Goal: Ask a question: Seek information or help from site administrators or community

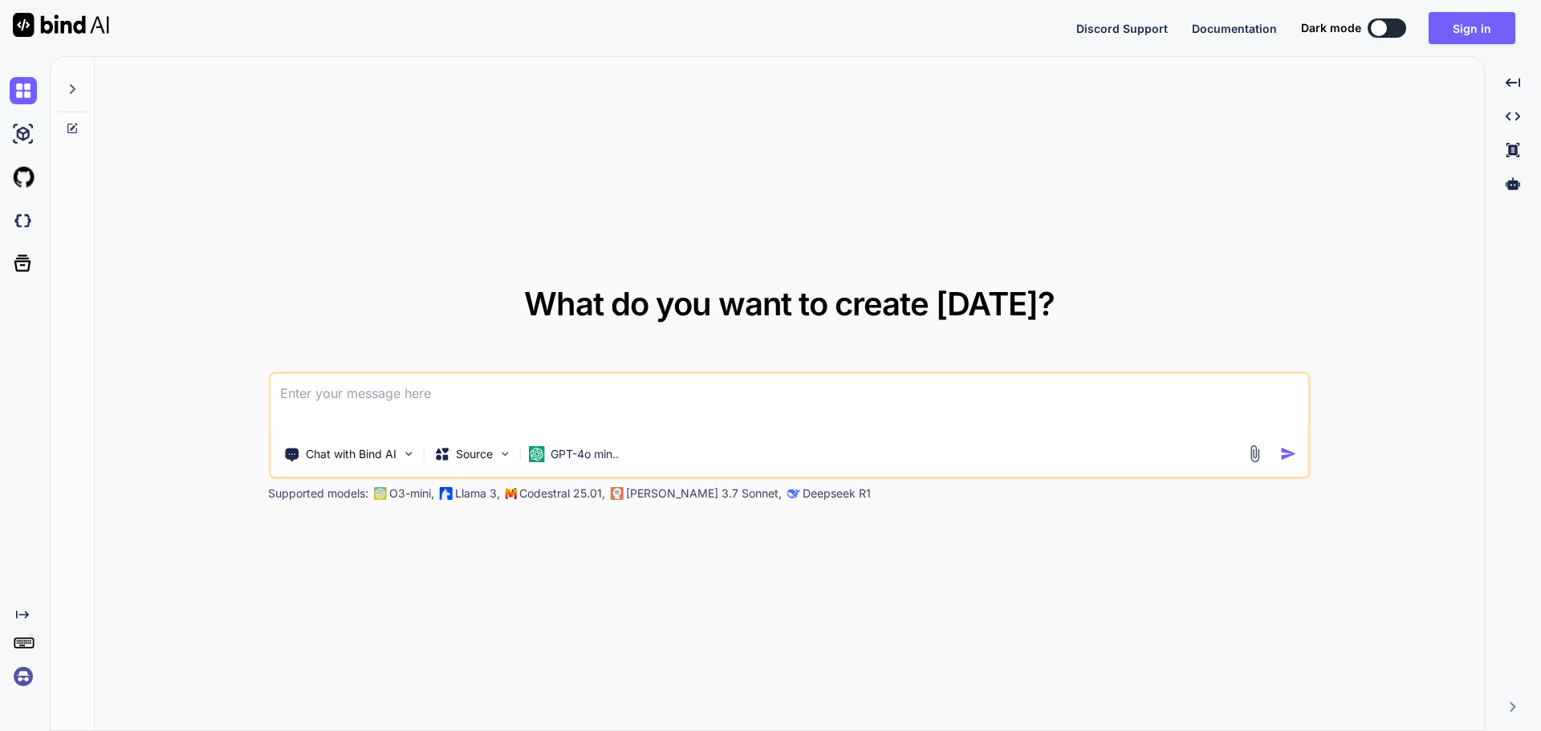
click at [1380, 25] on div at bounding box center [1379, 28] width 16 height 16
type textarea "x"
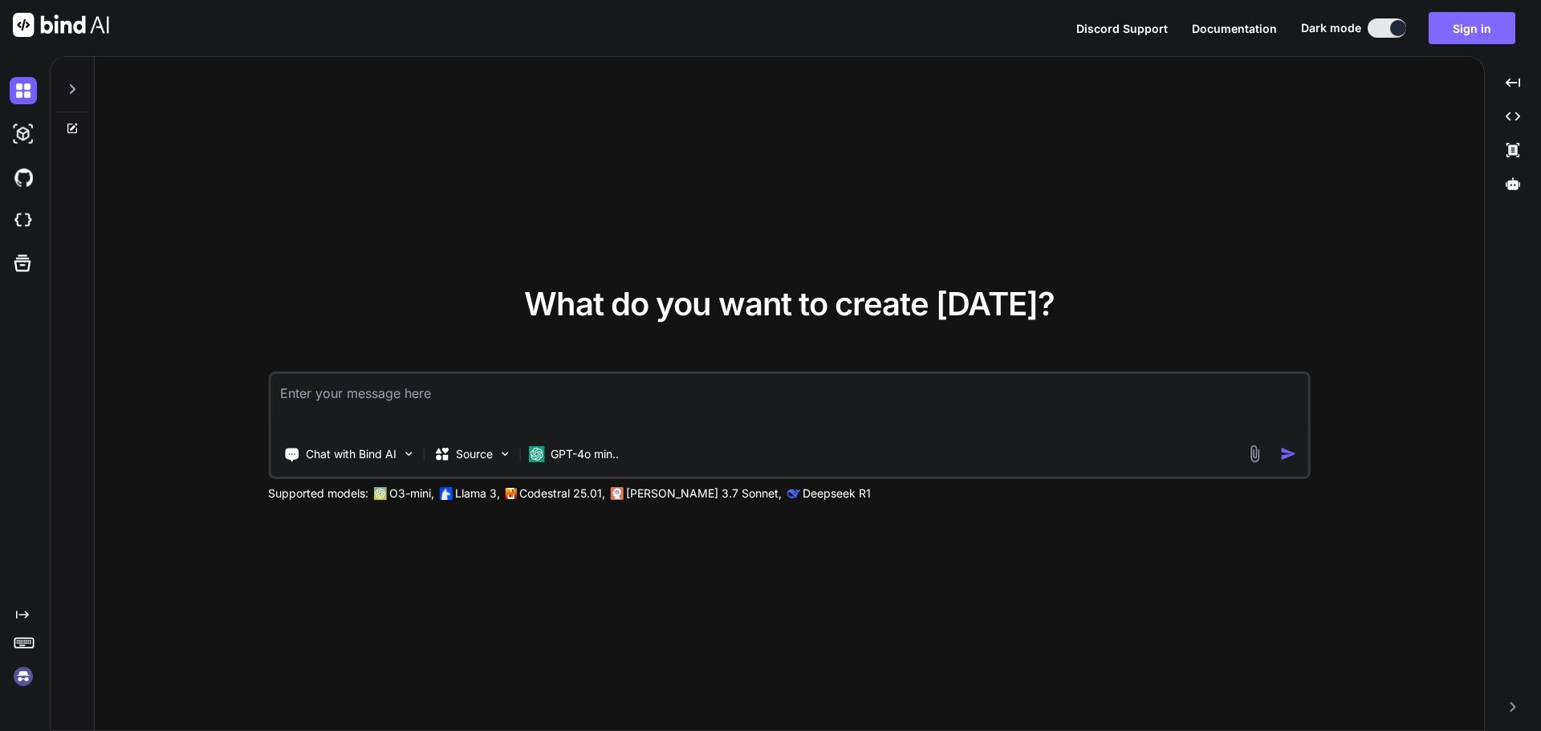
click at [1449, 35] on button "Sign in" at bounding box center [1471, 28] width 87 height 32
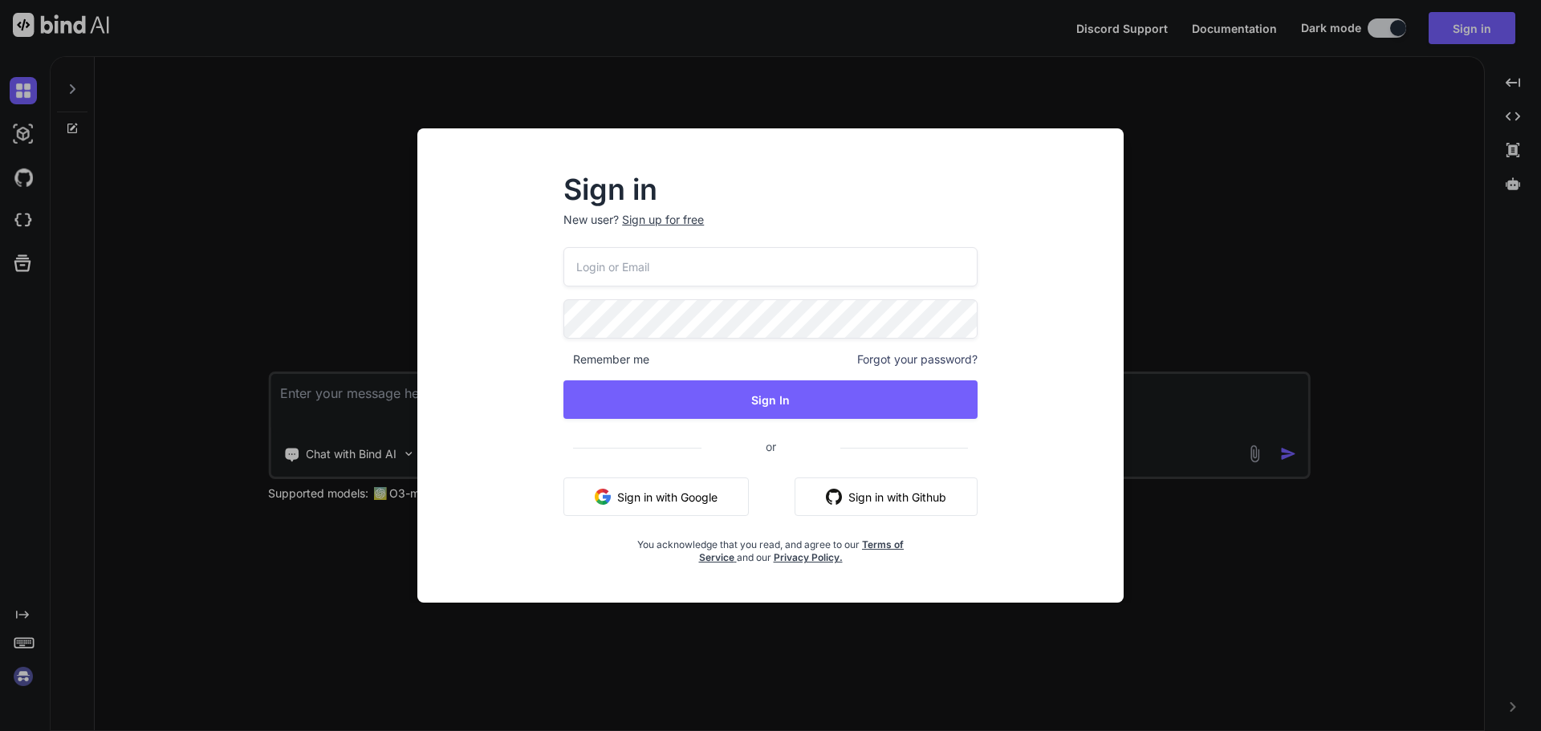
type input "[EMAIL_ADDRESS][DOMAIN_NAME]"
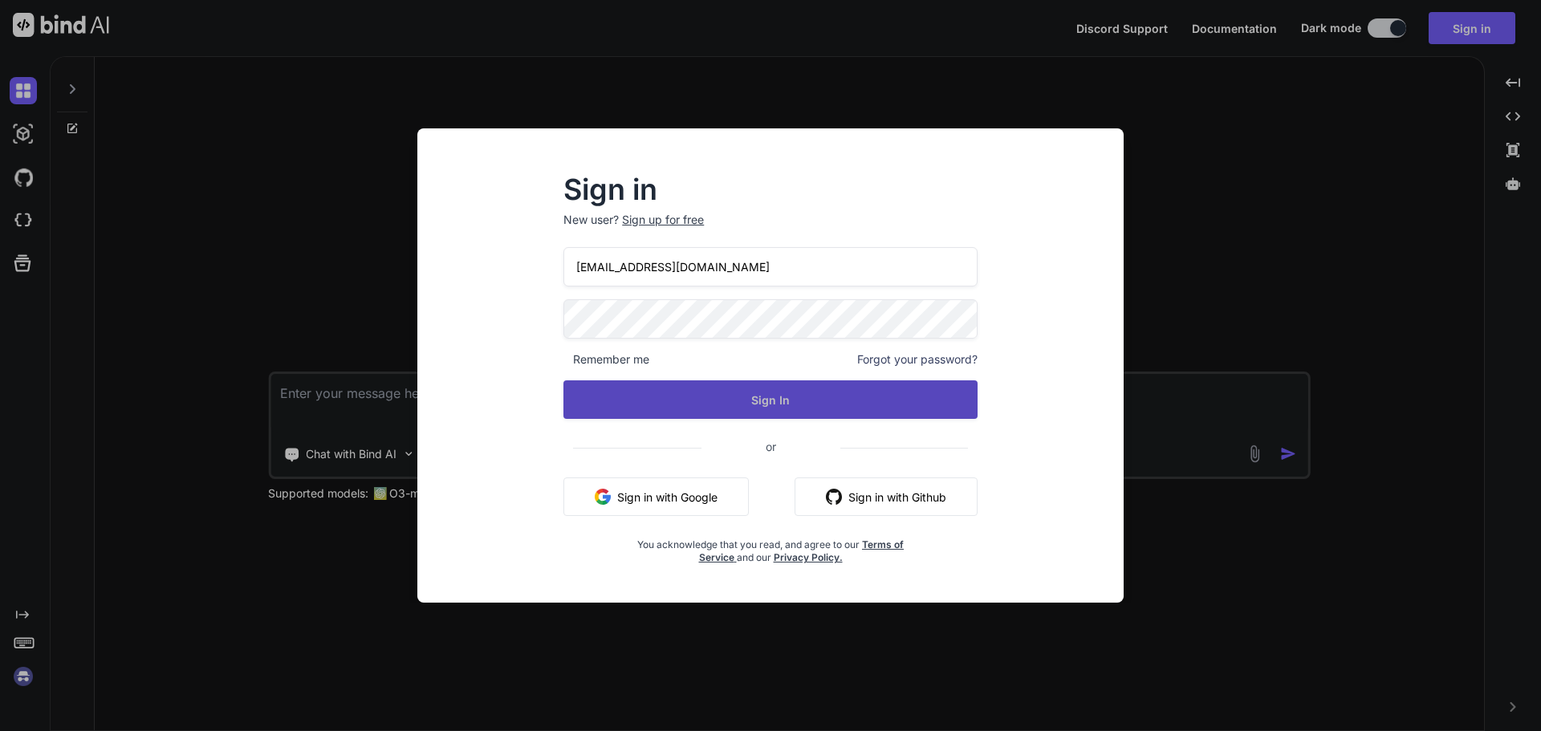
click at [801, 396] on button "Sign In" at bounding box center [770, 399] width 414 height 39
click at [771, 401] on button "Sign In" at bounding box center [770, 399] width 414 height 39
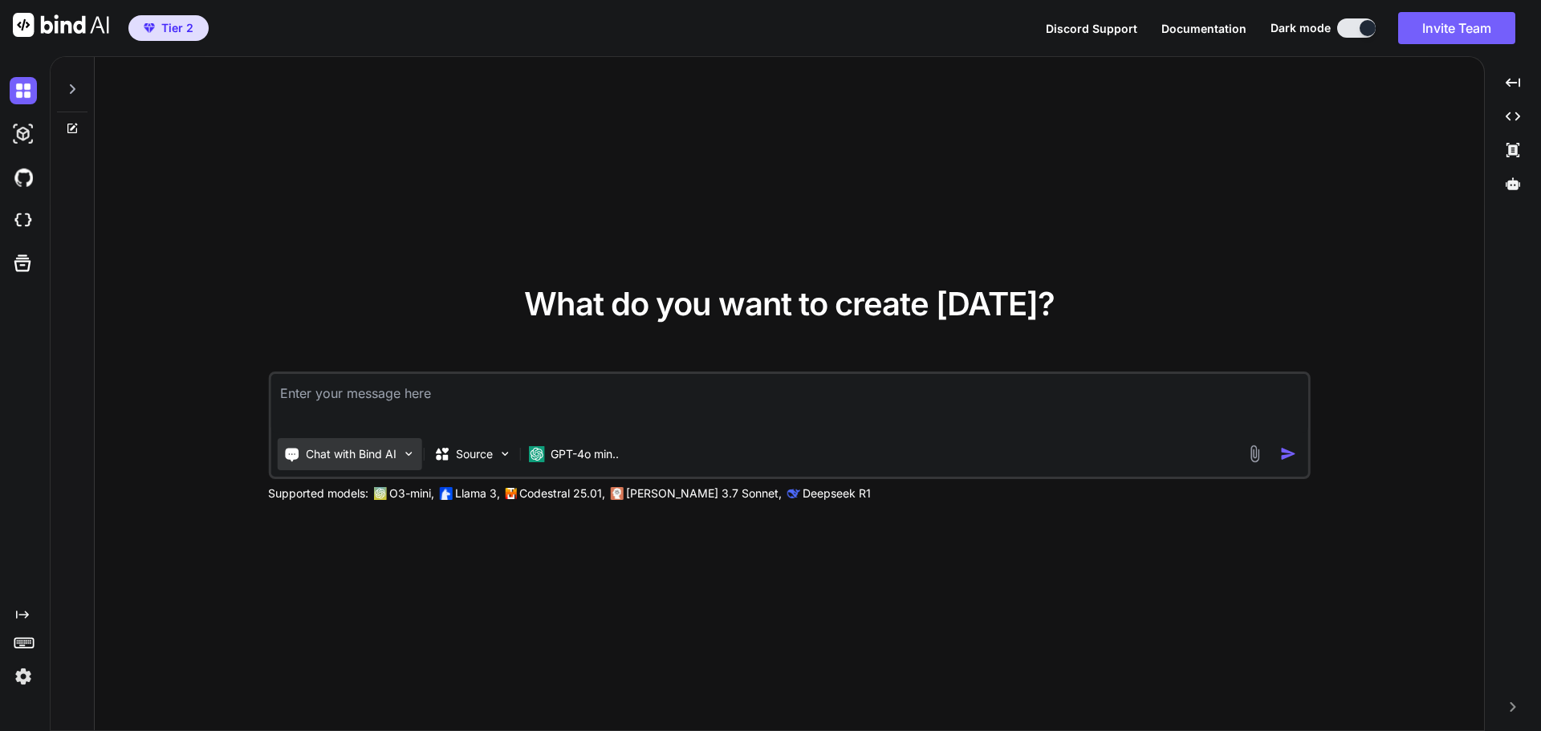
click at [400, 457] on div "Chat with Bind AI" at bounding box center [349, 454] width 144 height 32
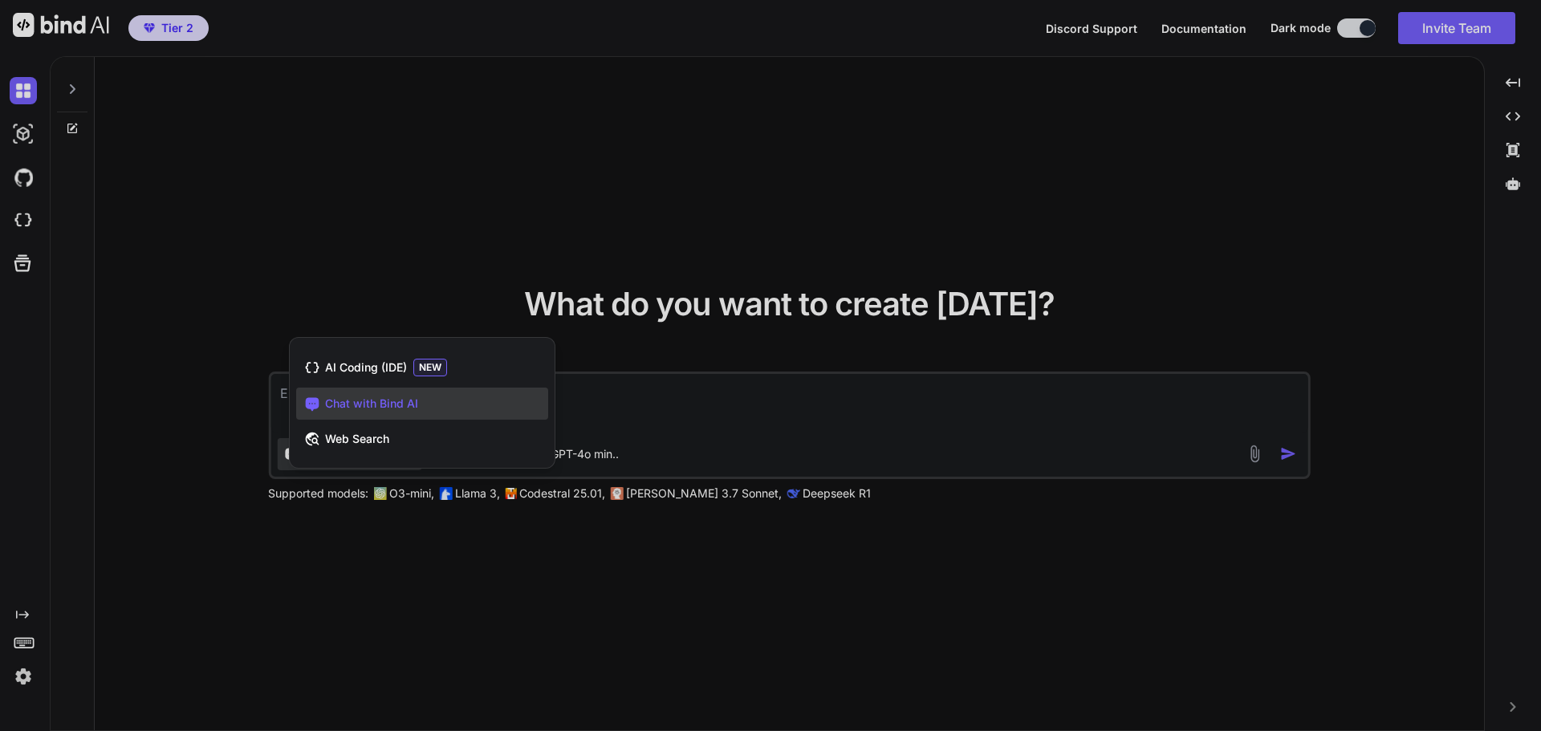
click at [408, 628] on div at bounding box center [770, 365] width 1541 height 731
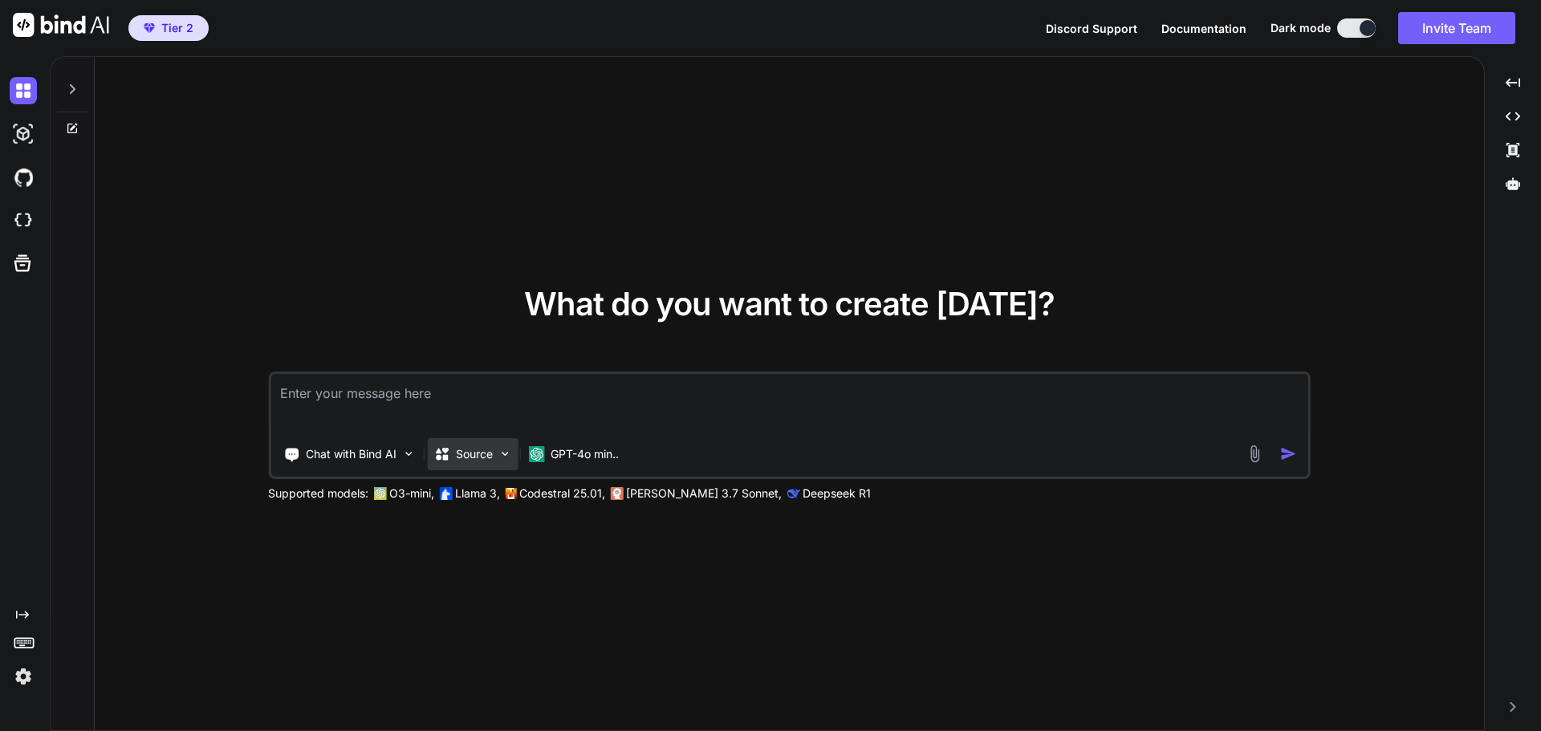
click at [492, 459] on p "Source" at bounding box center [474, 454] width 37 height 16
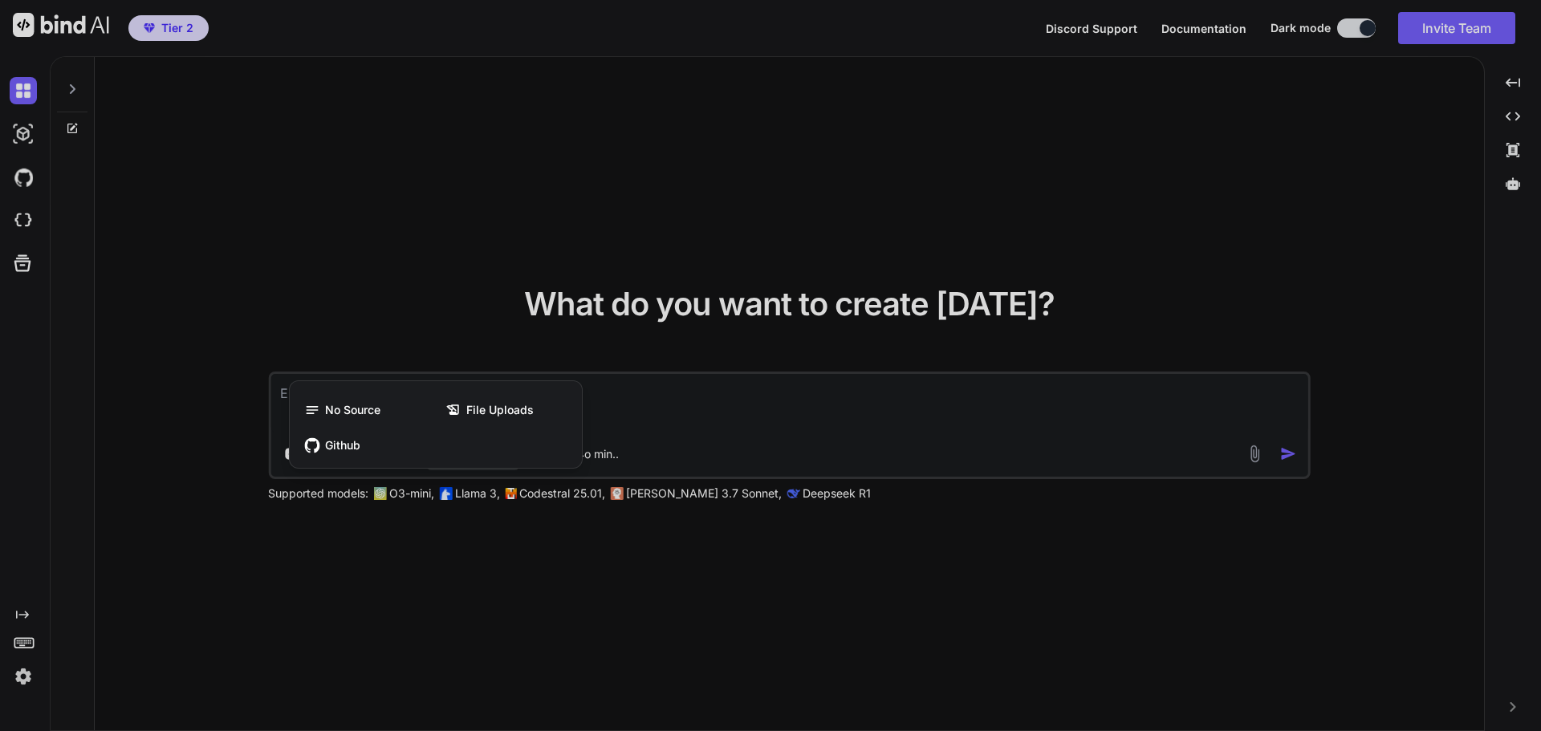
click at [400, 607] on div at bounding box center [770, 365] width 1541 height 731
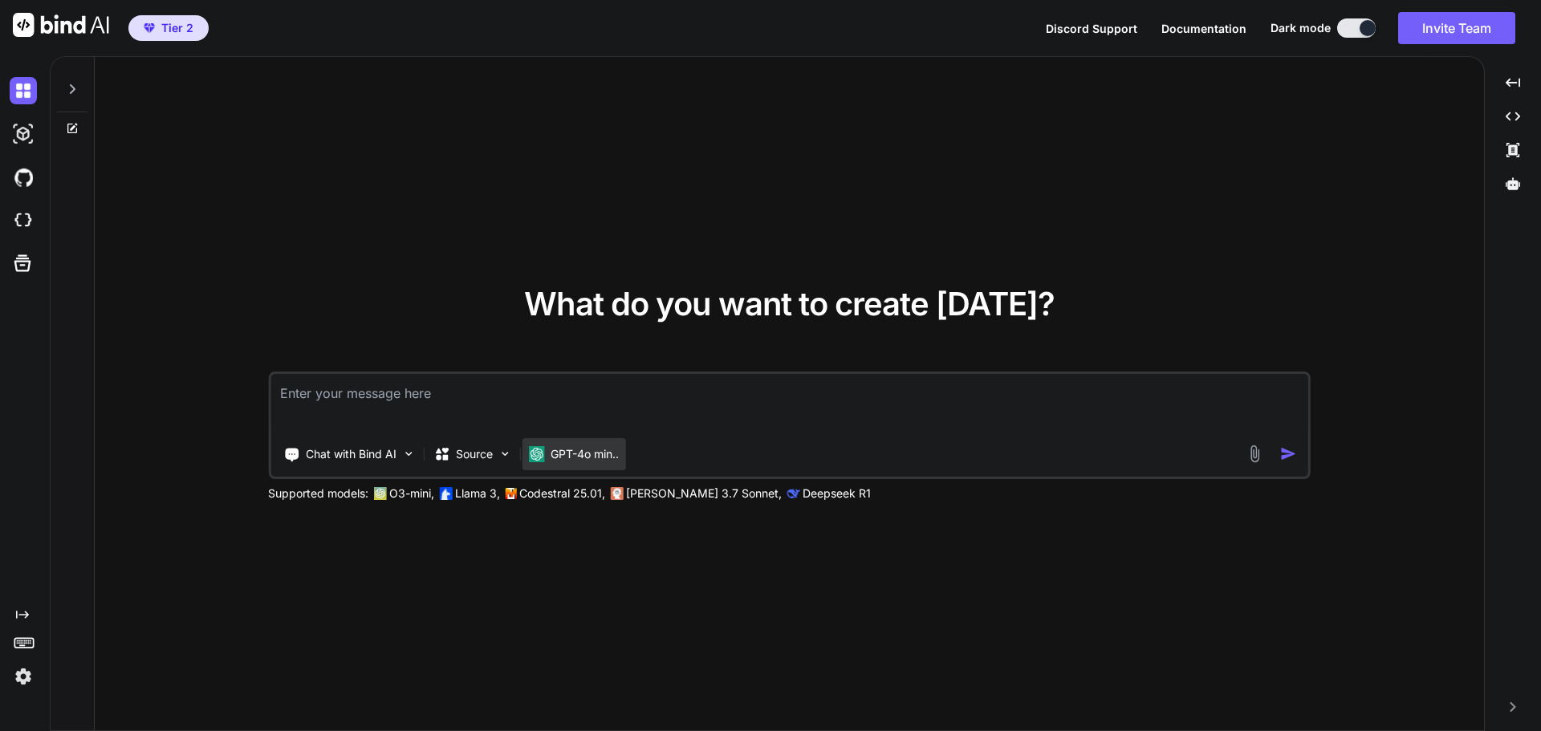
click at [580, 453] on p "GPT-4o min.." at bounding box center [585, 454] width 68 height 16
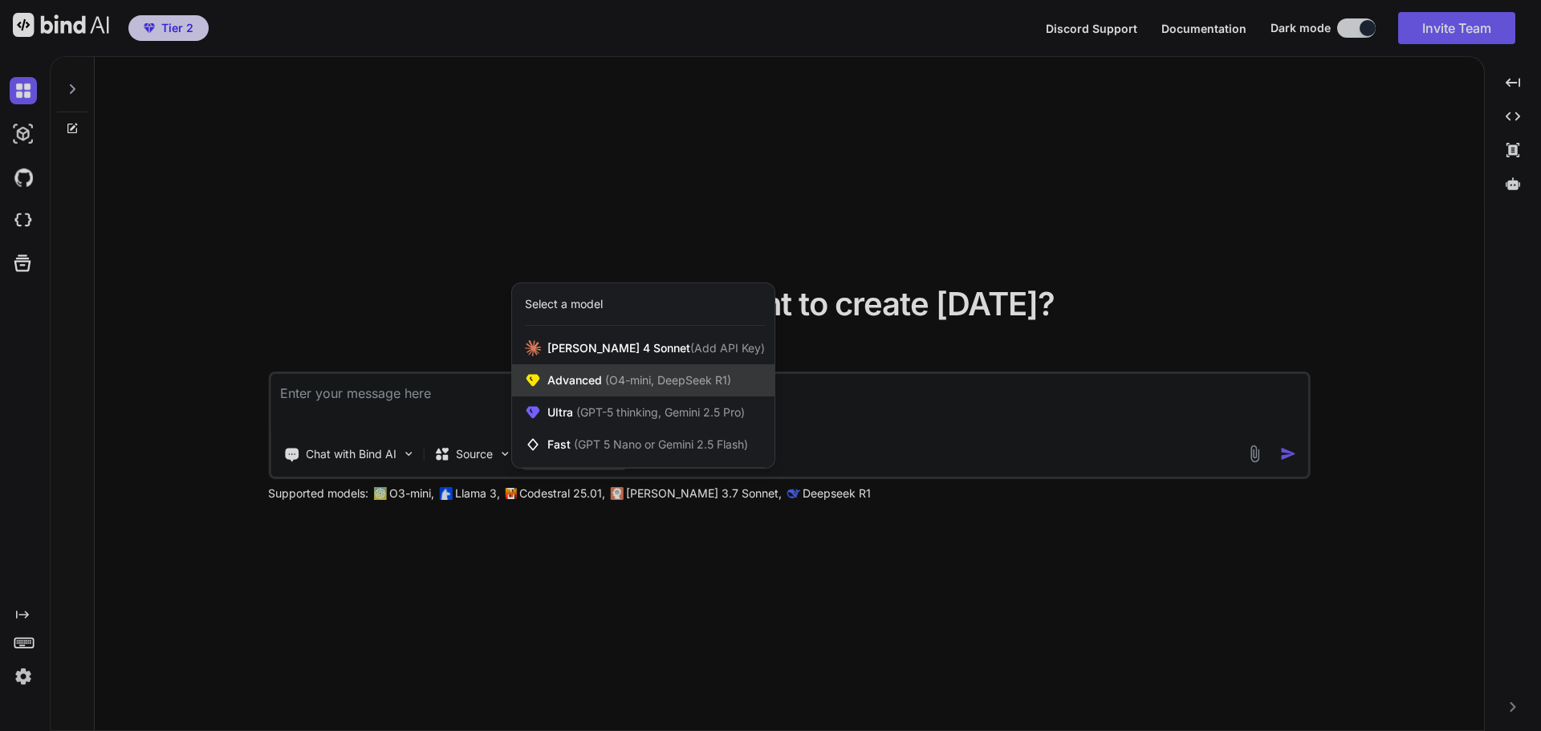
click at [615, 386] on span "(O4-mini, DeepSeek R1)" at bounding box center [666, 380] width 129 height 14
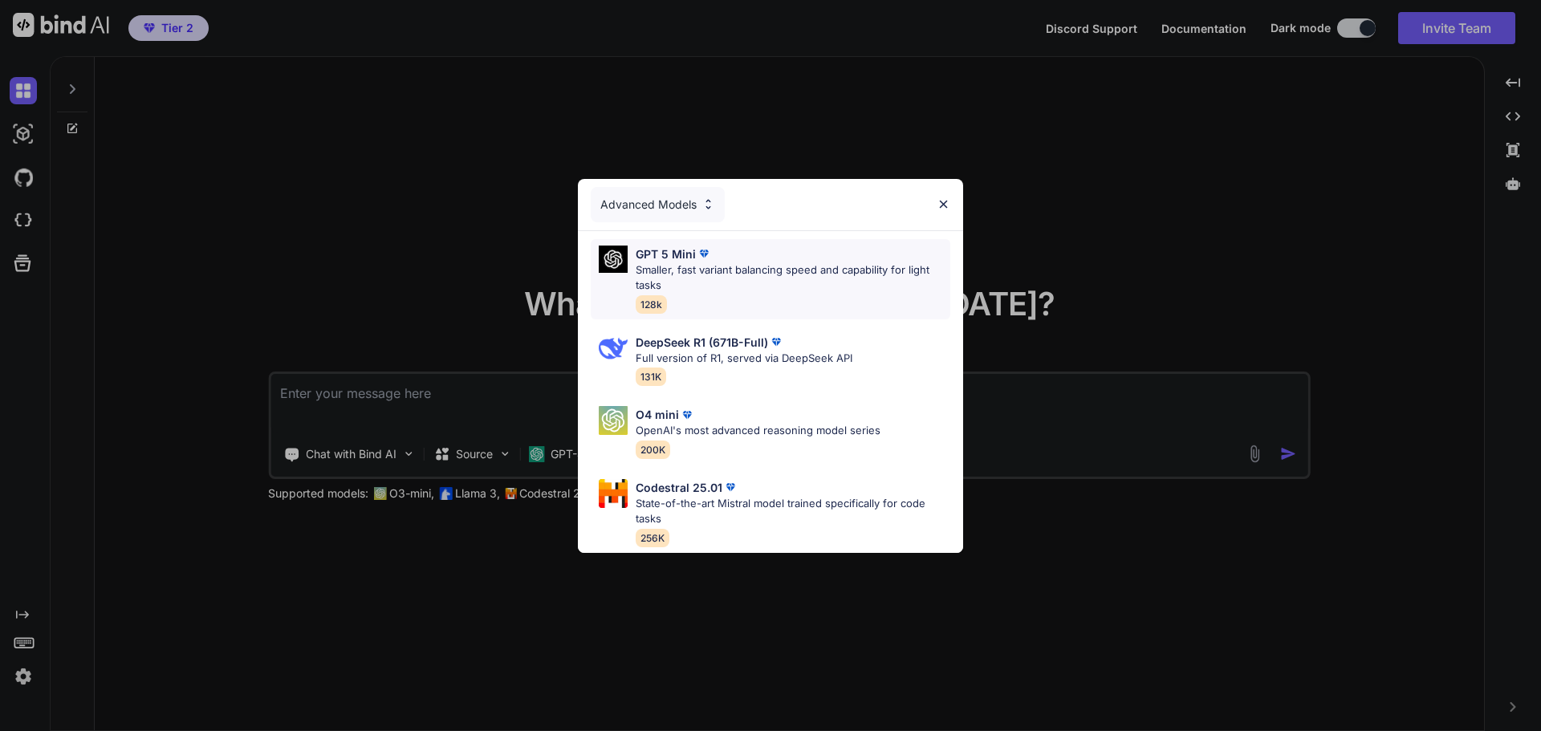
click at [720, 270] on p "Smaller, fast variant balancing speed and capability for light tasks" at bounding box center [793, 277] width 315 height 31
type textarea "x"
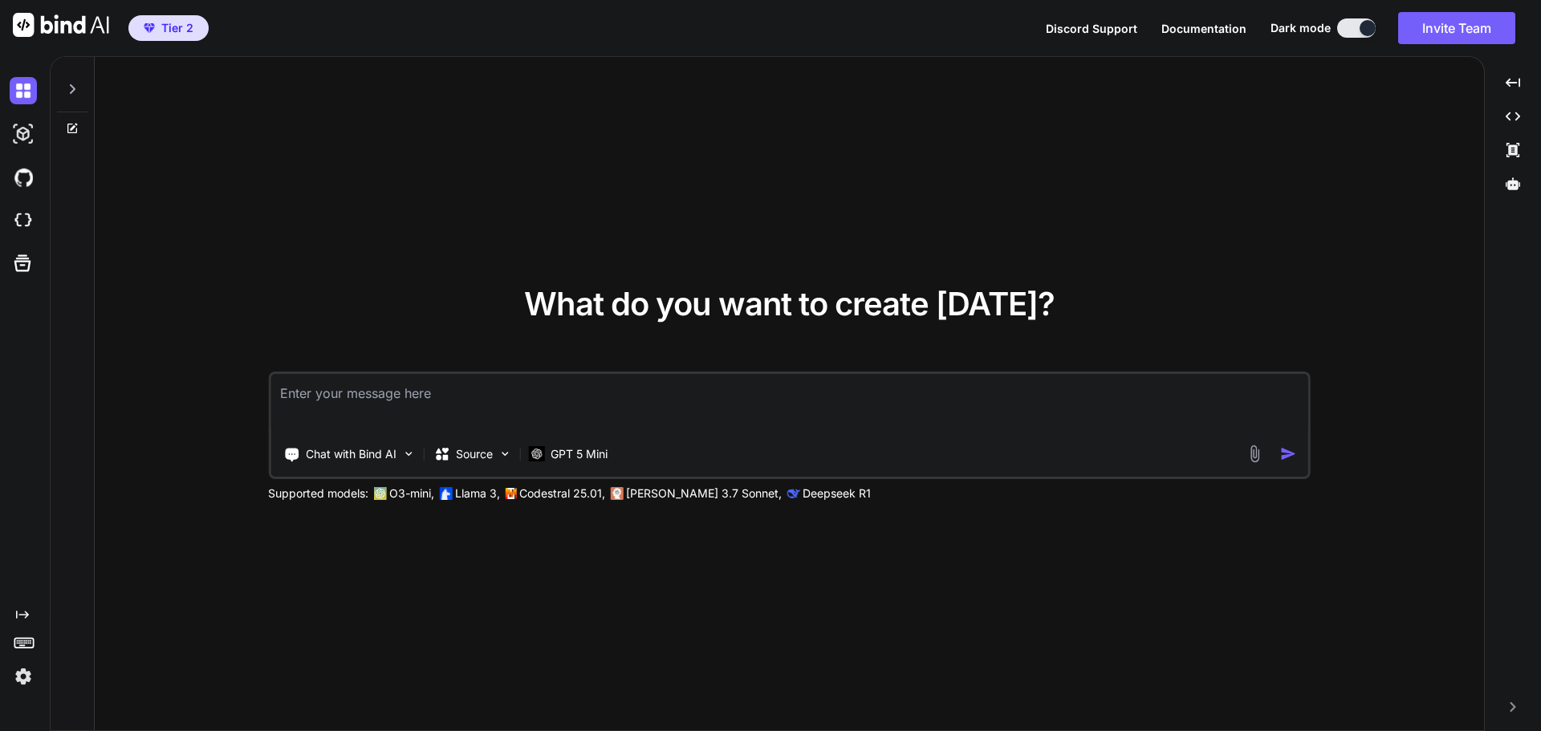
click at [643, 389] on textarea at bounding box center [789, 403] width 1038 height 59
type textarea "I"
type textarea "x"
type textarea "I"
type textarea "x"
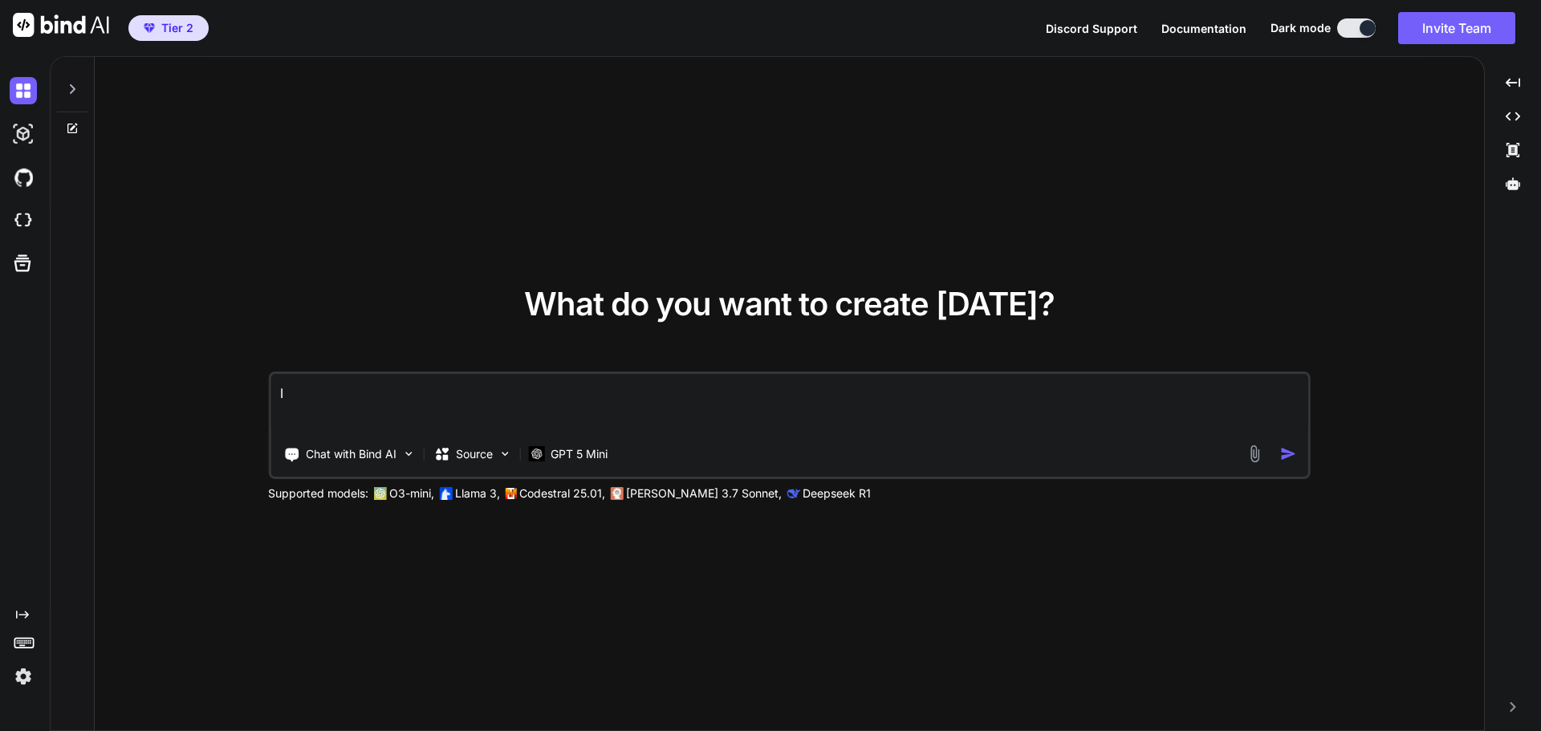
type textarea "I a"
type textarea "x"
type textarea "I am"
type textarea "x"
type textarea "I am"
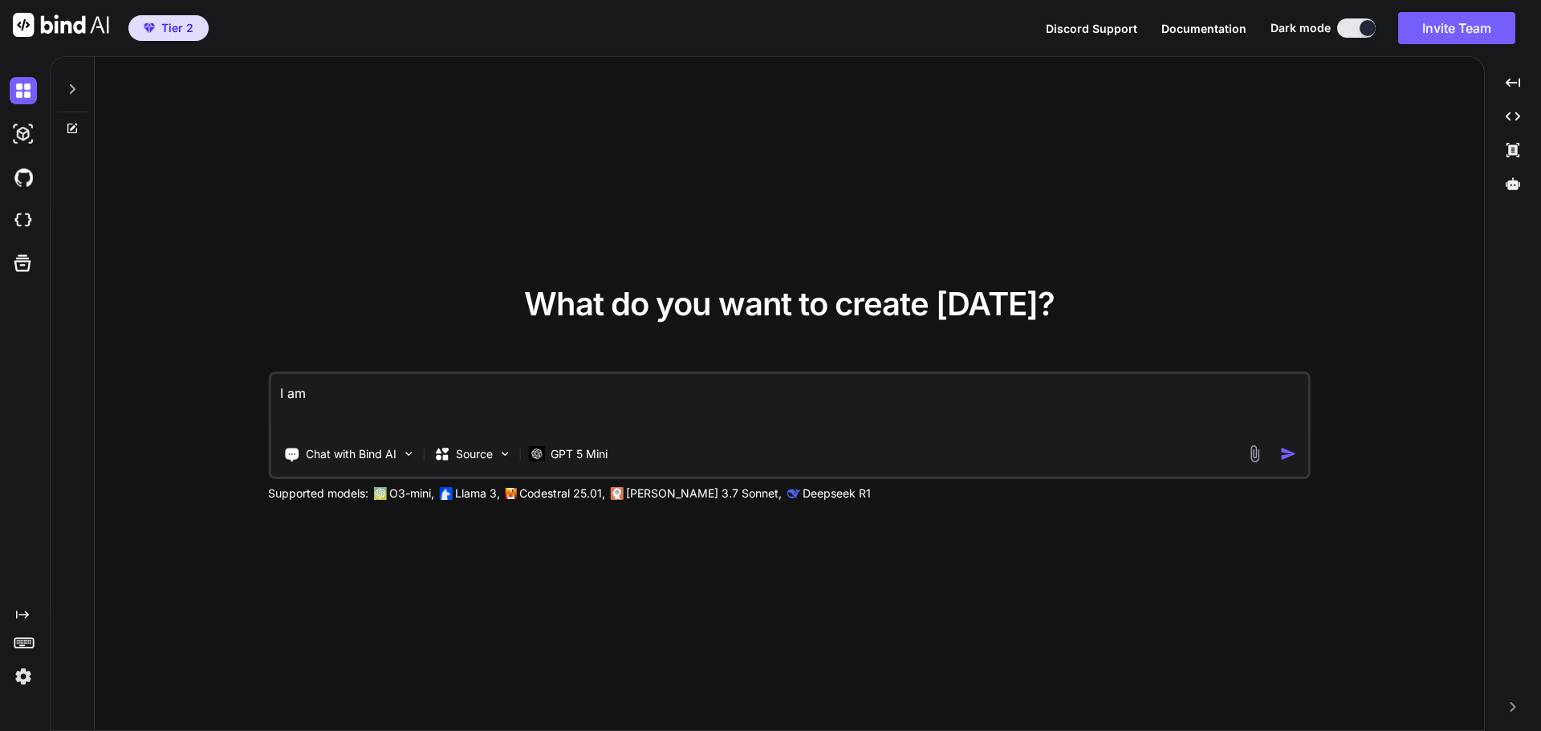
type textarea "x"
type textarea "I am a"
type textarea "x"
type textarea "I am at"
type textarea "x"
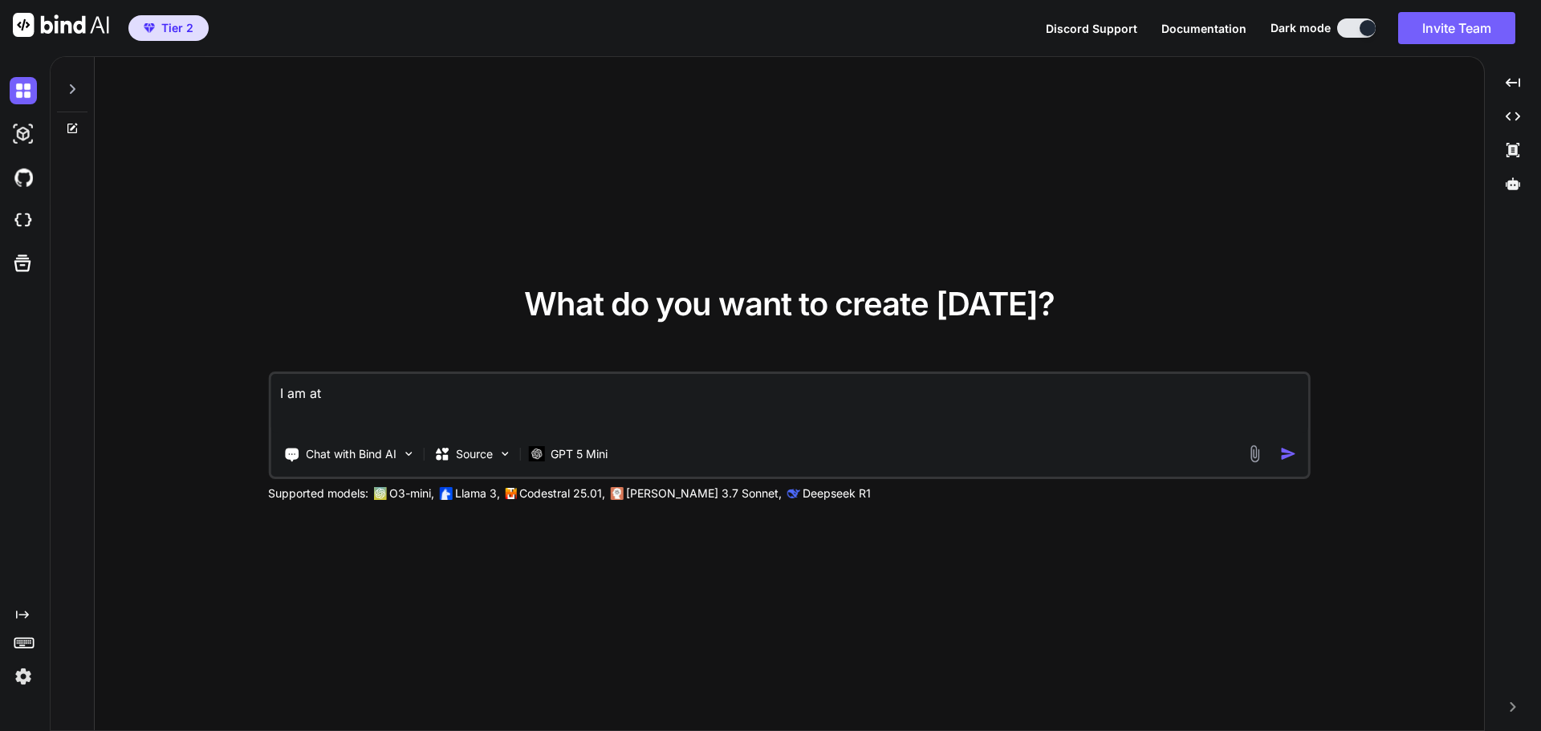
type textarea "I am att"
type textarea "x"
type textarea "I am atte"
type textarea "x"
type textarea "I am atten"
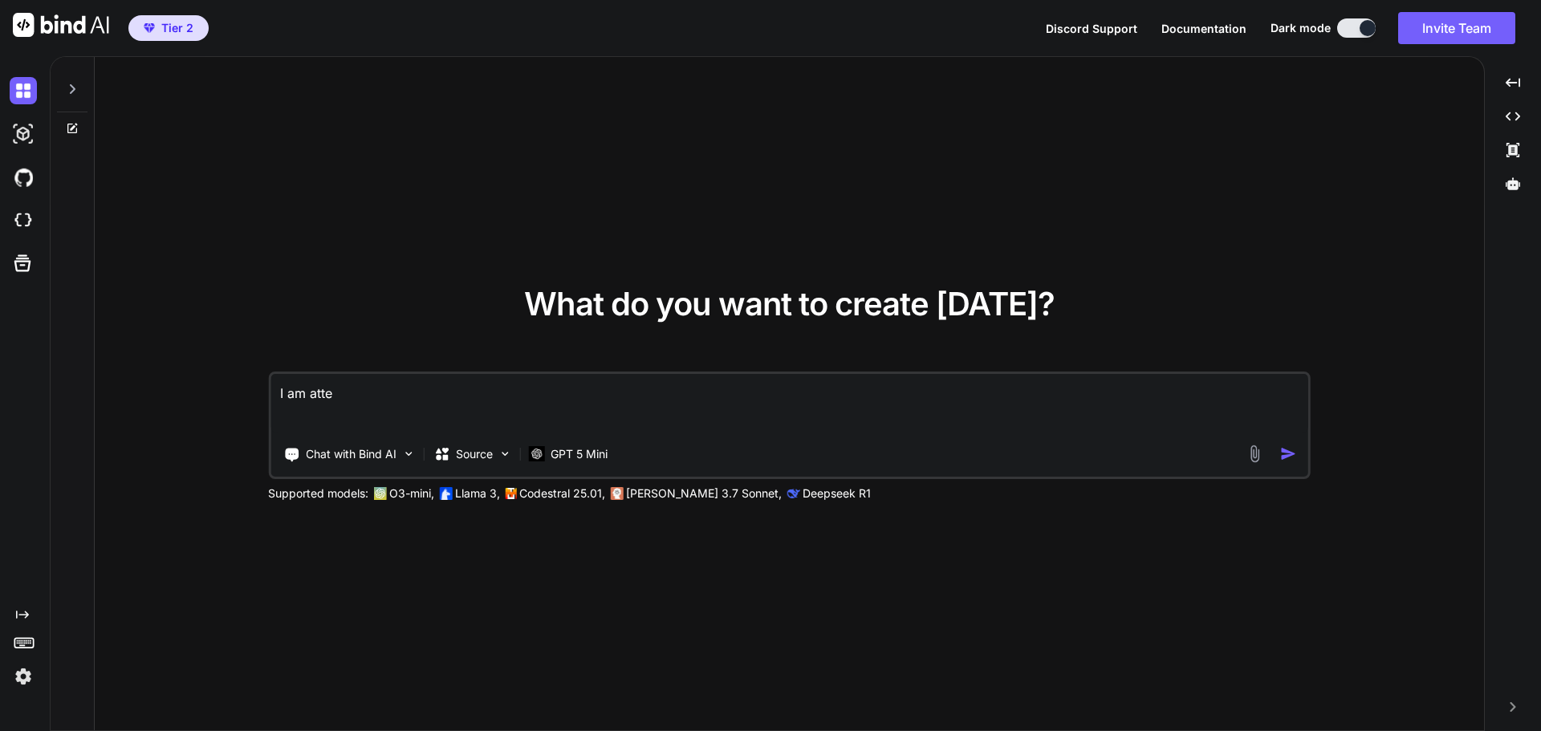
type textarea "x"
type textarea "I am attend"
type textarea "x"
type textarea "I am attendi"
type textarea "x"
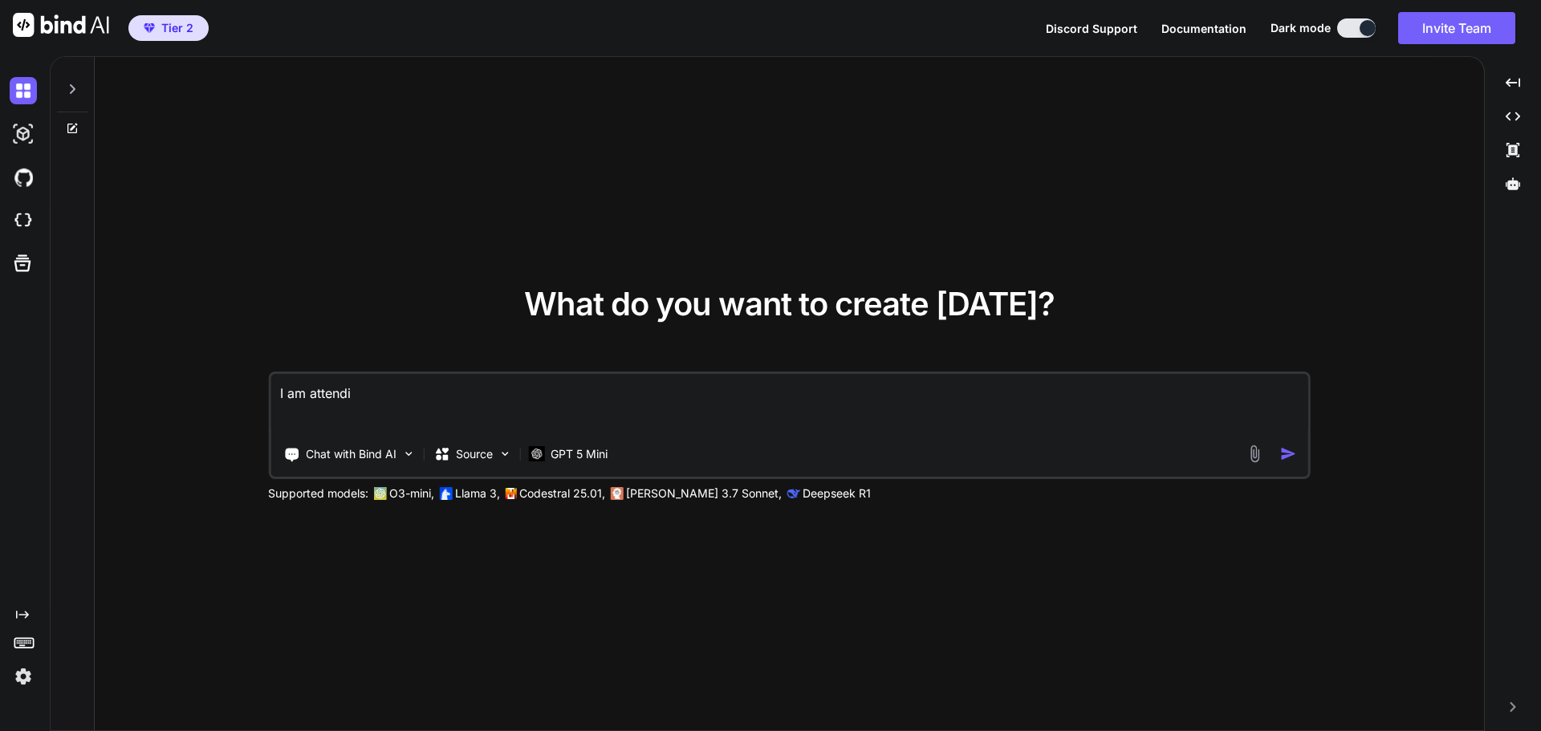
type textarea "I am attendin"
type textarea "x"
type textarea "I am attending"
type textarea "x"
type textarea "I am attending"
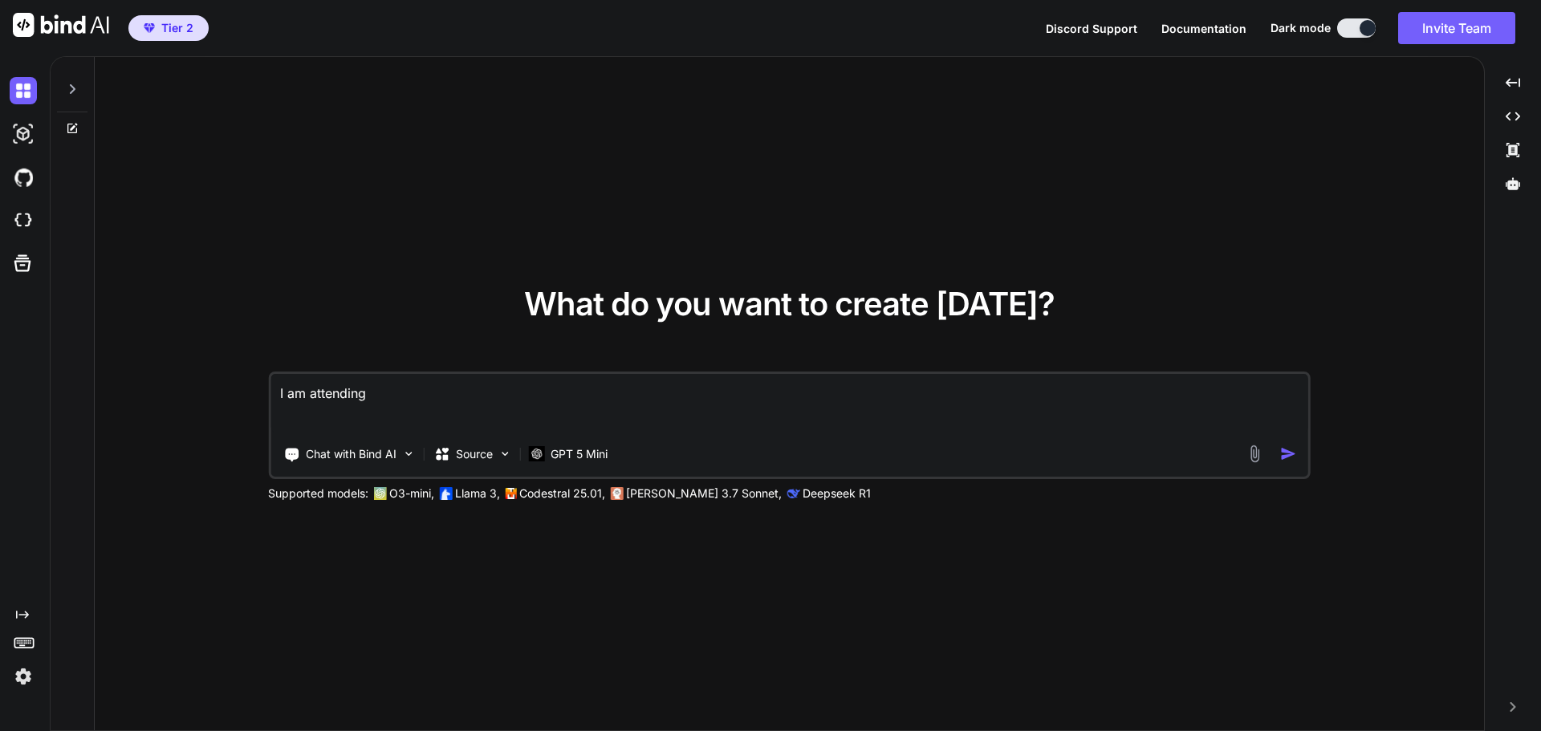
type textarea "x"
type textarea "I am attending a"
type textarea "x"
type textarea "I am attending a"
type textarea "x"
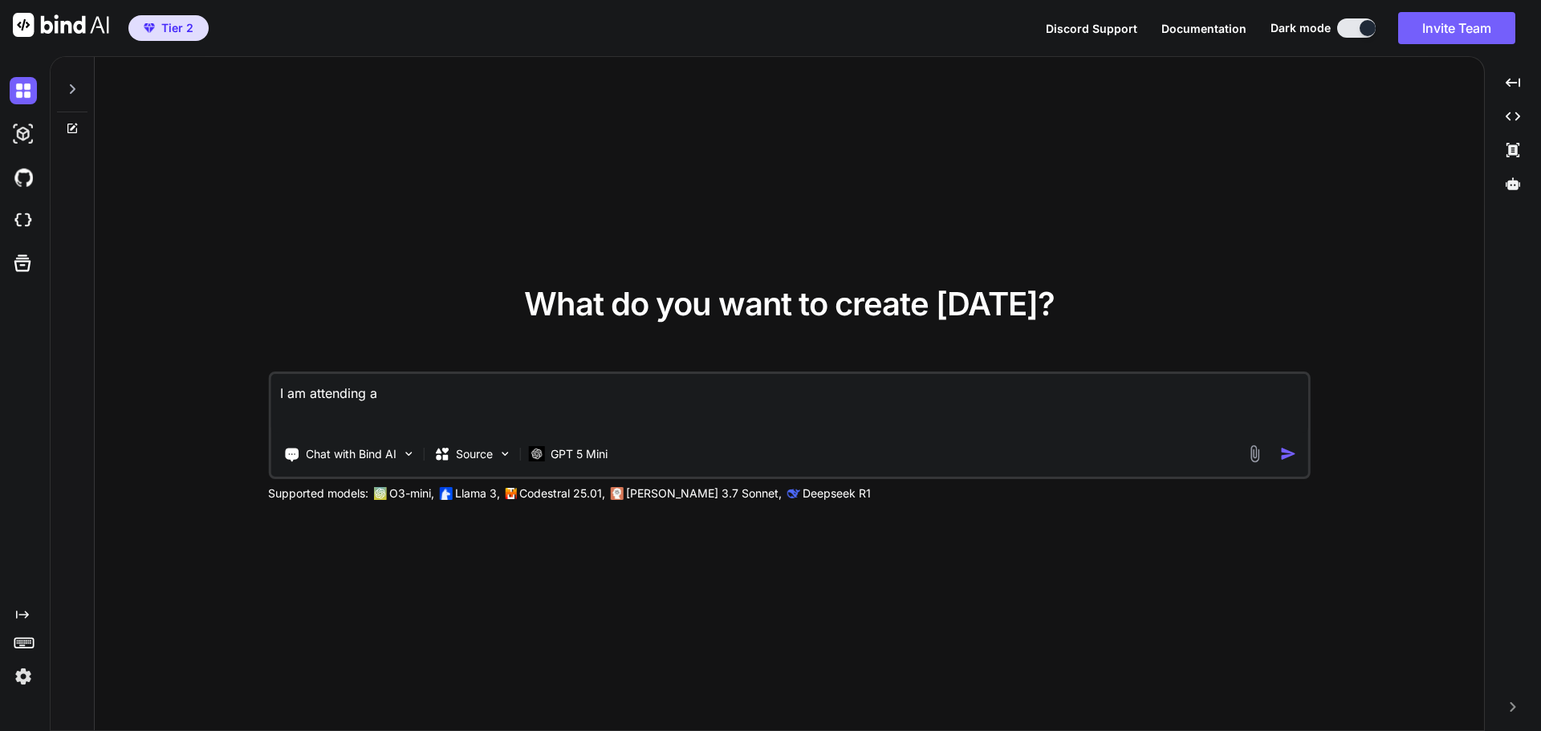
type textarea "I am attending a q"
type textarea "x"
type textarea "I am attending a qu"
type textarea "x"
type textarea "I am attending a qui"
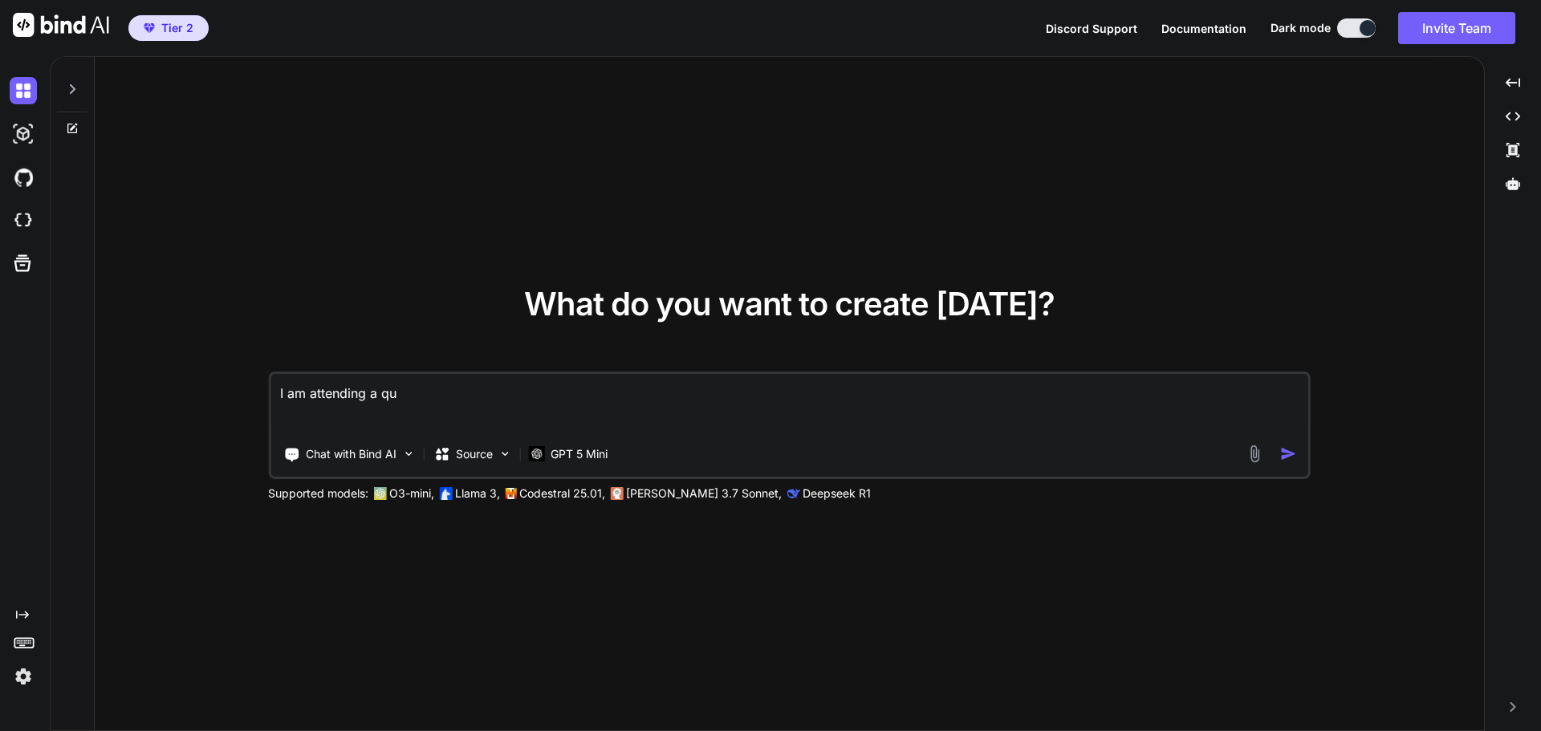
type textarea "x"
type textarea "I am attending a quiz"
type textarea "x"
type textarea "I am attending a quiz"
type textarea "x"
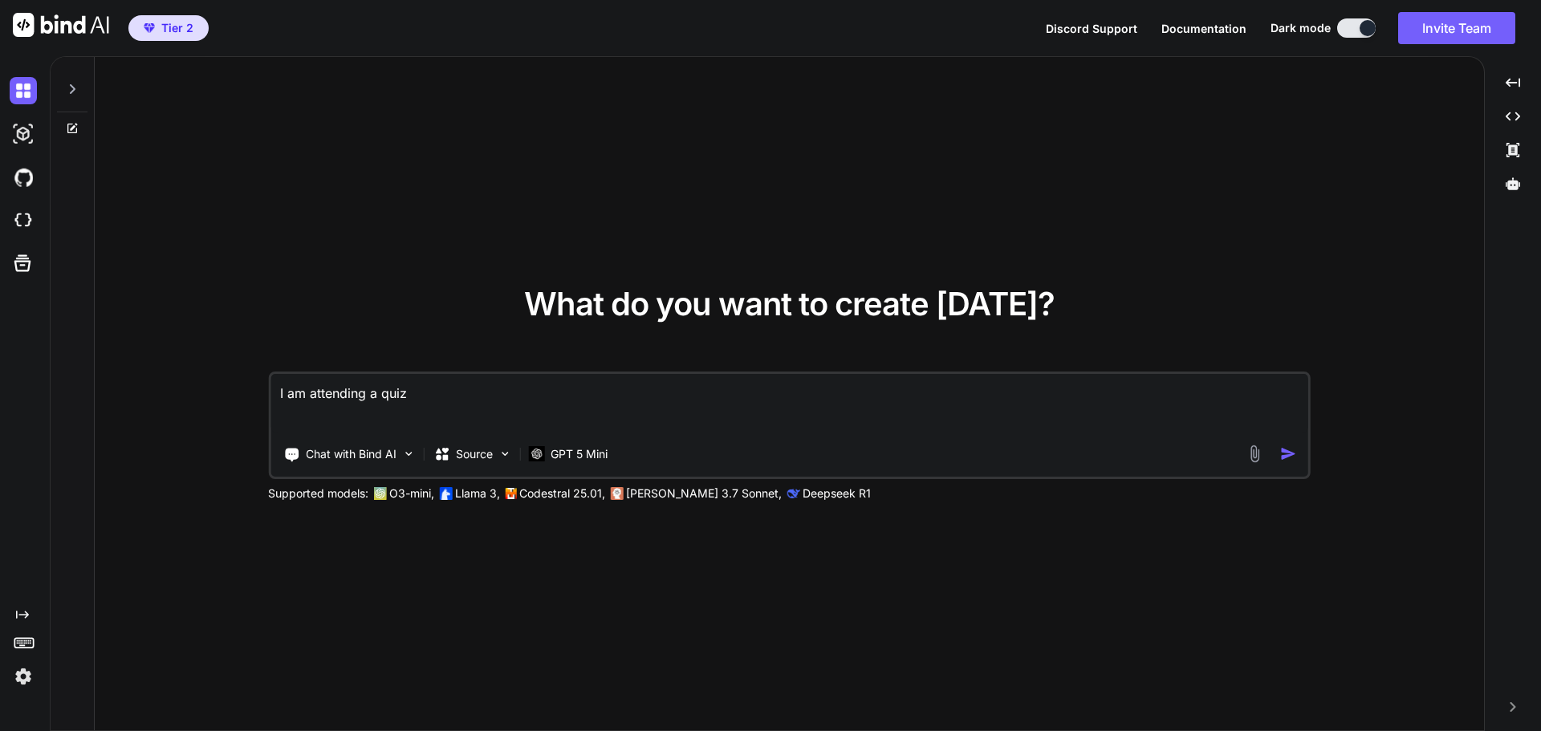
type textarea "I am attending a quiz o"
type textarea "x"
type textarea "I am attending a quiz o"
type textarea "x"
type textarea "I am attending a quiz o"
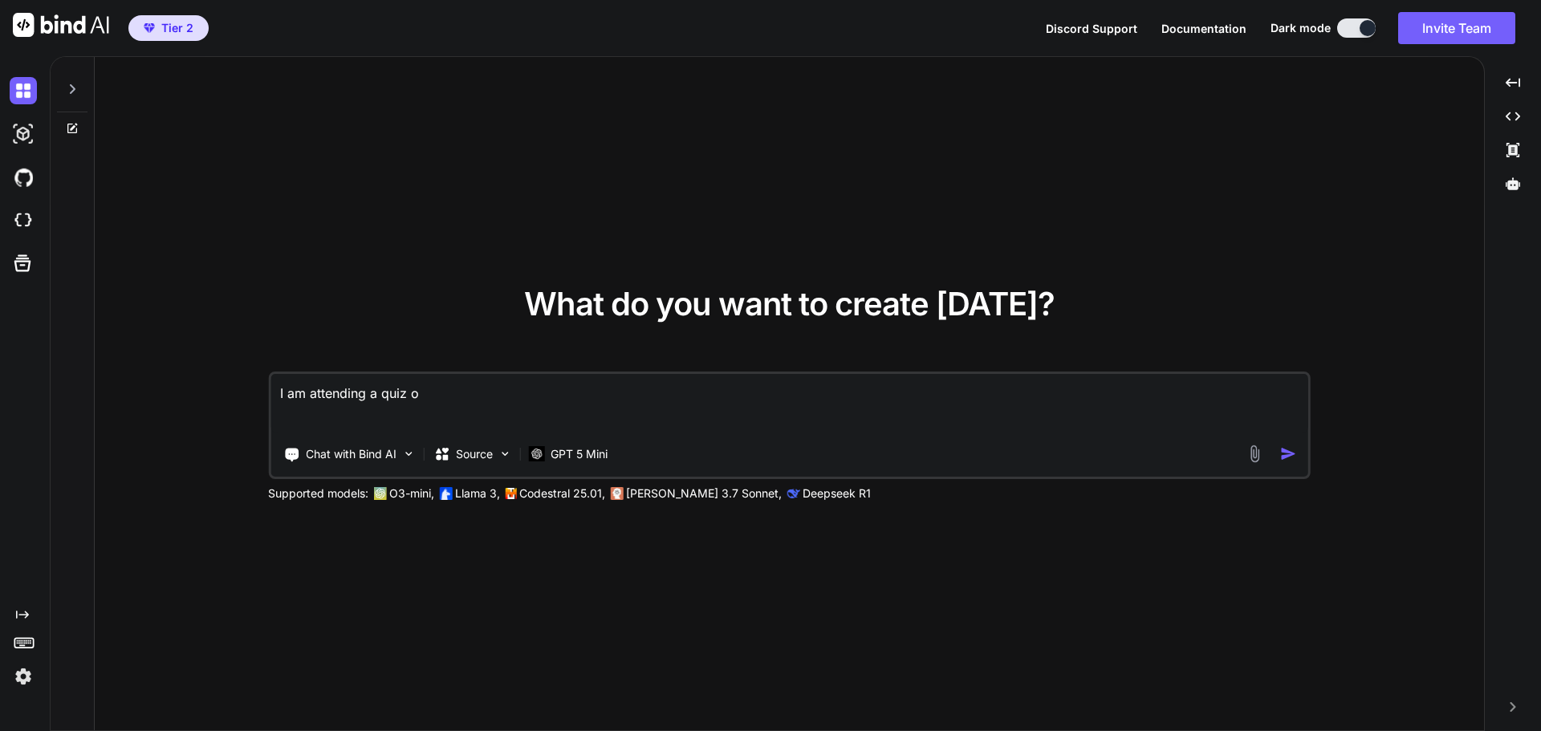
type textarea "x"
type textarea "I am attending a quiz om"
type textarea "x"
type textarea "I am attending a quiz om"
type textarea "x"
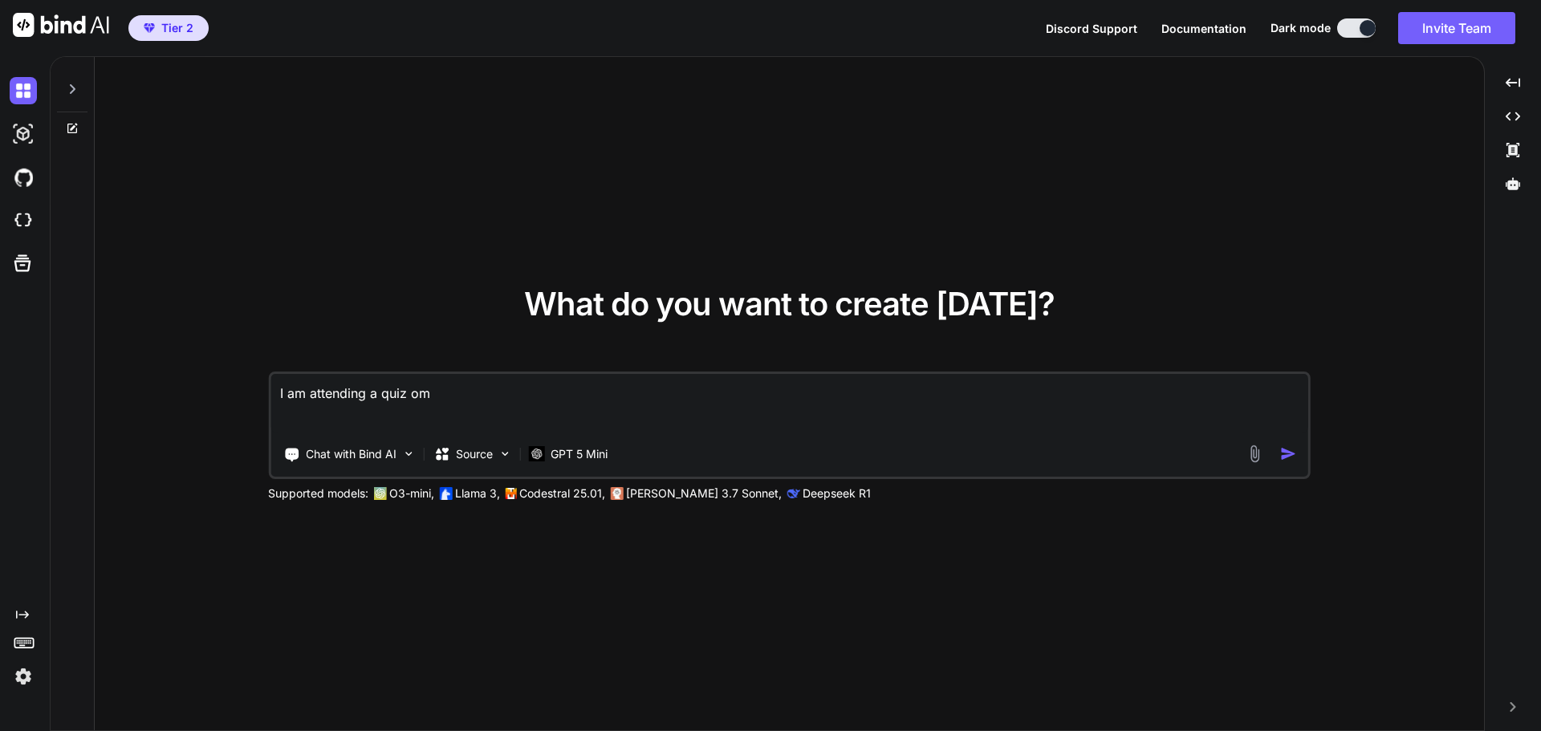
type textarea "I am attending a quiz om M"
type textarea "x"
type textarea "I am attending a quiz om Mi"
type textarea "x"
type textarea "I am attending a quiz om Mic"
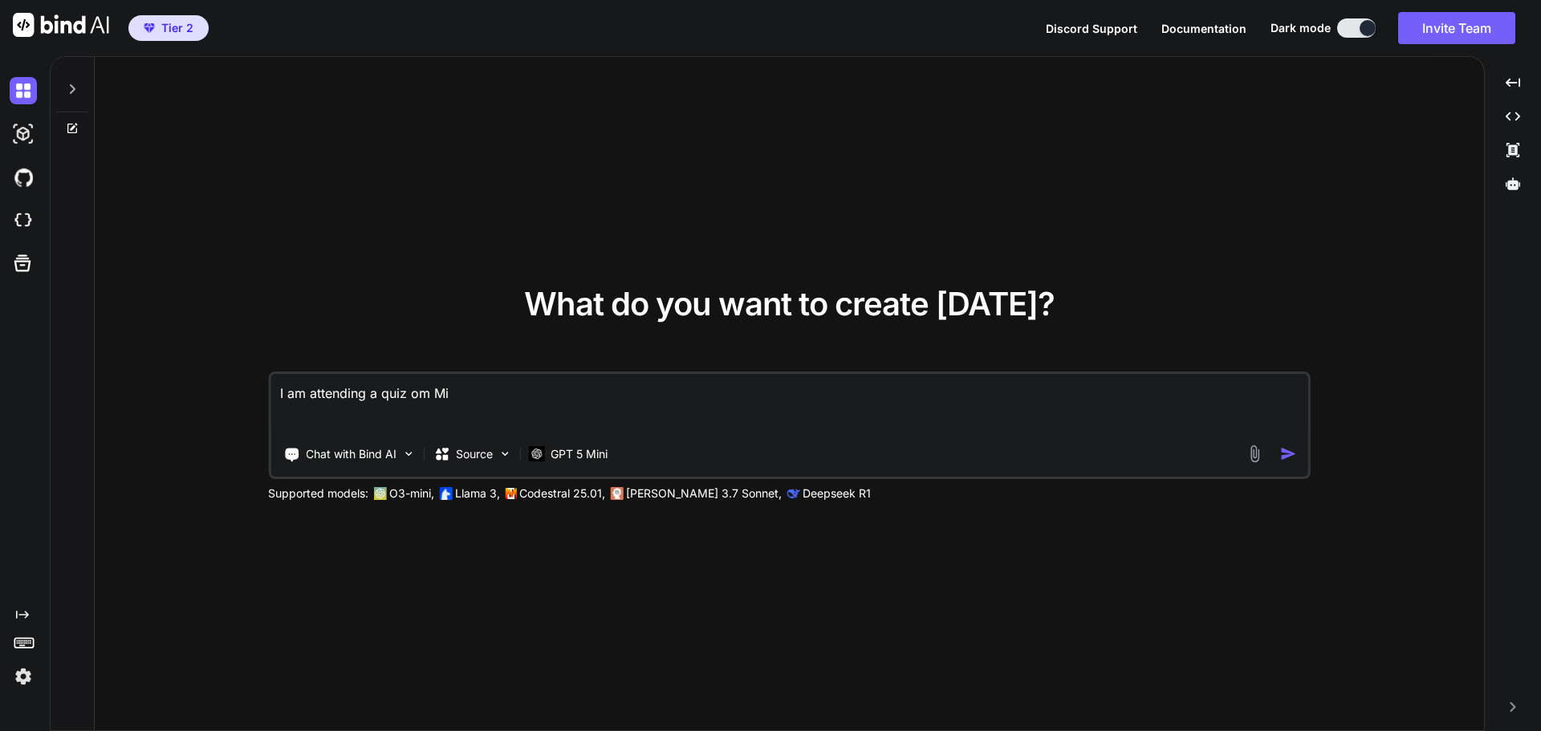
type textarea "x"
type textarea "I am attending a quiz om [PERSON_NAME]"
type textarea "x"
type textarea "I am attending a quiz om Micro"
type textarea "x"
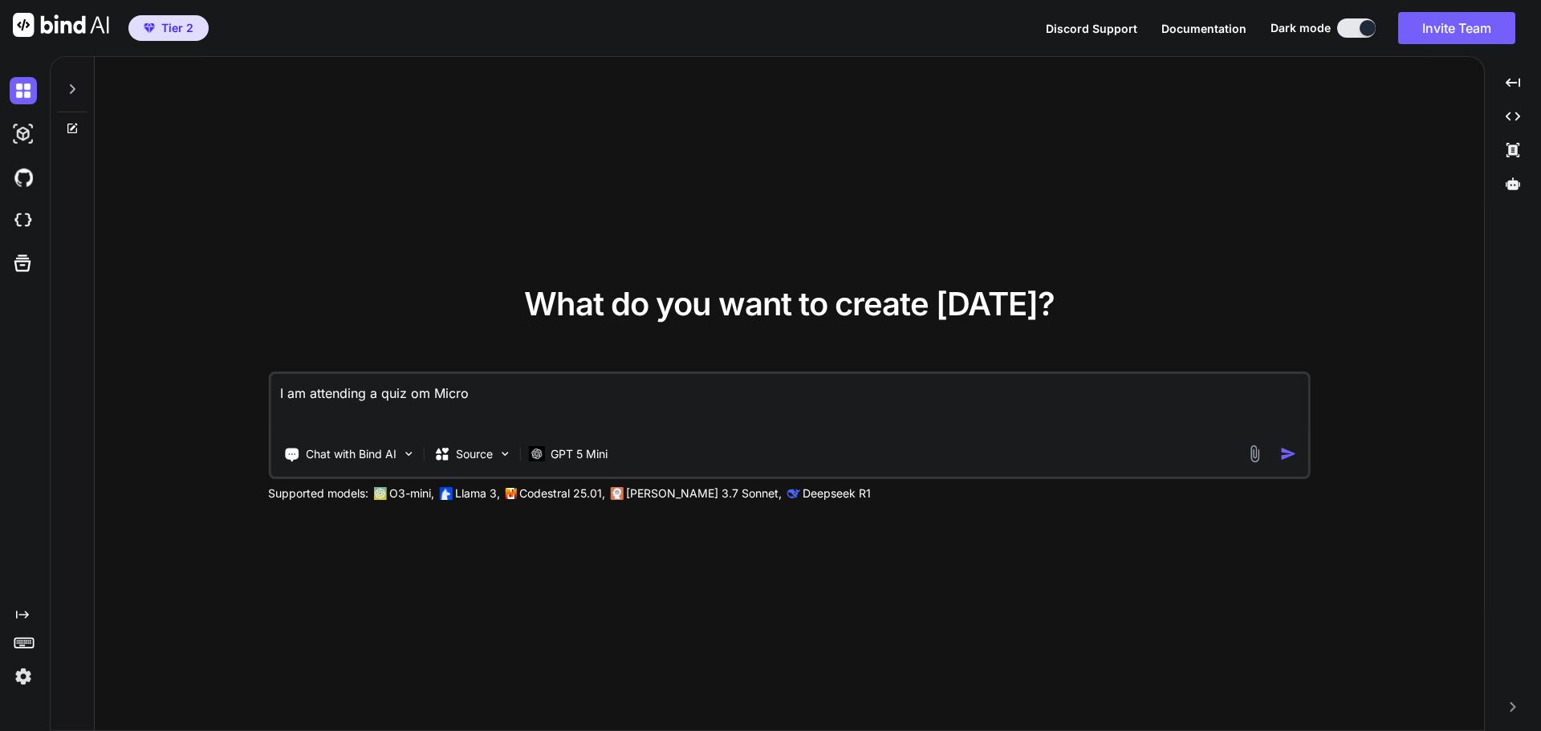
type textarea "I am attending a quiz om Micros"
type textarea "x"
type textarea "I am attending a quiz om Microso"
type textarea "x"
type textarea "I am attending a quiz om Microsot"
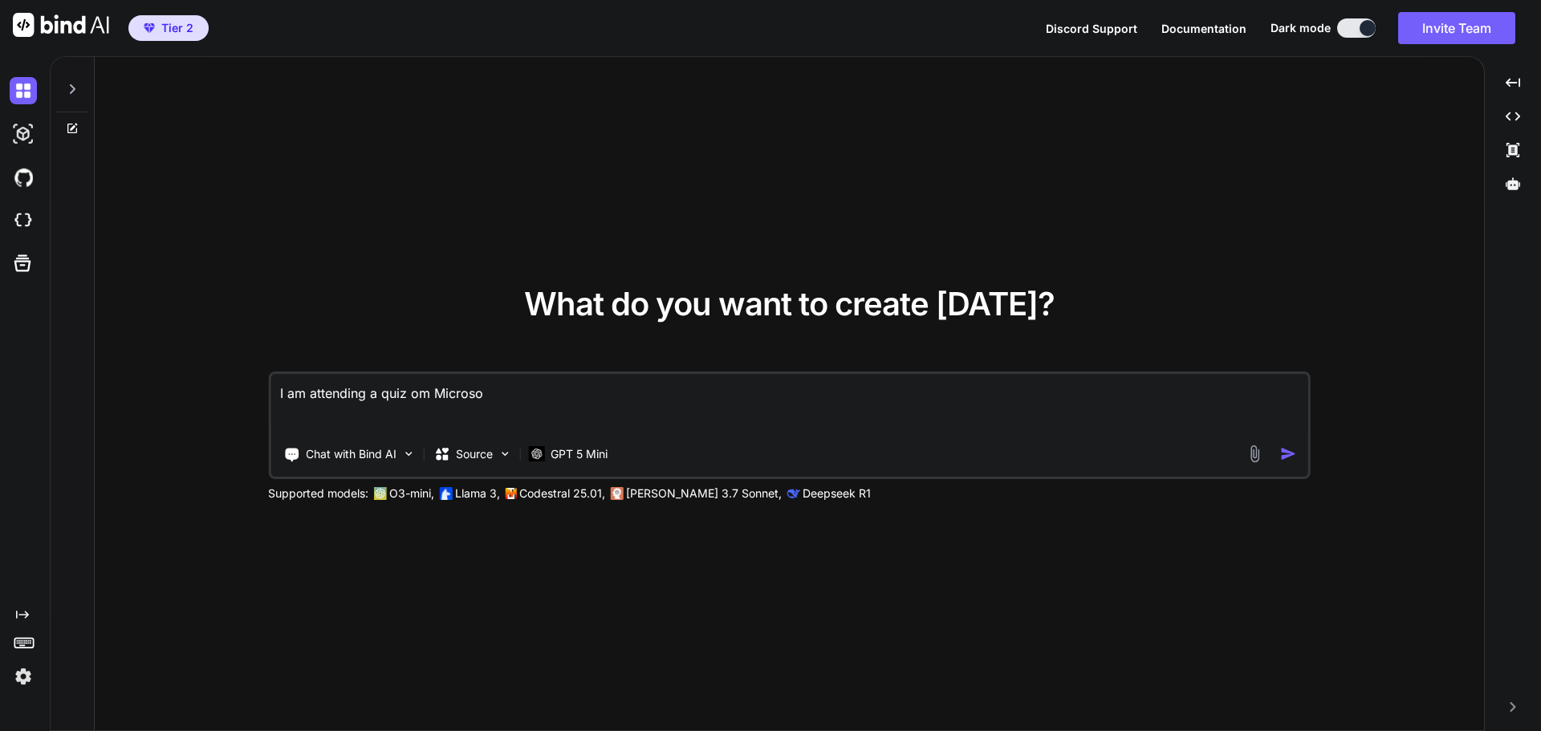
type textarea "x"
type textarea "I am attending a quiz om Microso"
type textarea "x"
type textarea "I am attending a quiz om Microsof"
type textarea "x"
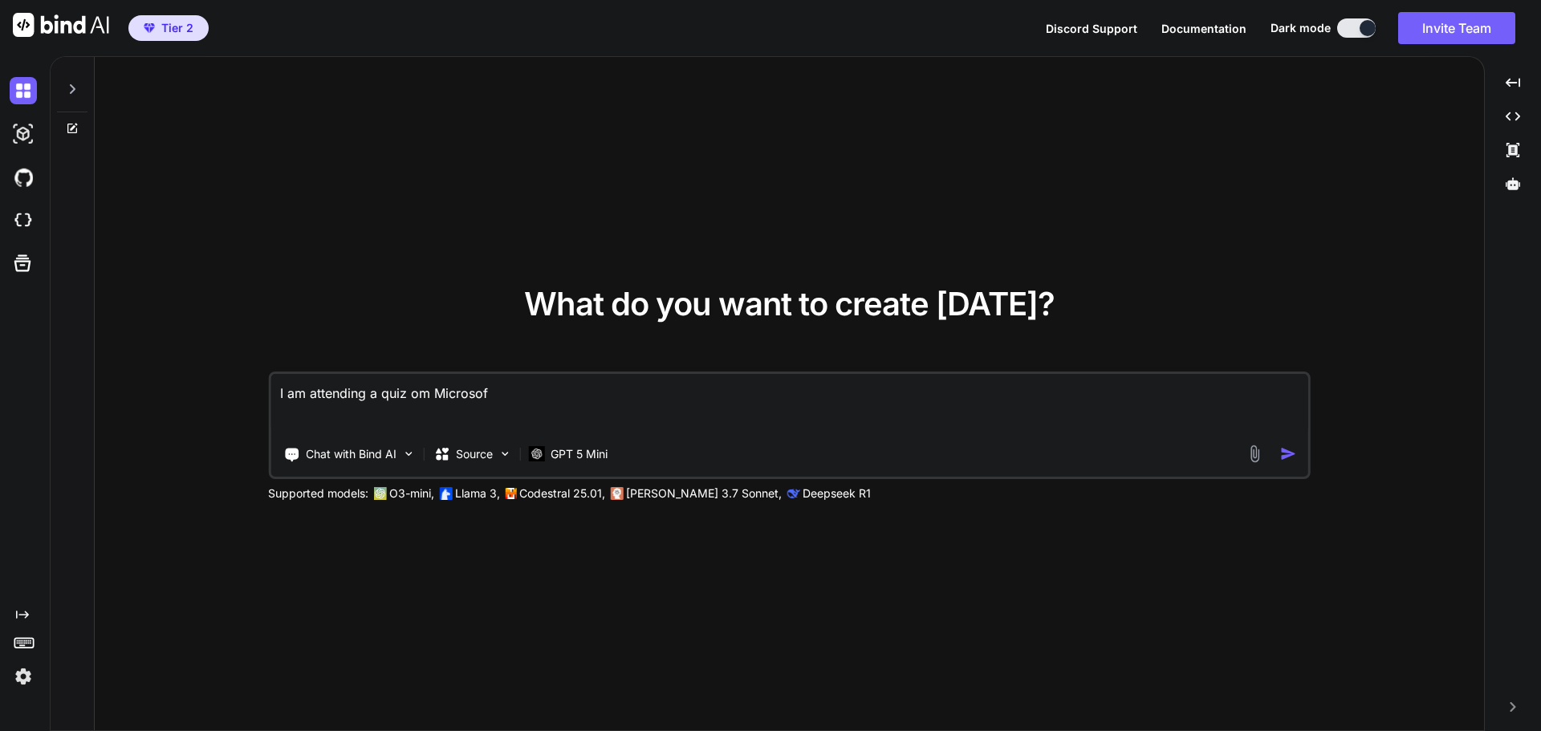
type textarea "I am attending a quiz om Microsoft"
type textarea "x"
type textarea "I am attending a quiz om Microsoft"
type textarea "x"
type textarea "I am attending a quiz om Microsoft L"
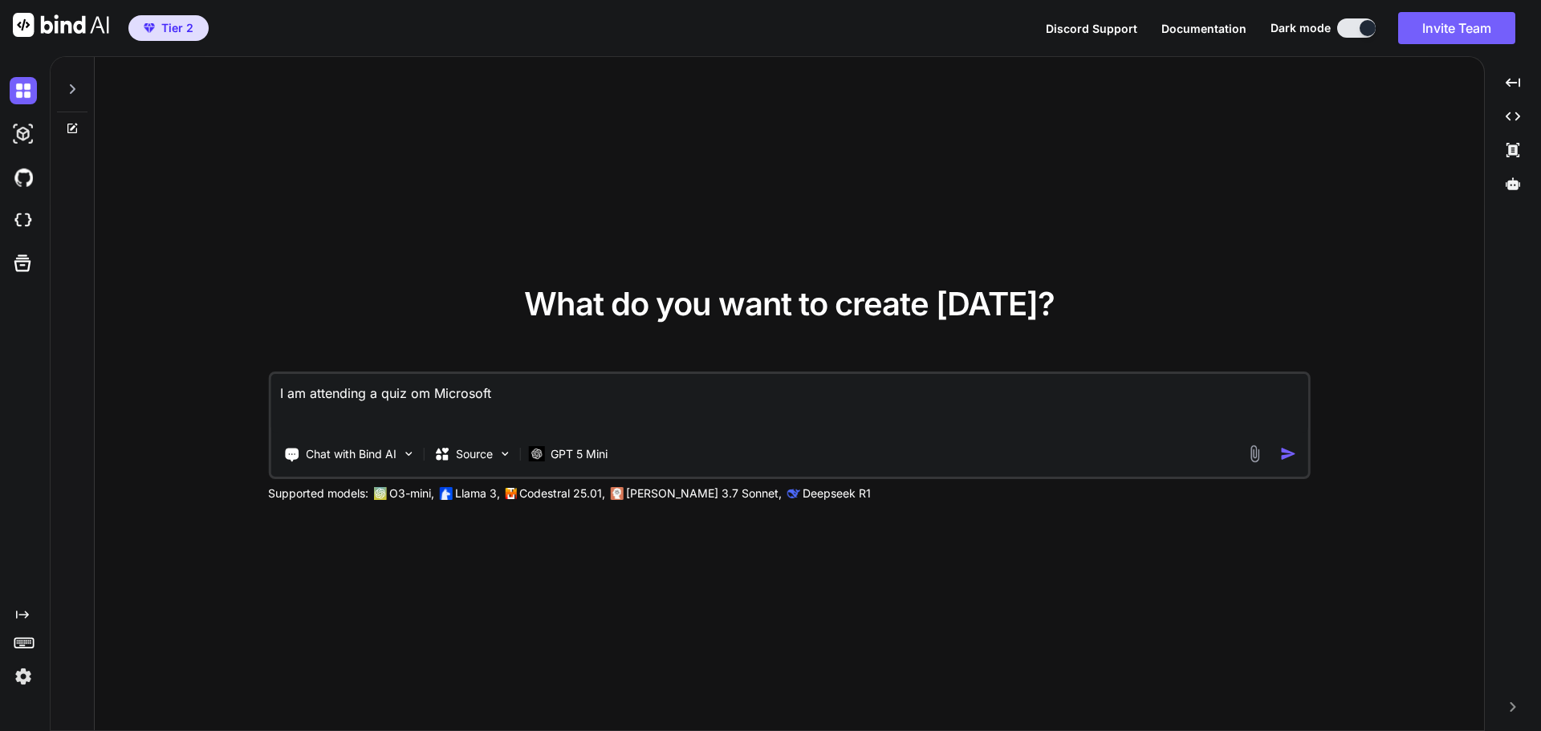
type textarea "x"
type textarea "I am attending a quiz om Microsoft Le"
type textarea "x"
type textarea "I am attending a quiz om Microsoft Lea"
type textarea "x"
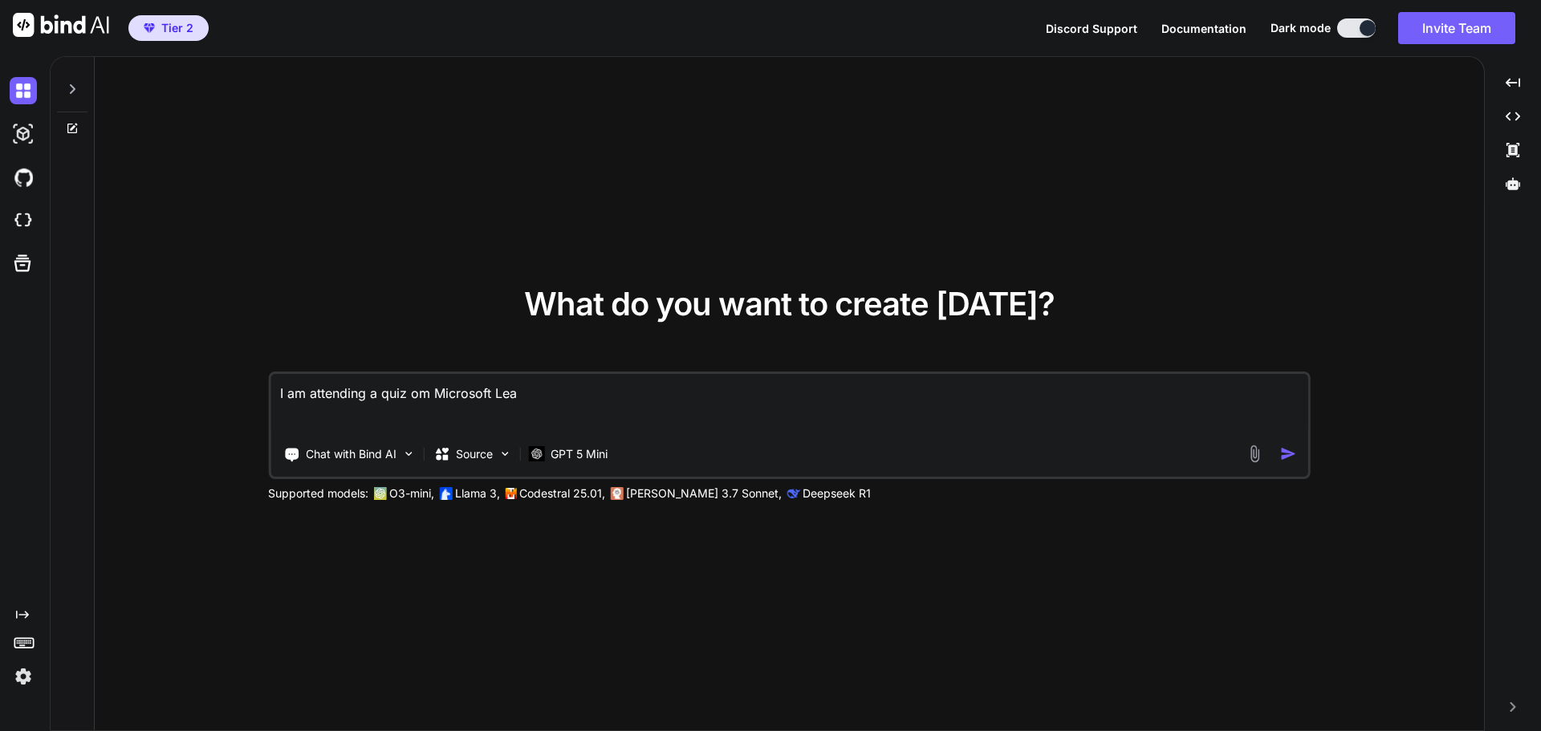
type textarea "I am attending a quiz om Microsoft [PERSON_NAME]"
type textarea "x"
type textarea "I am attending a quiz om Microsoft Learn"
type textarea "x"
type textarea "I am attending a quiz om Microsoft Learn"
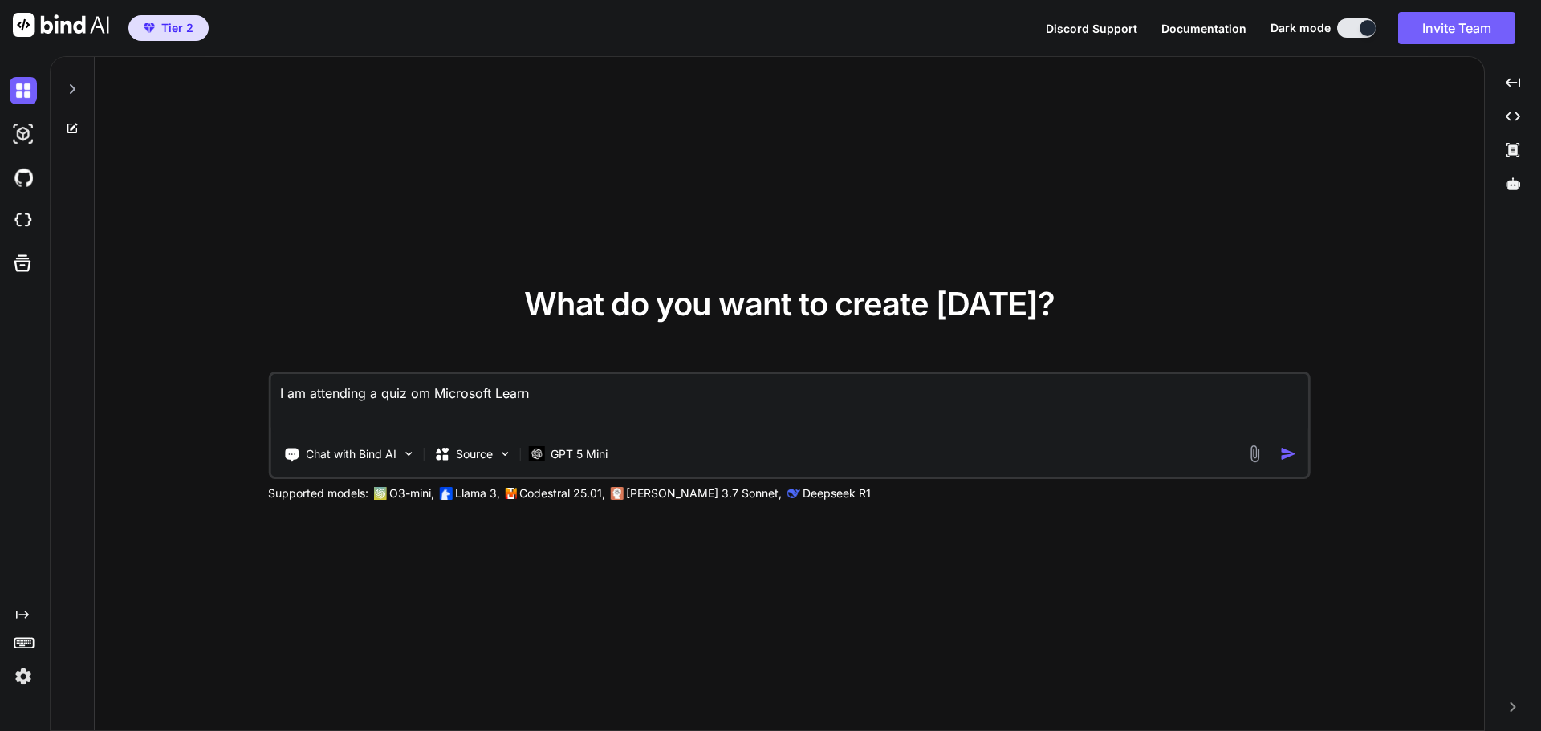
type textarea "x"
type textarea "I am attending a quiz om Microsoft Learn a"
type textarea "x"
type textarea "I am attending a quiz om Microsoft Learn ab"
type textarea "x"
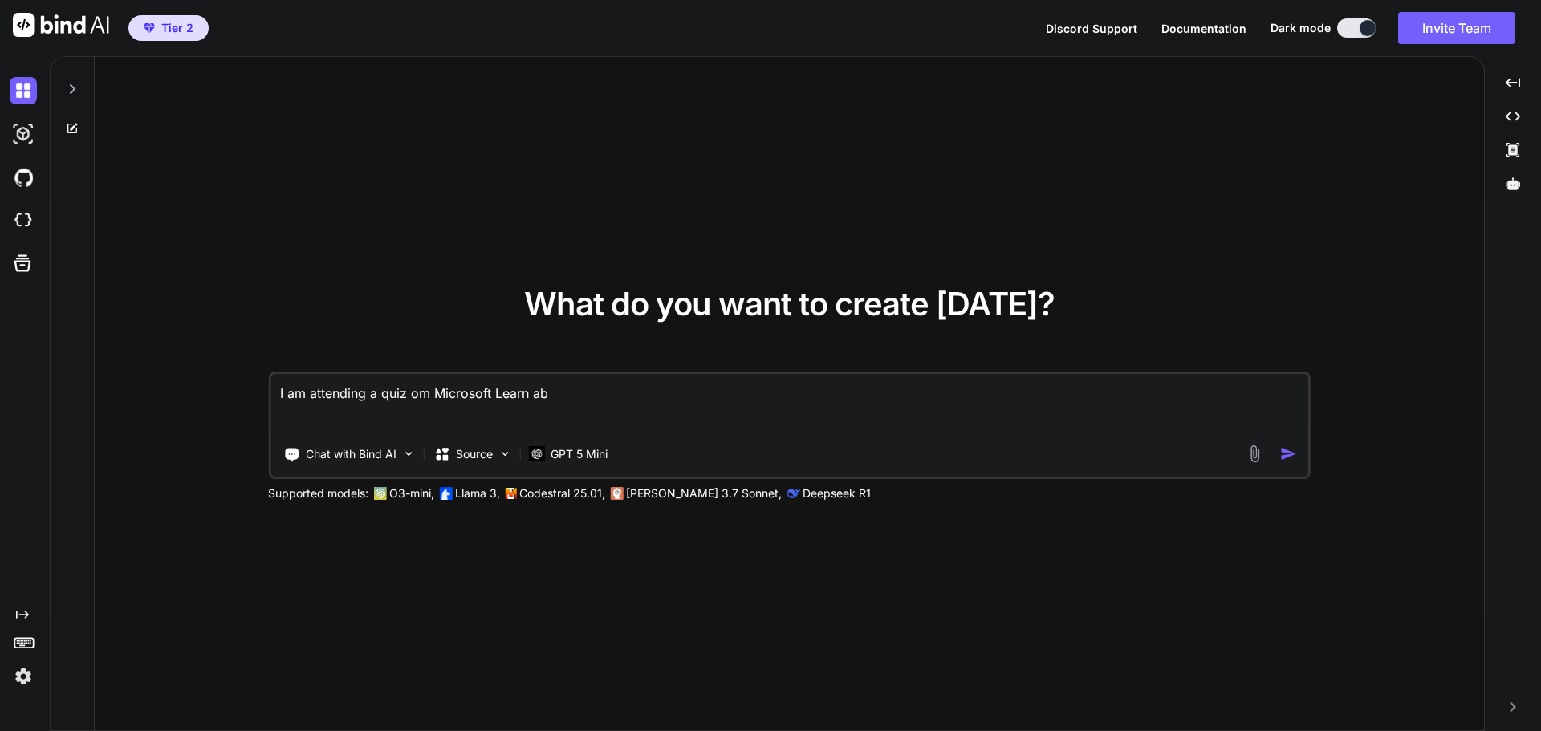
type textarea "I am attending a quiz om Microsoft Learn abo"
type textarea "x"
type textarea "I am attending a quiz om Microsoft Learn abou"
type textarea "x"
type textarea "I am attending a quiz om Microsoft Learn about"
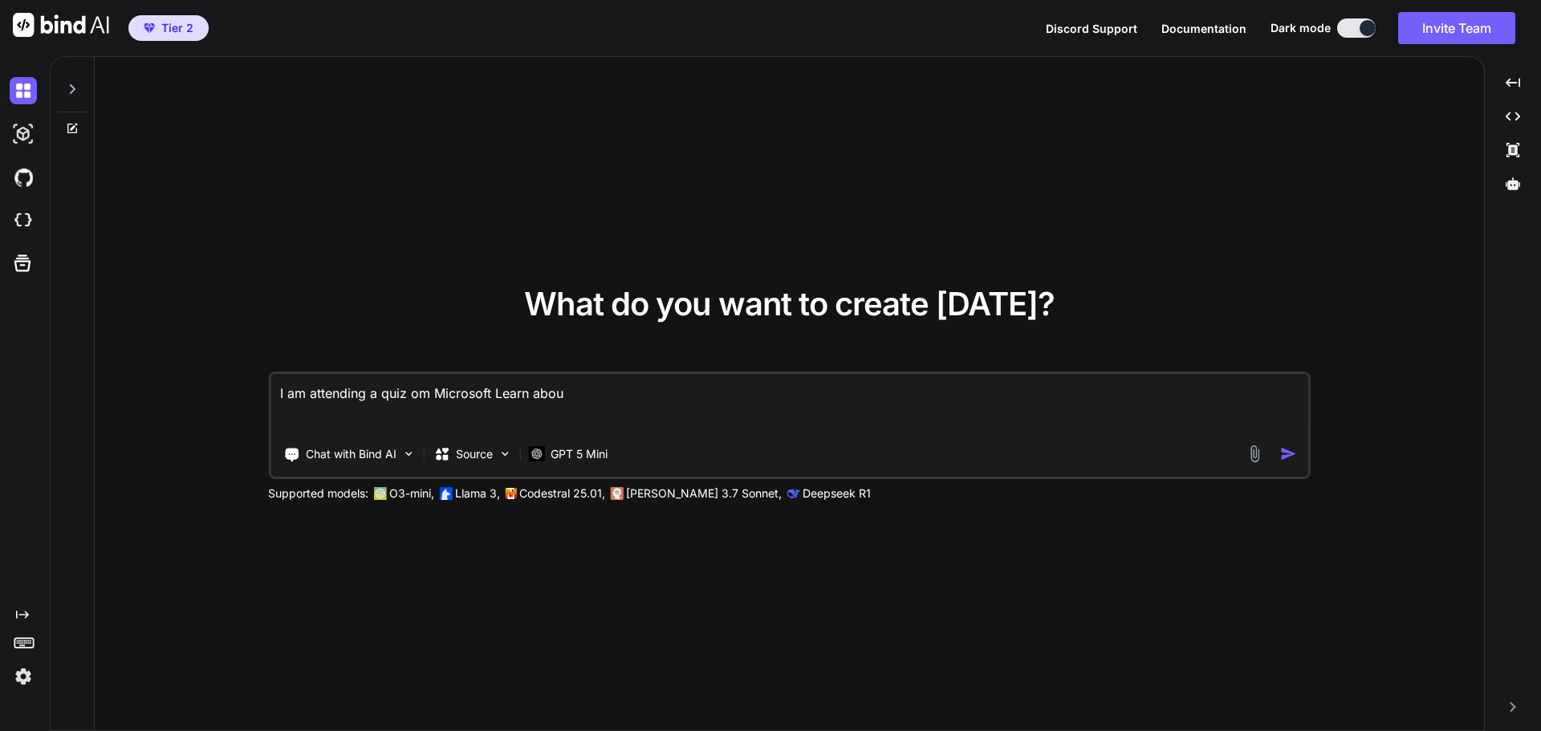
type textarea "x"
type textarea "I am attending a quiz om Microsoft Learn about"
type textarea "x"
type textarea "I am attending a quiz om Microsoft Learn about G"
type textarea "x"
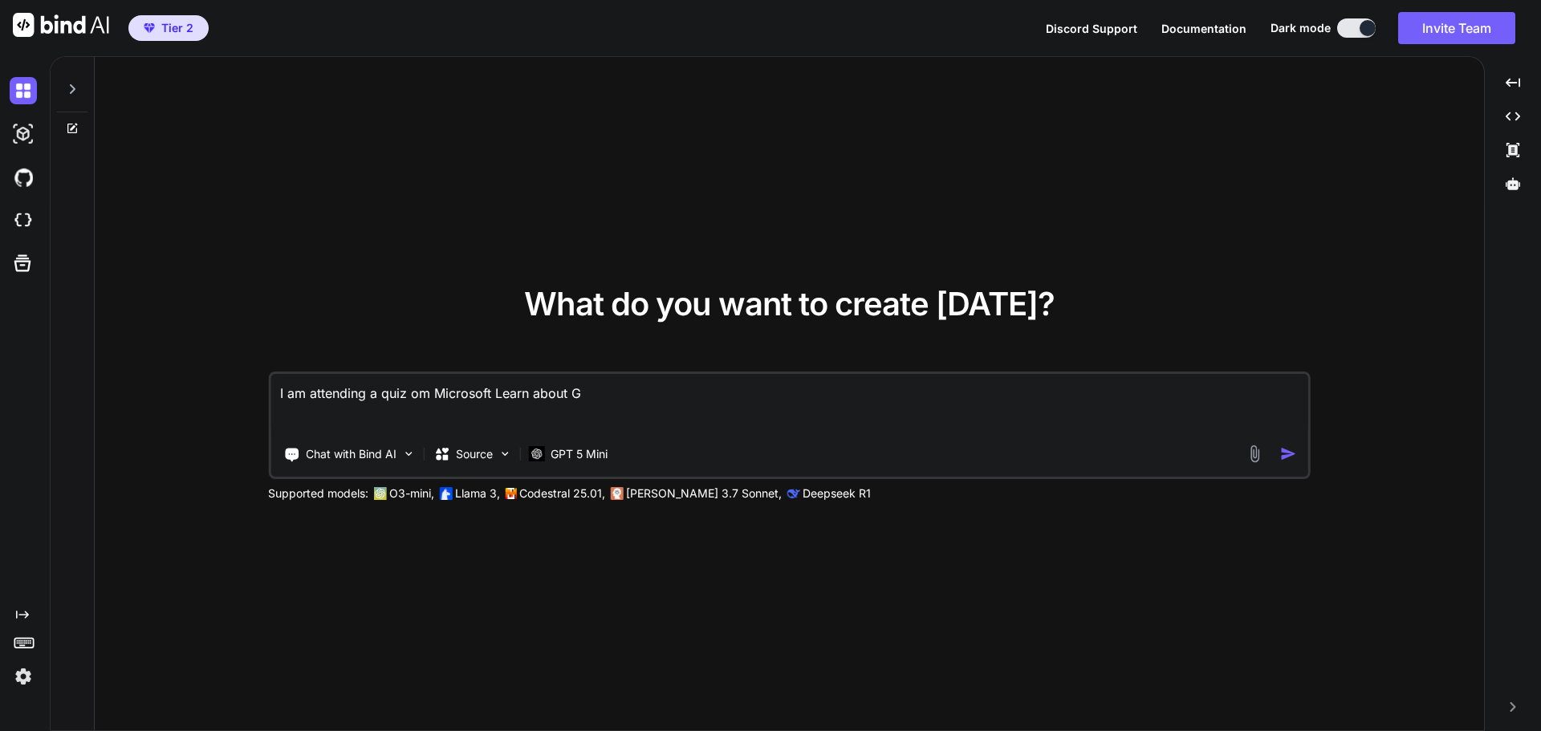
type textarea "I am attending a quiz om Microsoft Learn about Gi"
type textarea "x"
type textarea "I am attending a quiz om Microsoft Learn about Git"
type textarea "x"
type textarea "I am attending a quiz om Microsoft Learn about GitH"
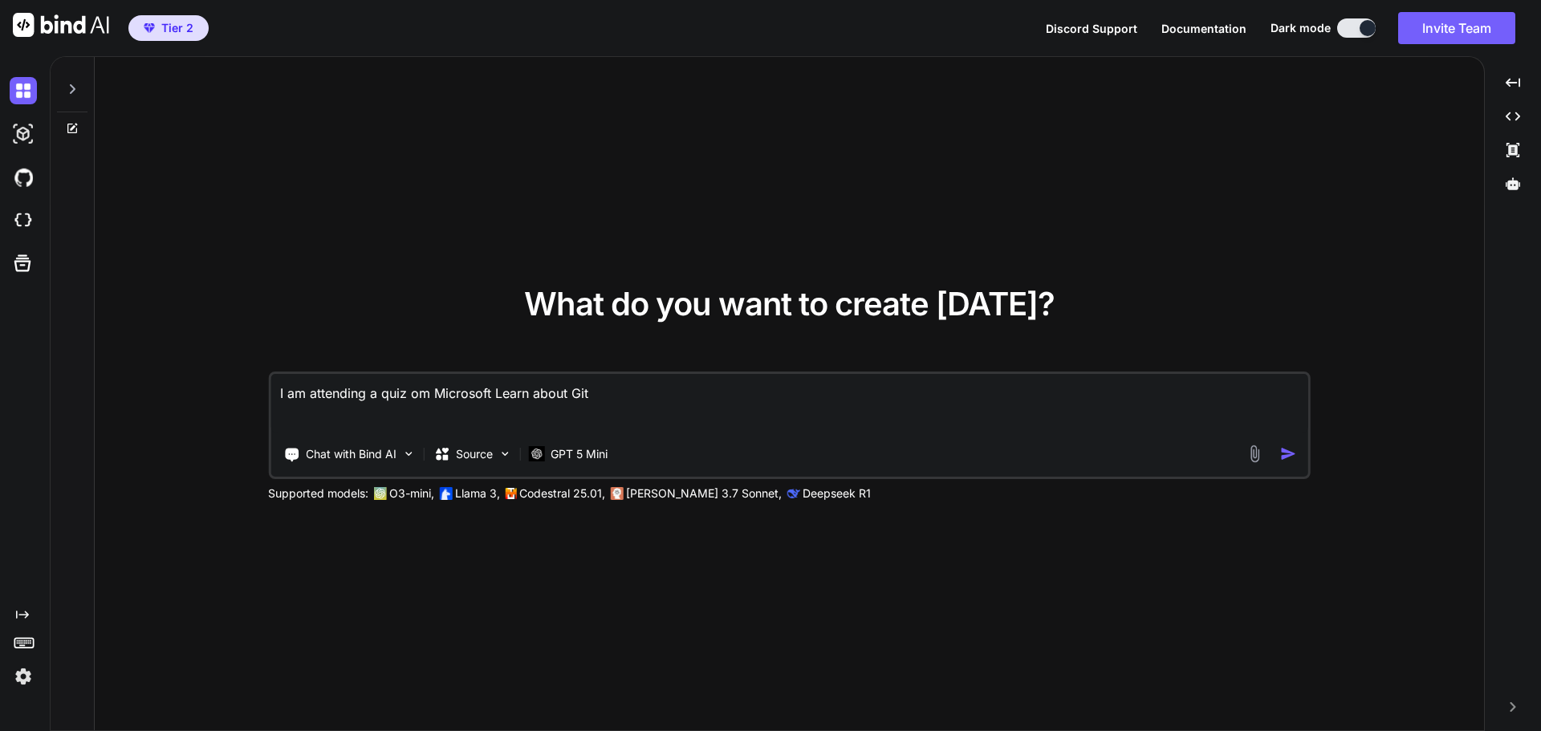
type textarea "x"
type textarea "I am attending a quiz om Microsoft Learn about GitHu"
type textarea "x"
type textarea "I am attending a quiz om Microsoft Learn about GitHum"
type textarea "x"
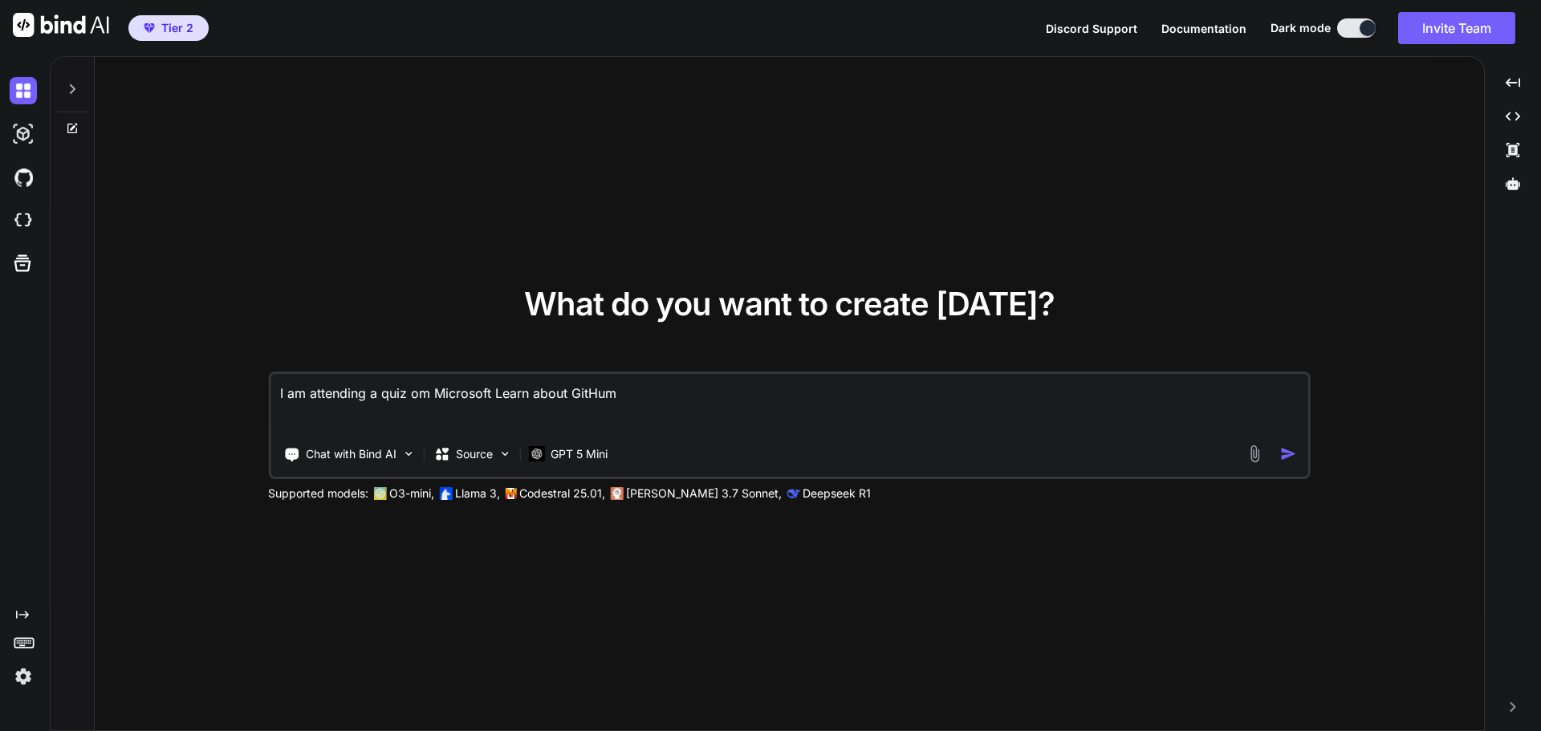
type textarea "I am attending a quiz om Microsoft Learn about GitHum"
type textarea "x"
type textarea "I am attending a quiz om Microsoft Learn about GitHum C"
type textarea "x"
type textarea "I am attending a quiz om Microsoft Learn about GitHum Co"
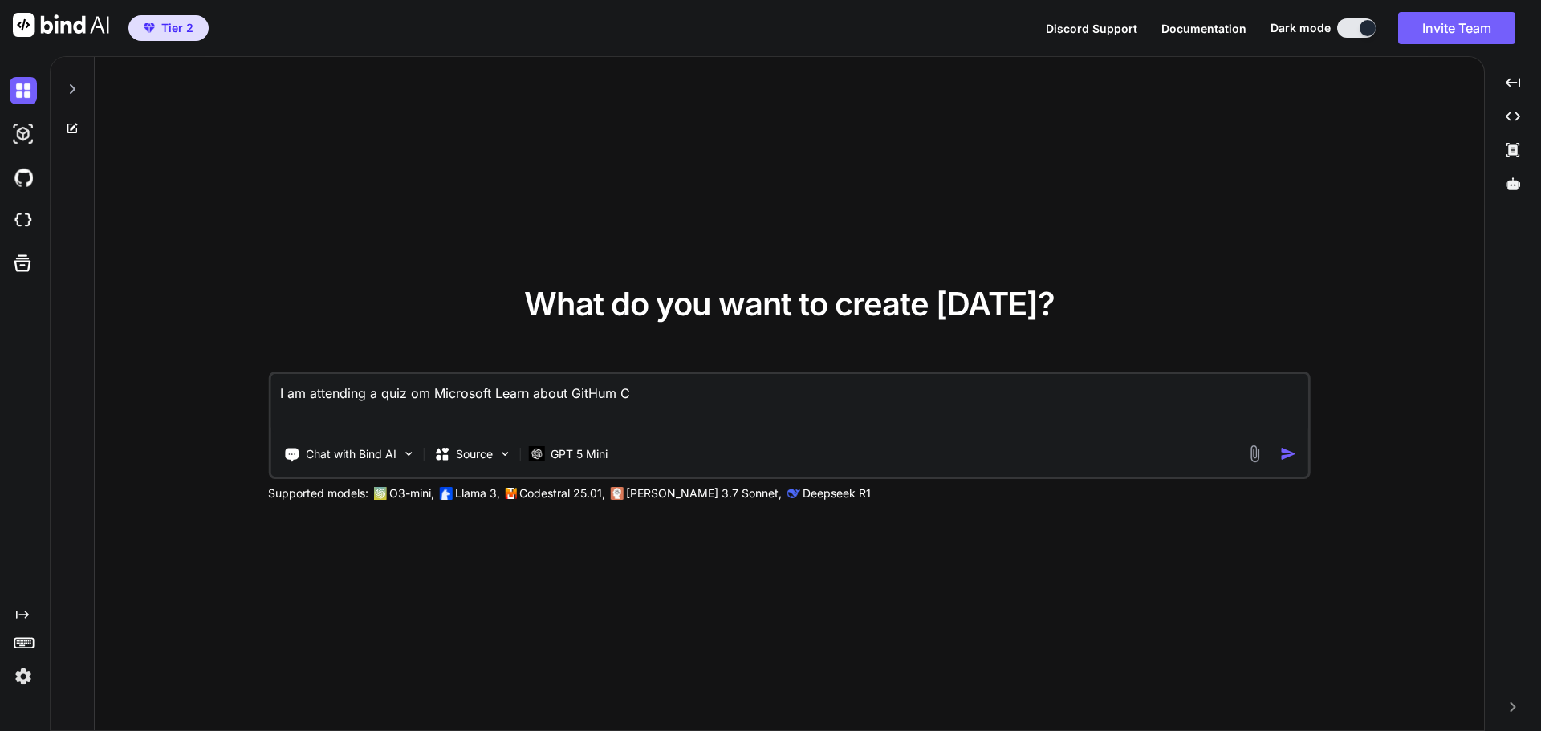
type textarea "x"
type textarea "I am attending a quiz om Microsoft Learn about GitHum Co"
type textarea "x"
type textarea "I am attending a quiz om Microsoft Learn about GitHum Co"
type textarea "x"
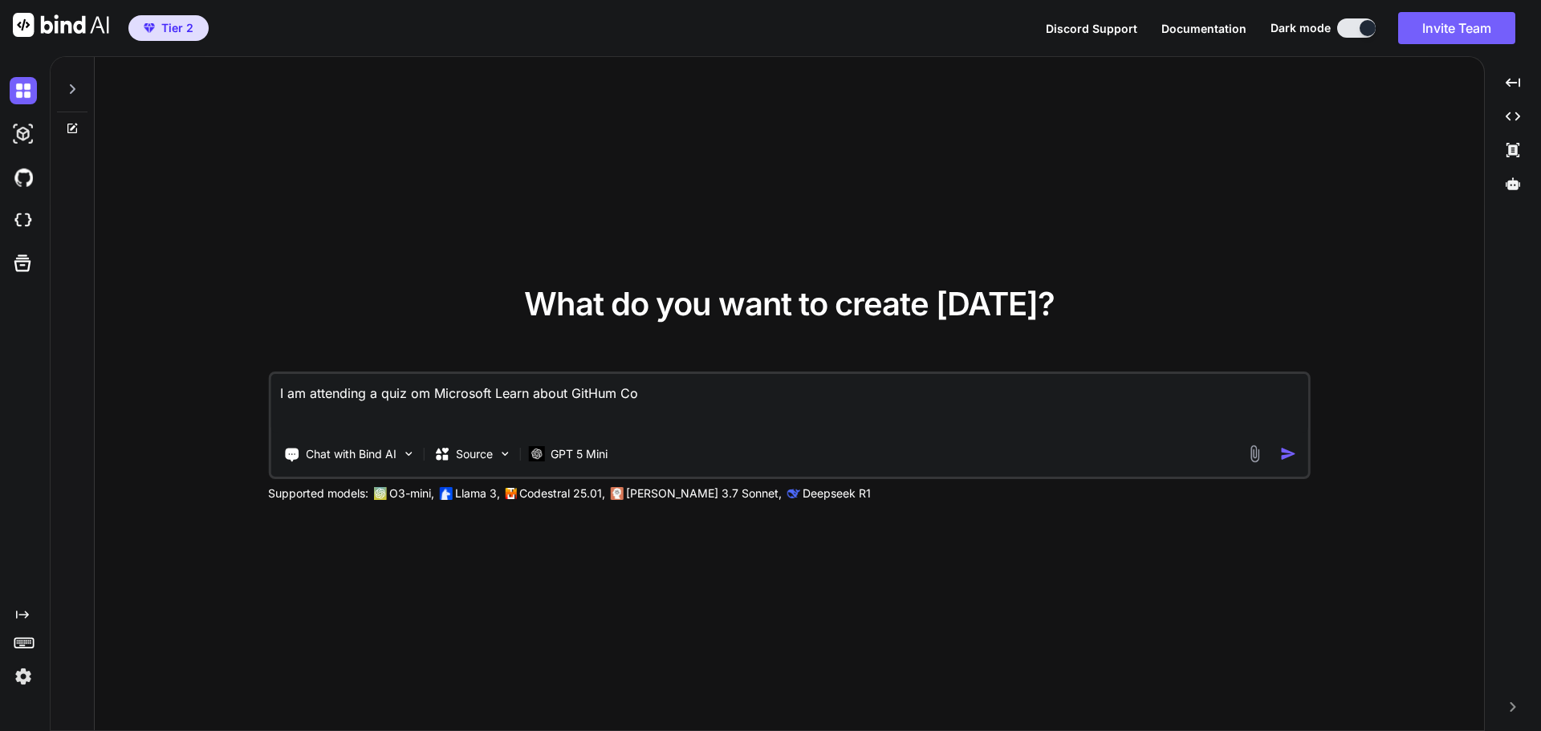
type textarea "I am attending a quiz om Microsoft Learn about GitHum Co-"
type textarea "x"
type textarea "I am attending a quiz om Microsoft Learn about GitHum Co-P"
type textarea "x"
type textarea "I am attending a quiz om Microsoft Learn about GitHum Co-Pi"
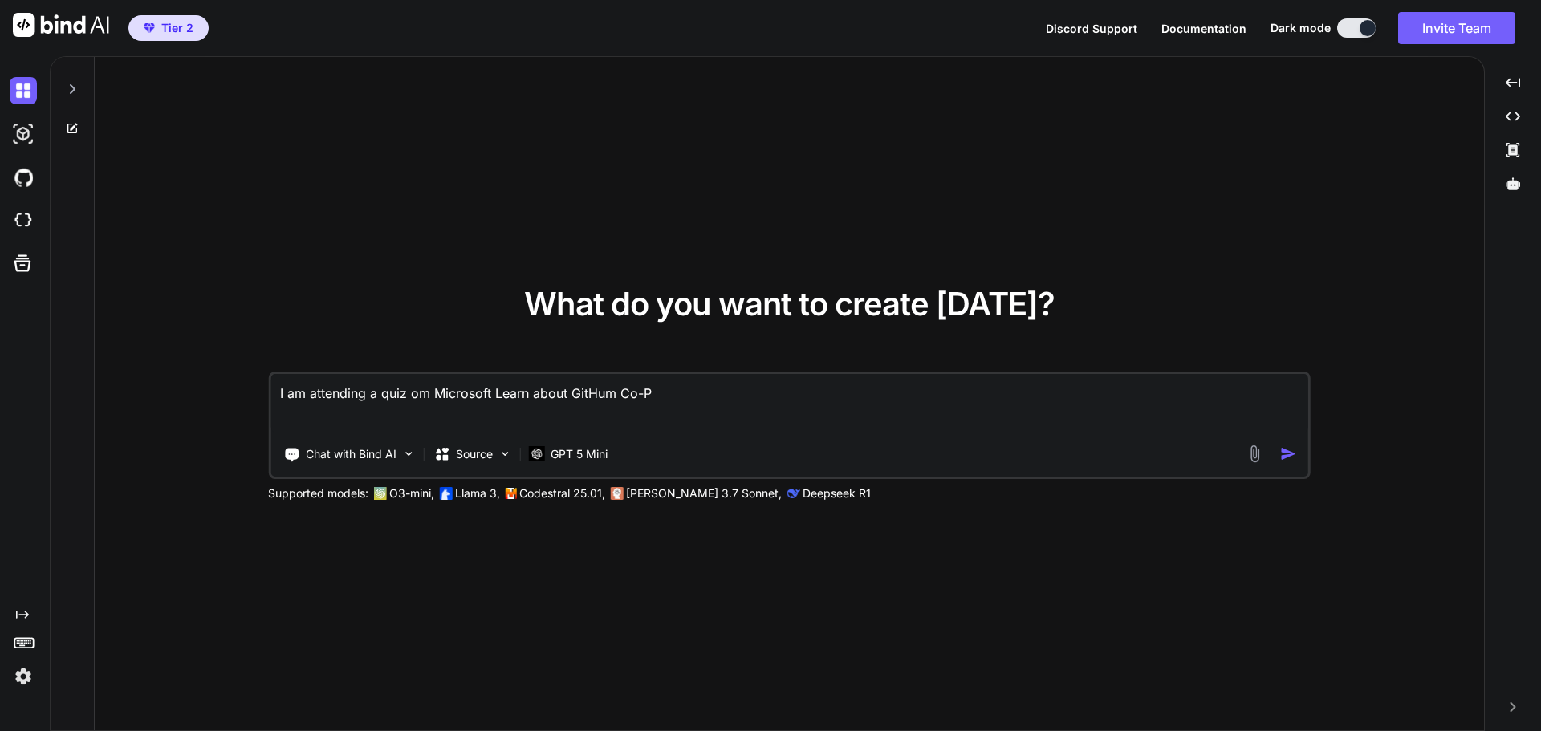
type textarea "x"
type textarea "I am attending a quiz om Microsoft Learn about GitHum Co-Pil"
type textarea "x"
type textarea "I am attending a quiz om Microsoft Learn about GitHum Co-Pilo"
type textarea "x"
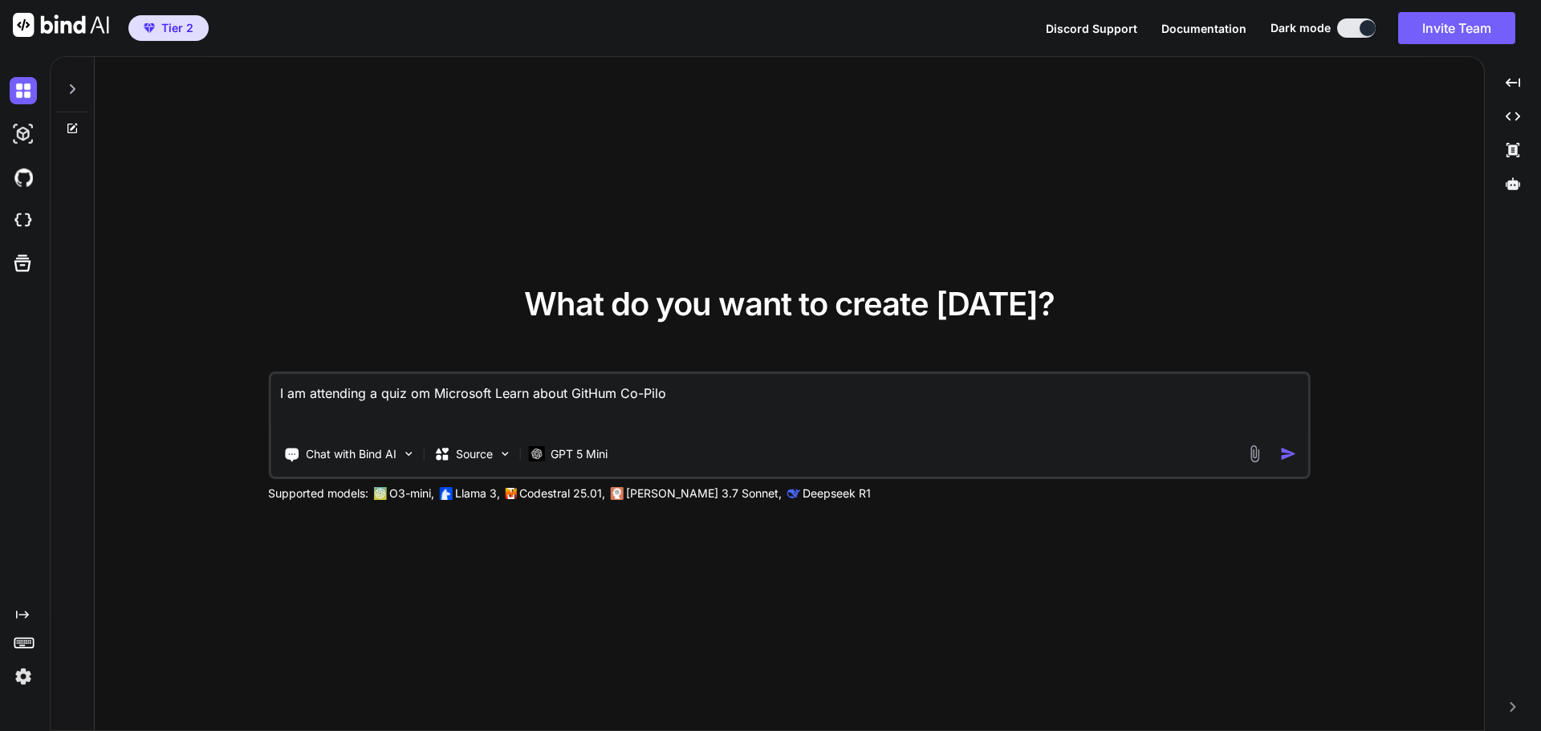
type textarea "I am attending a quiz om Microsoft Learn about GitHum Co-Pilot"
type textarea "x"
type textarea "I am attending a quiz om Microsoft Learn about GitHum Co-Pilot."
type textarea "x"
type textarea "I am attending a quiz om Microsoft Learn about GitHum Co-Pilot."
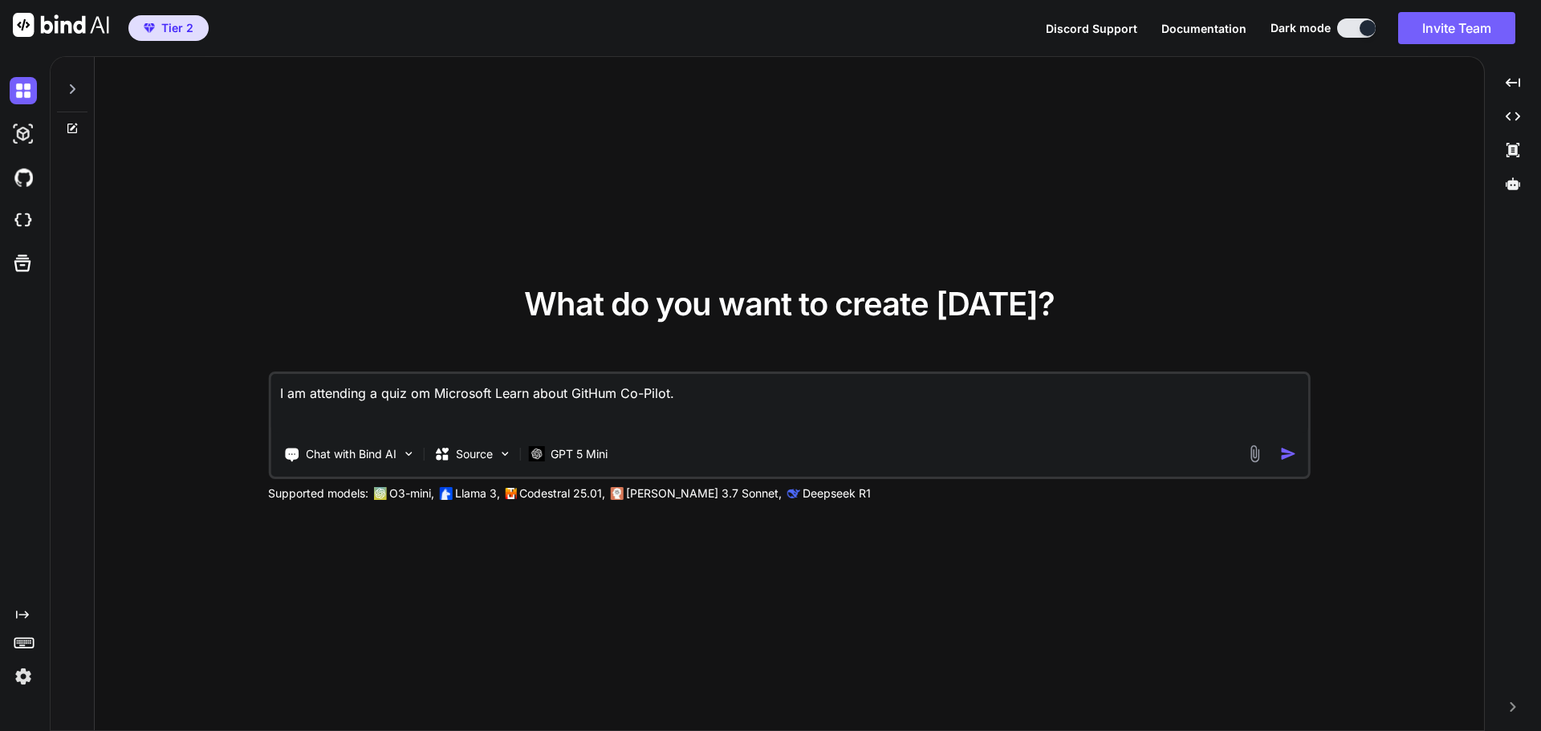
type textarea "x"
type textarea "I am attending a quiz om Microsoft Learn about GitHum Co-Pilot. I"
type textarea "x"
type textarea "I am attending a quiz om Microsoft Learn about GitHum Co-Pilot. I"
type textarea "x"
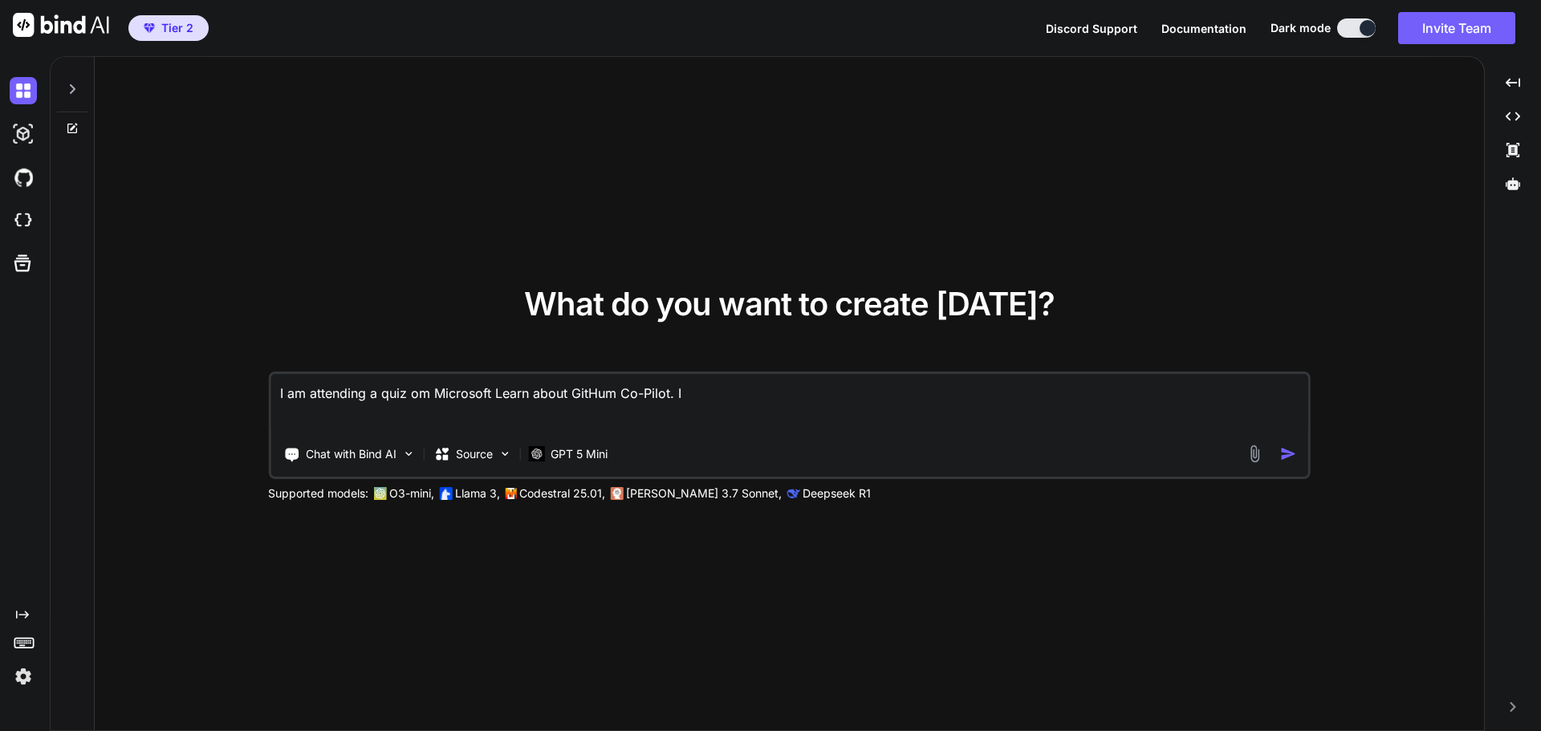
type textarea "I am attending a quiz om Microsoft Learn about GitHum Co-Pilot. I w"
type textarea "x"
type textarea "I am attending a quiz om Microsoft Learn about GitHum Co-Pilot. I wi"
type textarea "x"
type textarea "I am attending a quiz om Microsoft Learn about GitHum Co-Pilot. I wil"
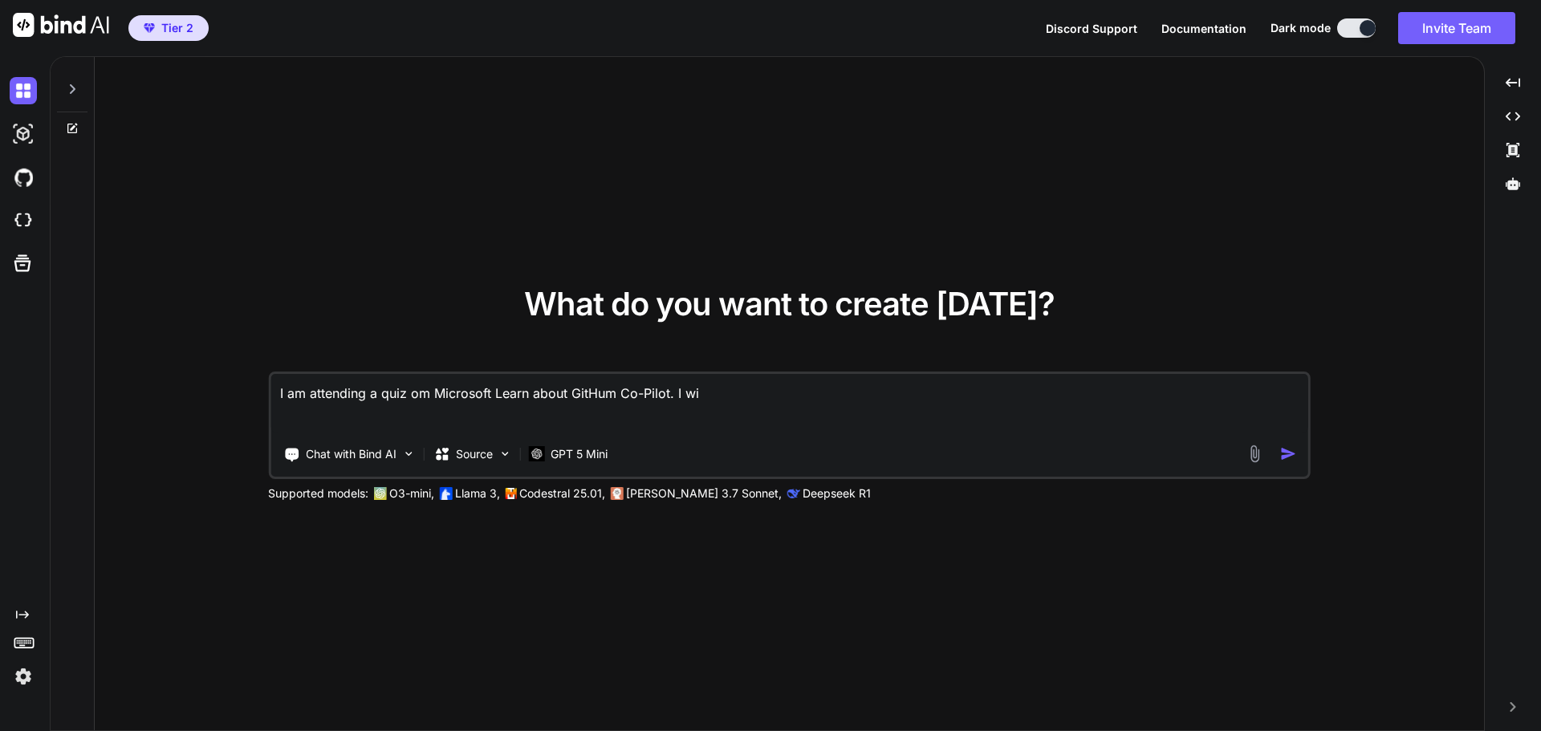
type textarea "x"
type textarea "I am attending a quiz om Microsoft Learn about GitHum Co-Pilot. I will"
type textarea "x"
type textarea "I am attending a quiz om Microsoft Learn about GitHum Co-Pilot. I will"
type textarea "x"
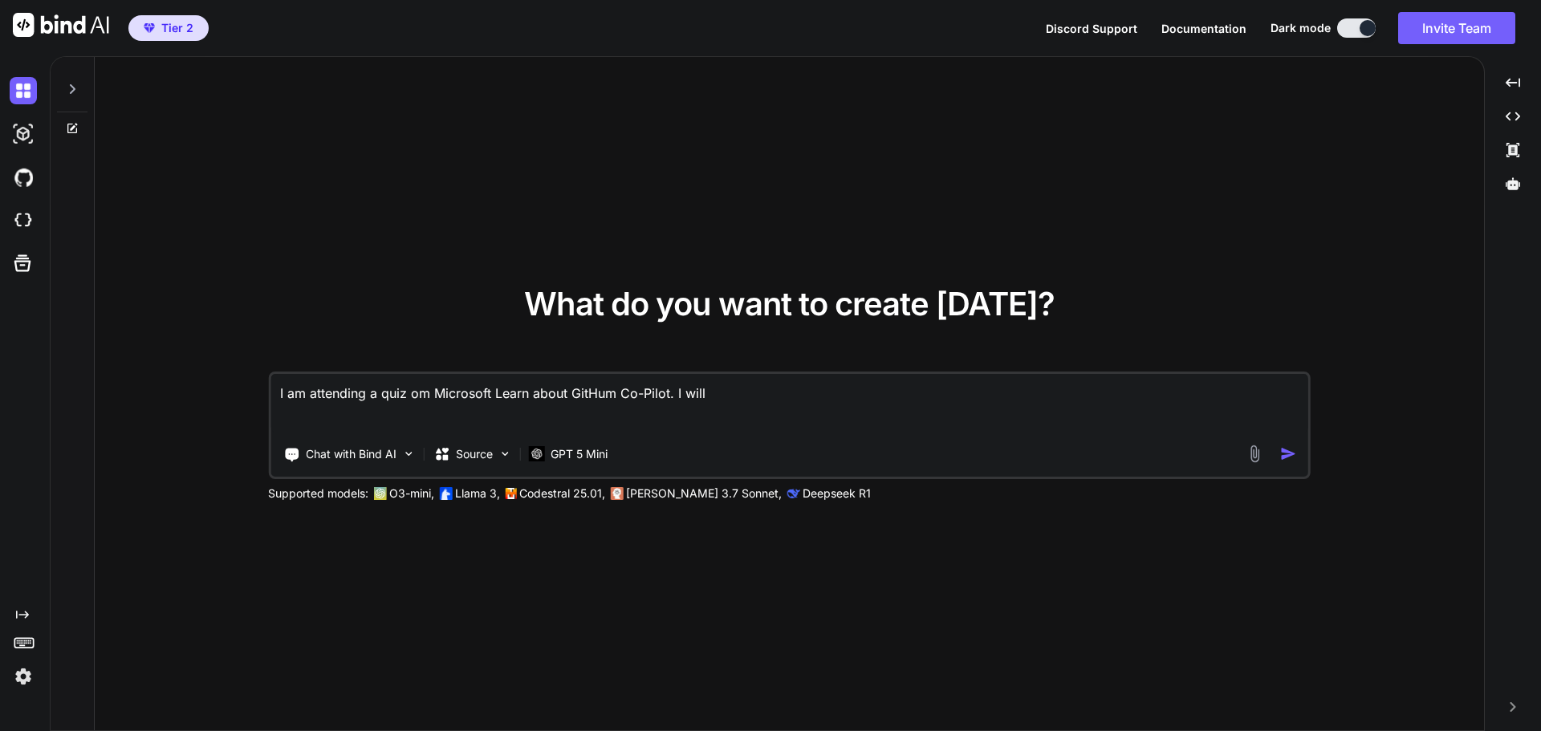
type textarea "I am attending a quiz om Microsoft Learn about GitHum Co-Pilot. I will b"
type textarea "x"
type textarea "I am attending a quiz om Microsoft Learn about GitHum Co-Pilot. I will be"
type textarea "x"
type textarea "I am attending a quiz om Microsoft Learn about GitHum Co-Pilot. I will be"
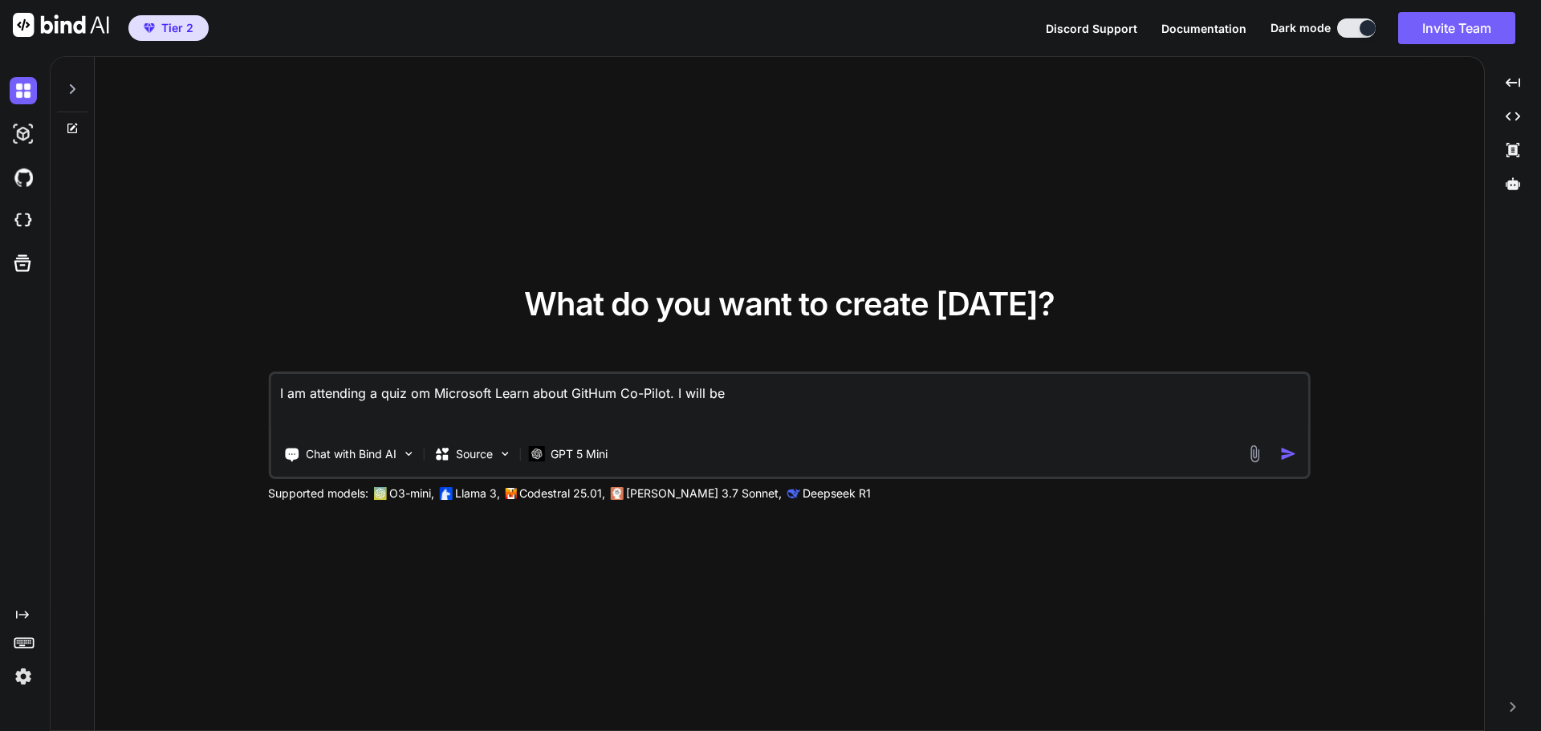
type textarea "x"
type textarea "I am attending a quiz om Microsoft Learn about GitHum Co-Pilot. I will be s"
type textarea "x"
type textarea "I am attending a quiz om Microsoft Learn about GitHum Co-Pilot. I will be su"
type textarea "x"
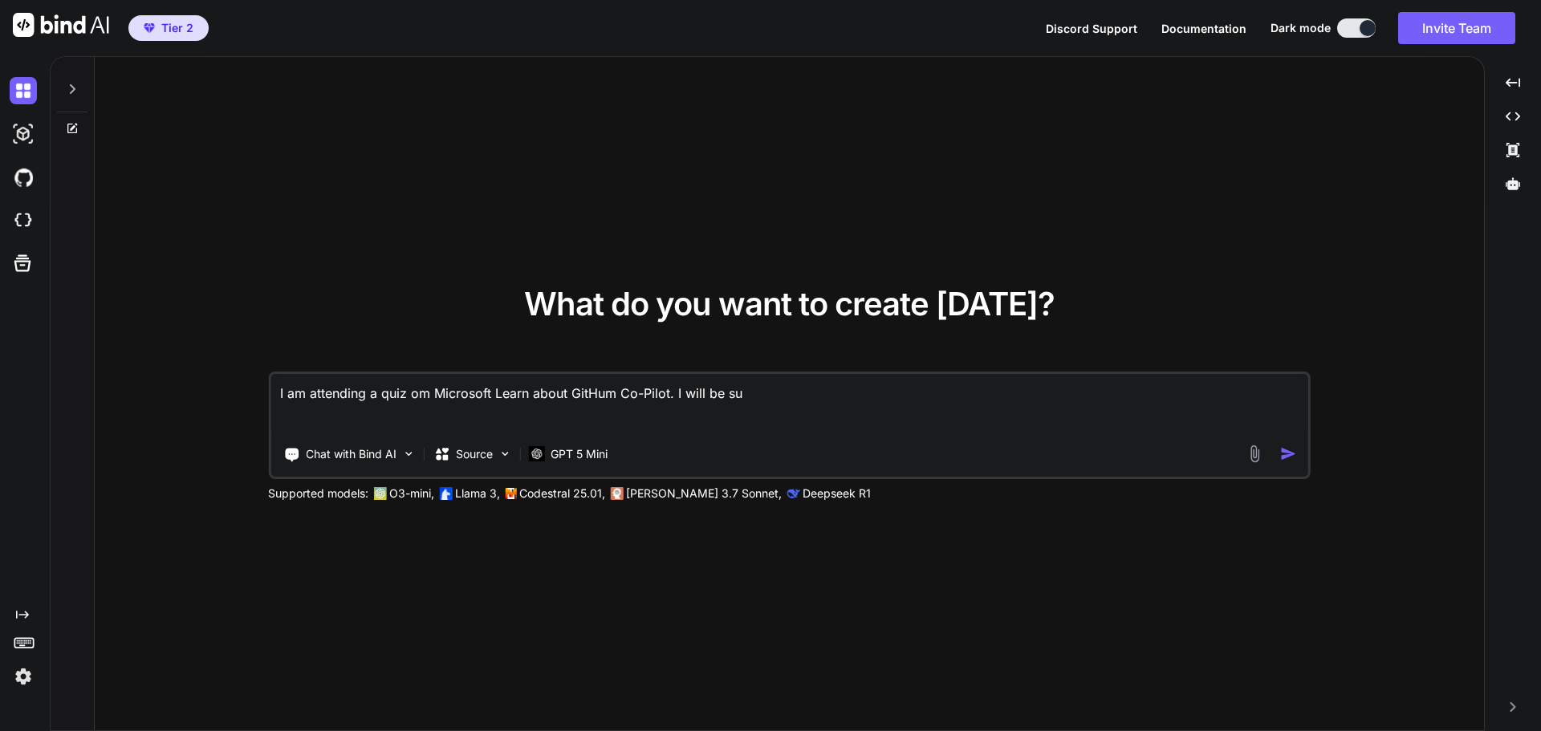
type textarea "I am attending a quiz om Microsoft Learn about GitHum Co-Pilot. I will be sum"
type textarea "x"
type textarea "I am attending a quiz om Microsoft Learn about GitHum Co-Pilot. I will be sumi"
type textarea "x"
type textarea "I am attending a quiz om Microsoft Learn about GitHum Co-Pilot. I will be sumit"
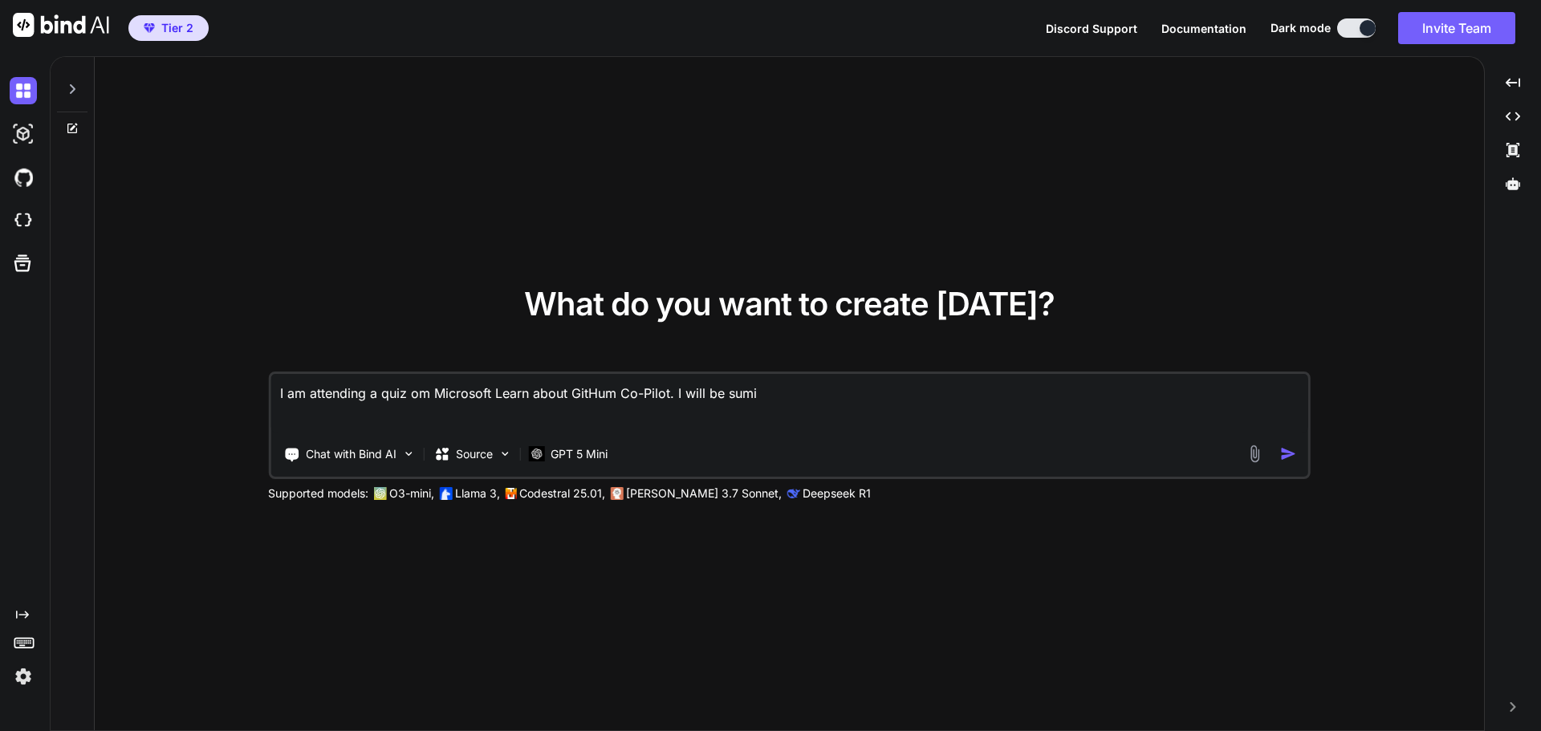
type textarea "x"
type textarea "I am attending a quiz om Microsoft Learn about GitHum Co-Pilot. I will be [PERS…"
type textarea "x"
type textarea "I am attending a quiz om Microsoft Learn about GitHum Co-Pilot. I will be sumit…"
type textarea "x"
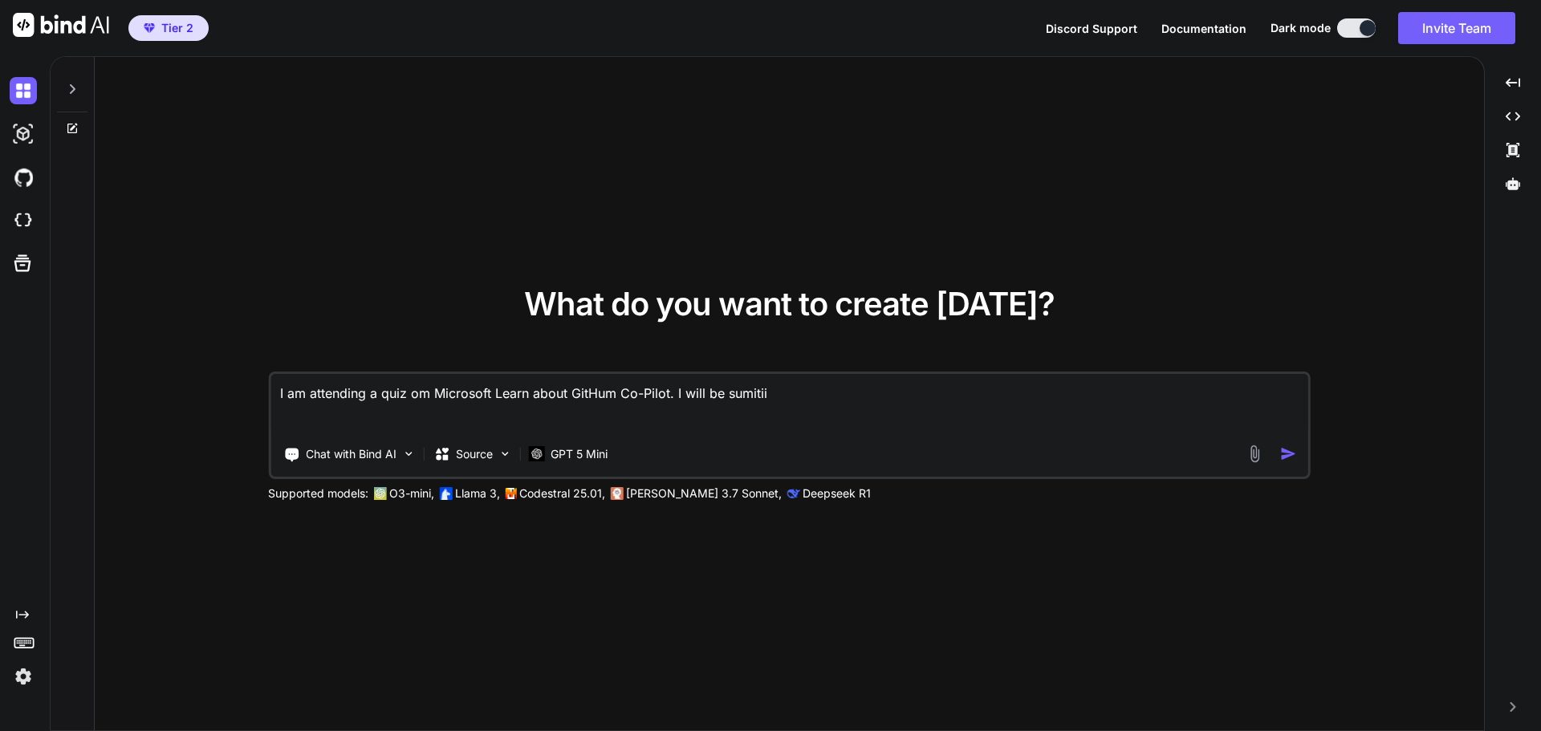
type textarea "I am attending a quiz om Microsoft Learn about GitHum Co-Pilot. I will be sumit…"
type textarea "x"
type textarea "I am attending a quiz om Microsoft Learn about GitHum Co-Pilot. I will be sumit…"
type textarea "x"
type textarea "I am attending a quiz om Microsoft Learn about GitHum Co-Pilot. I will be sumit…"
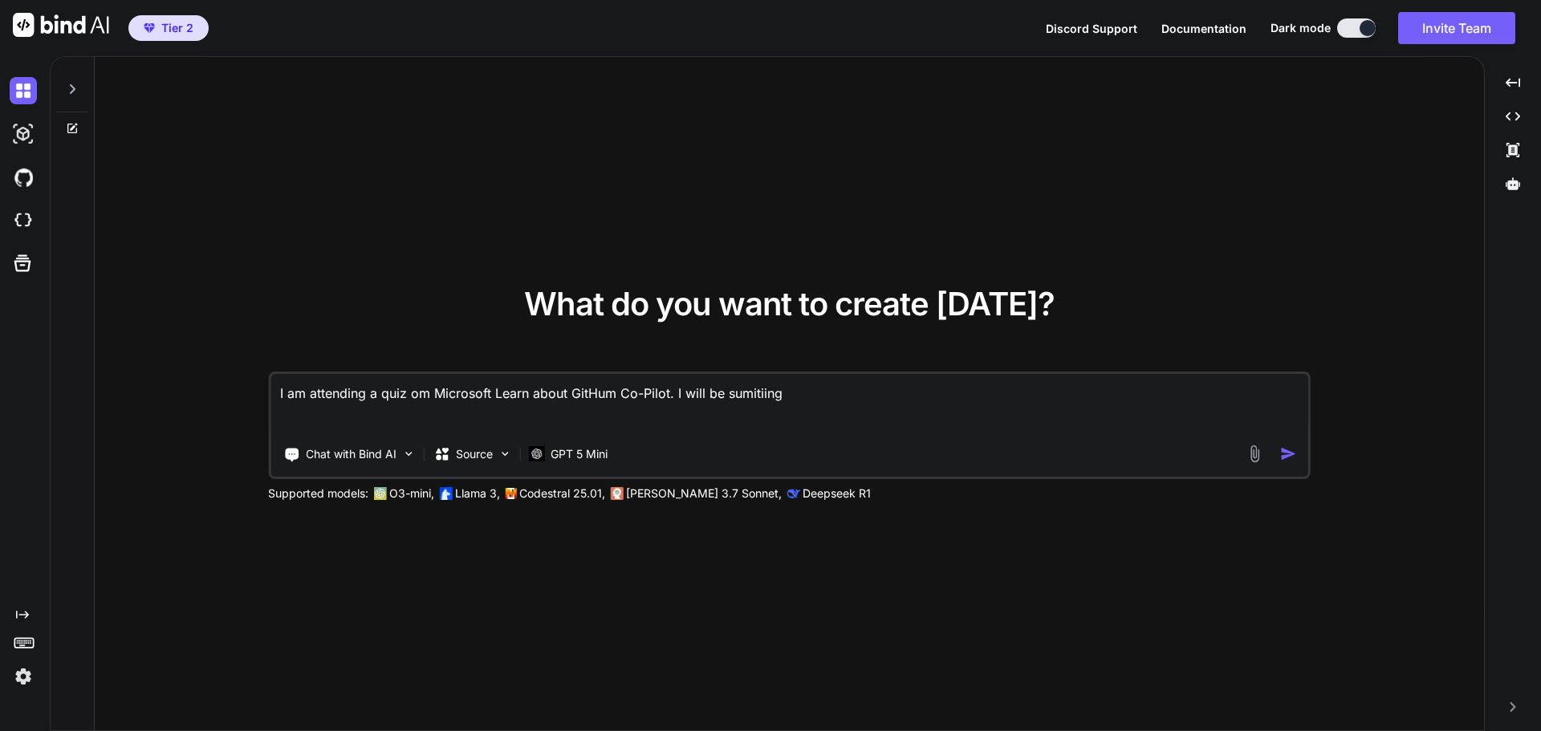
type textarea "x"
type textarea "I am attending a quiz om Microsoft Learn about GitHum Co-Pilot. I will be sumit…"
type textarea "x"
type textarea "I am attending a quiz om Microsoft Learn about GitHum Co-Pilot. I will be sumit…"
type textarea "x"
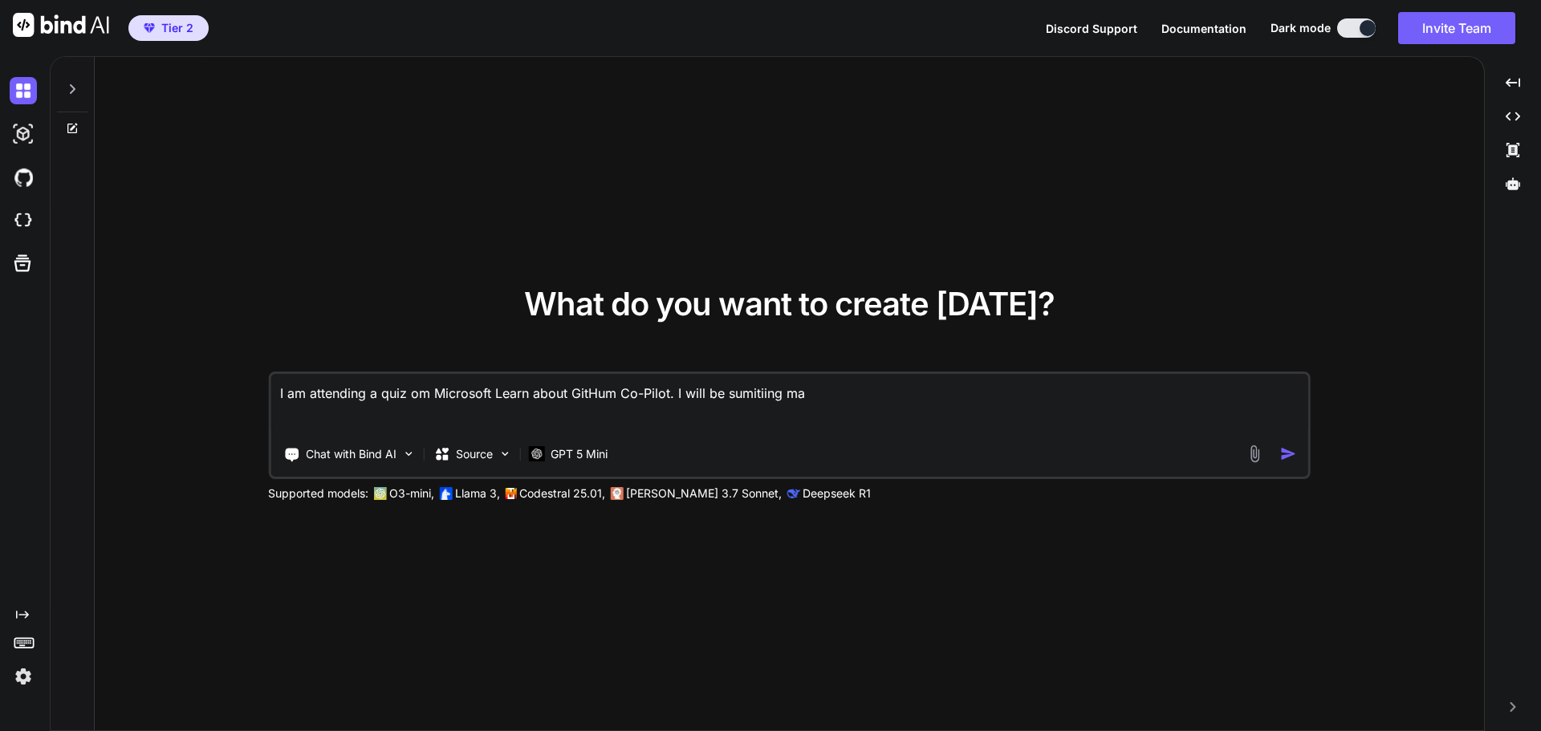
type textarea "I am attending a quiz om Microsoft Learn about GitHum Co-Pilot. I will be sumit…"
type textarea "x"
type textarea "I am attending a quiz om Microsoft Learn about GitHum Co-Pilot. I will be sumit…"
type textarea "x"
type textarea "I am attending a quiz om Microsoft Learn about GitHum Co-Pilot. I will be sumit…"
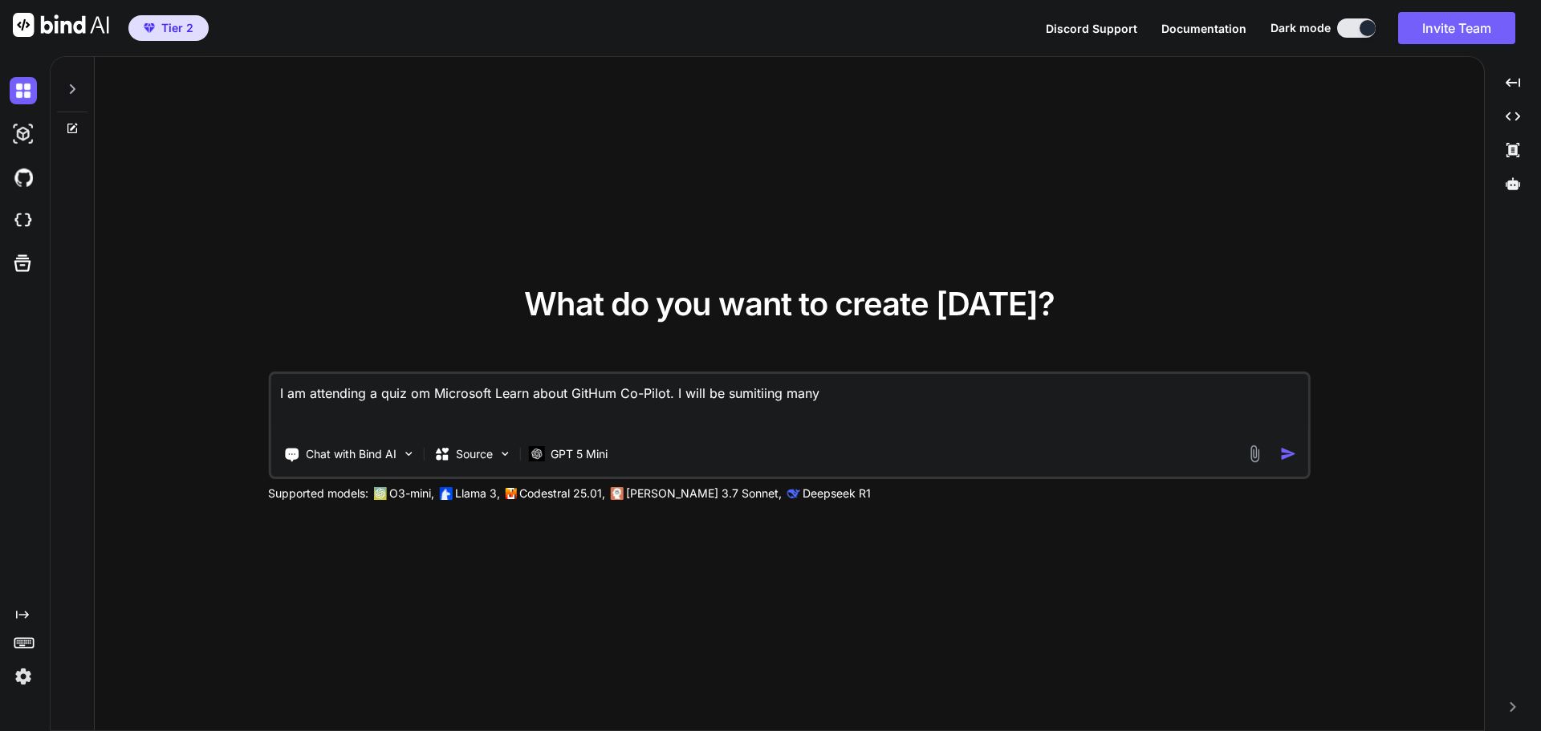
type textarea "x"
type textarea "I am attending a quiz om Microsoft Learn about GitHum Co-Pilot. I will be sumit…"
type textarea "x"
type textarea "I am attending a quiz om Microsoft Learn about GitHum Co-Pilot. I will be sumit…"
type textarea "x"
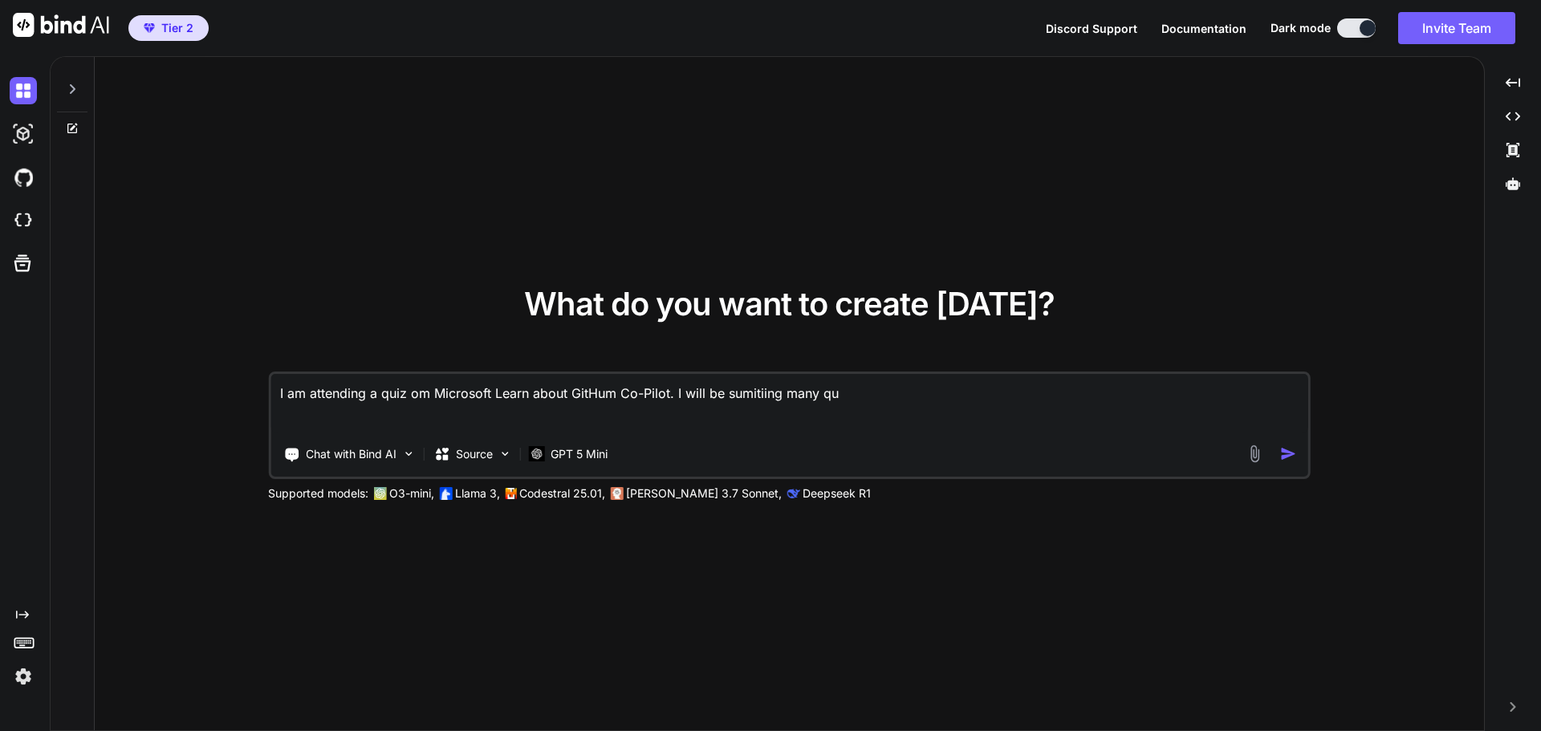
type textarea "I am attending a quiz om Microsoft Learn about GitHum Co-Pilot. I will be sumit…"
type textarea "x"
click at [926, 393] on textarea "I am attending a quiz om Microsoft Learn about GitHum Co-Pilot. I will be summi…" at bounding box center [789, 403] width 1038 height 59
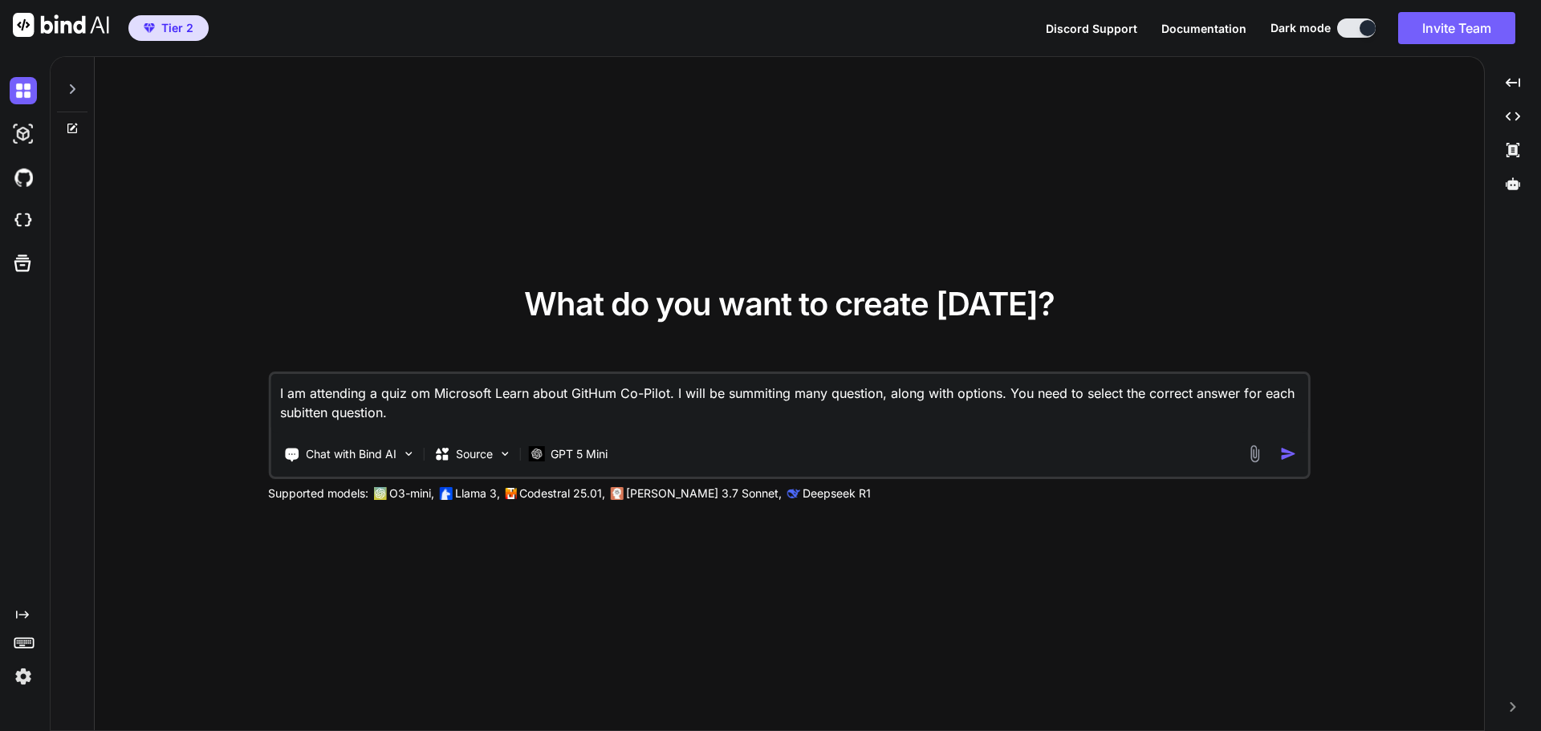
click at [303, 417] on textarea "I am attending a quiz om Microsoft Learn about GitHum Co-Pilot. I will be summi…" at bounding box center [789, 403] width 1038 height 59
click at [594, 396] on textarea "I am attending a quiz om Microsoft Learn about GitHum Co-Pilot. I will be summi…" at bounding box center [789, 403] width 1038 height 59
click at [564, 408] on textarea "I am attending a quiz om Microsoft Learn about GitHub Co-Pilot. I will be summi…" at bounding box center [789, 403] width 1038 height 59
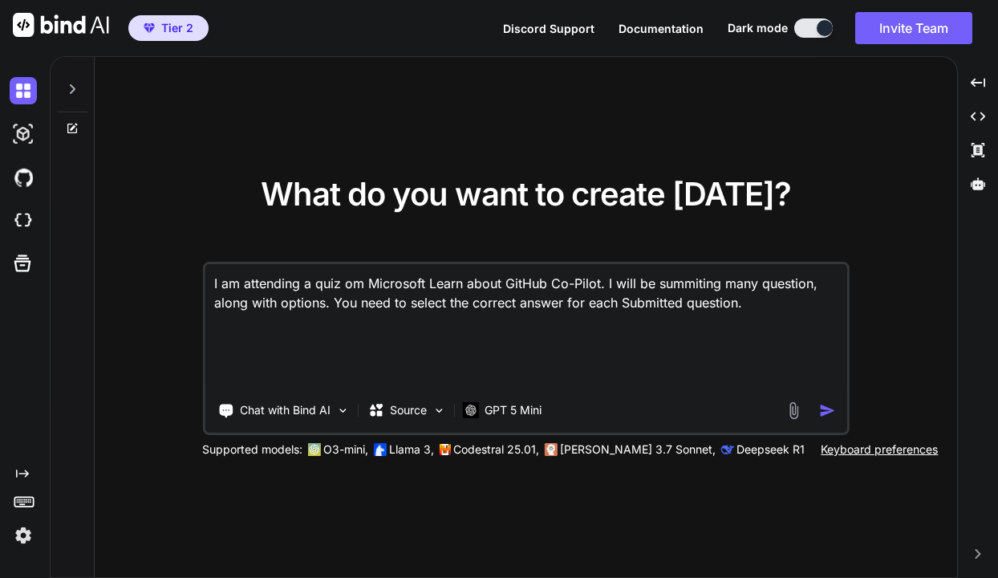
paste textarea "1. What can GitHub Copilot Chat identify in your C# code to improve the effecti…"
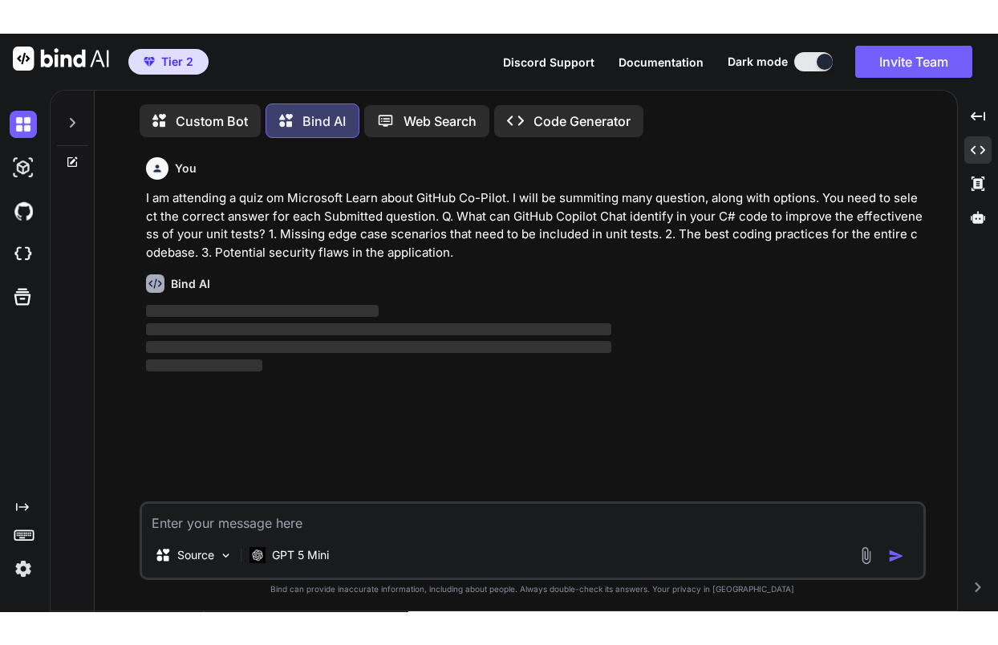
scroll to position [8, 0]
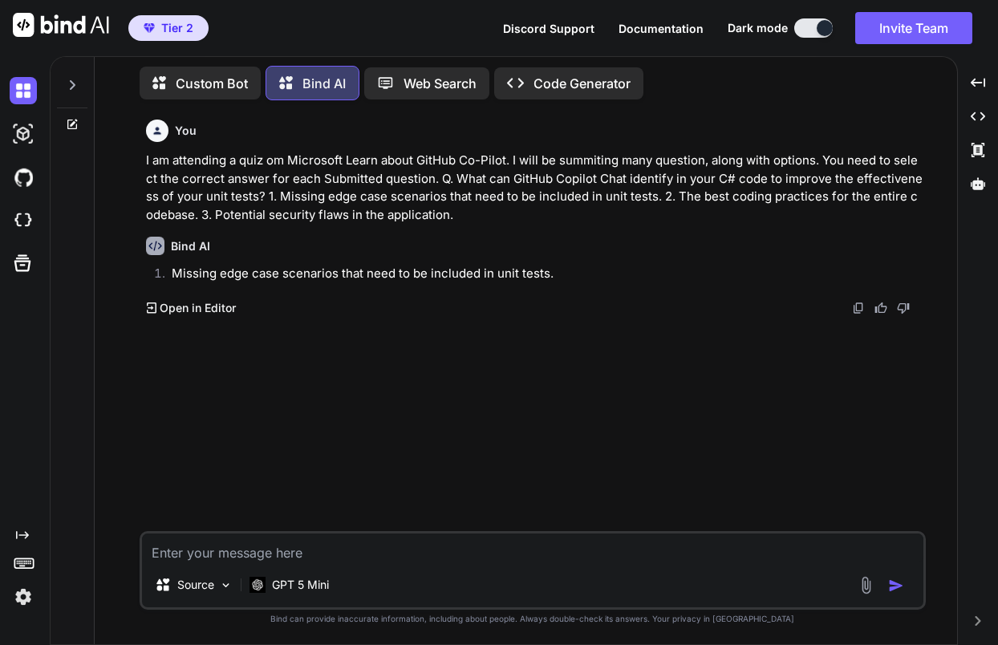
click at [265, 553] on textarea at bounding box center [533, 548] width 782 height 29
paste textarea "What should be done if GitHub Copilot's generated tests do not cover all code p…"
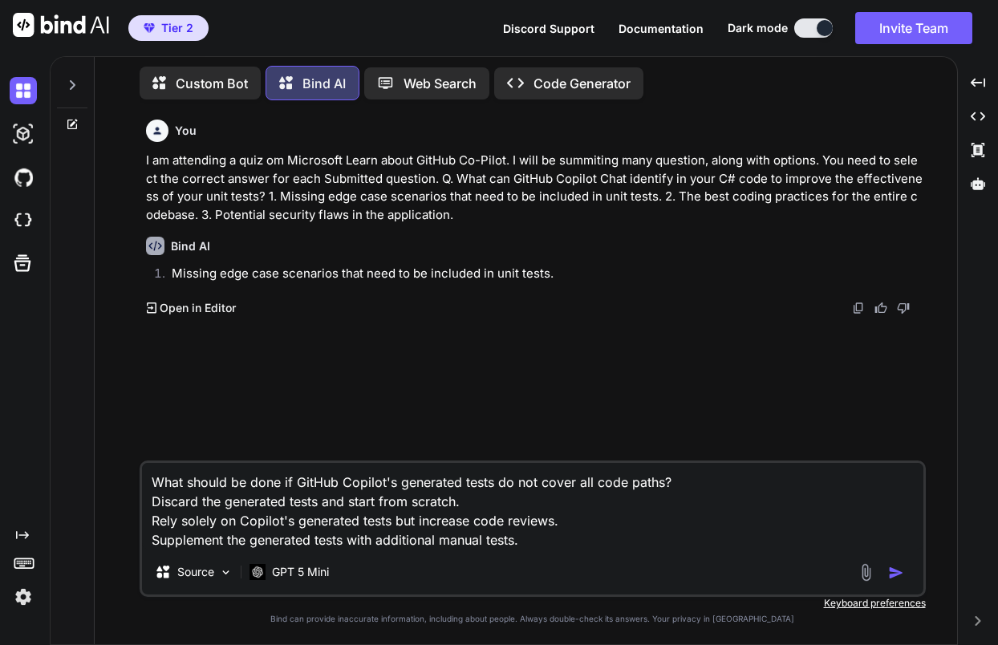
click at [150, 483] on textarea "What should be done if GitHub Copilot's generated tests do not cover all code p…" at bounding box center [533, 506] width 782 height 87
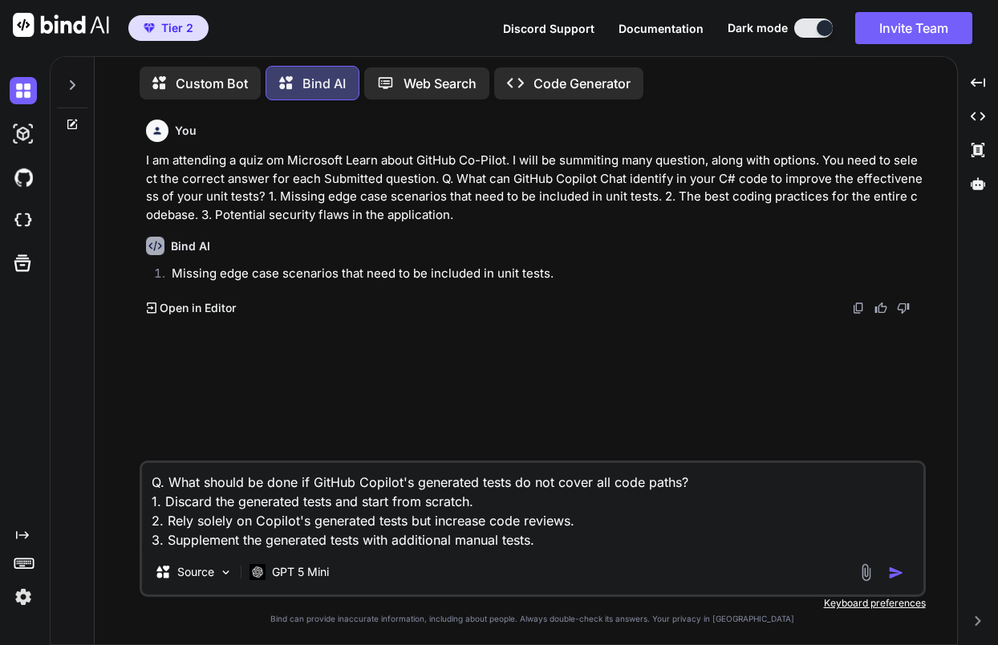
click at [894, 572] on img "button" at bounding box center [896, 573] width 16 height 16
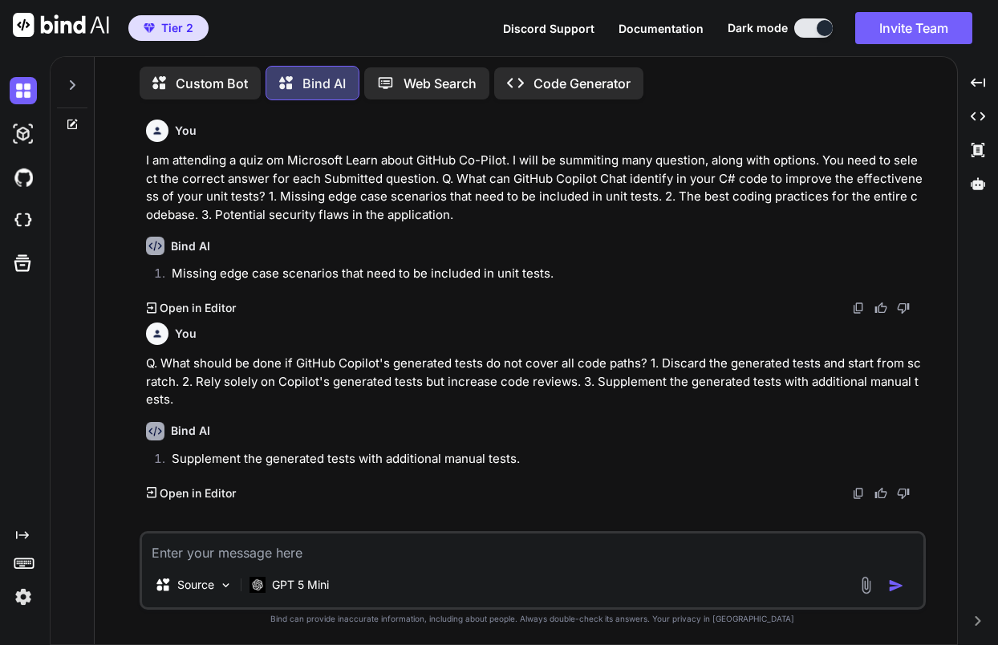
click at [277, 546] on textarea at bounding box center [533, 548] width 782 height 29
paste textarea "3. While setting up your testing environment, you realize that your GitHub Copi…"
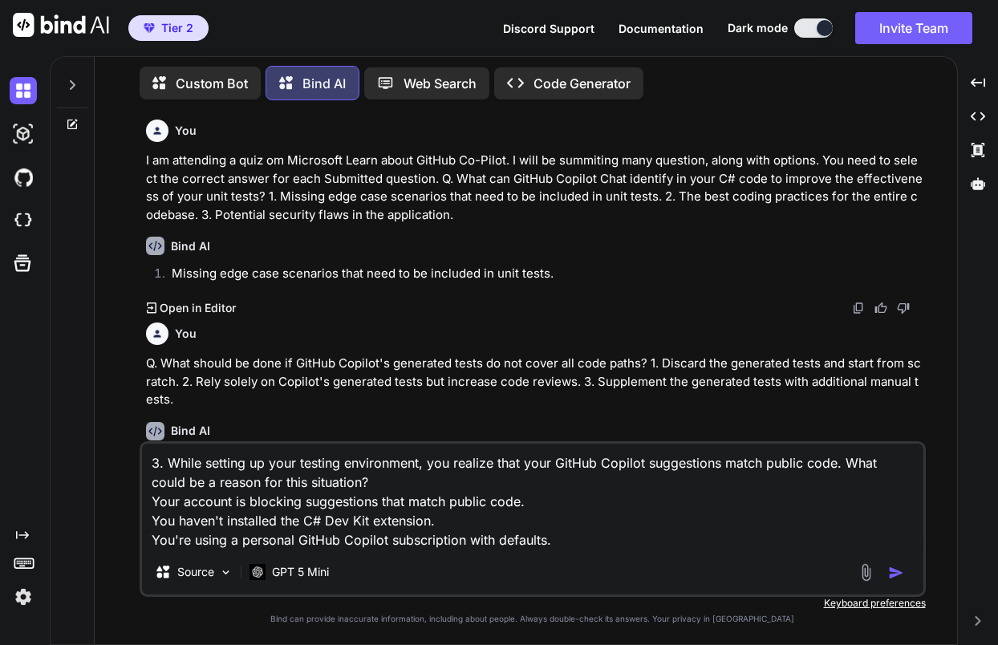
drag, startPoint x: 152, startPoint y: 460, endPoint x: 161, endPoint y: 461, distance: 8.9
click at [161, 461] on textarea "3. While setting up your testing environment, you realize that your GitHub Copi…" at bounding box center [533, 497] width 782 height 106
click at [614, 543] on textarea "Q: While setting up your testing environment, you realize that your GitHub Copi…" at bounding box center [533, 497] width 782 height 106
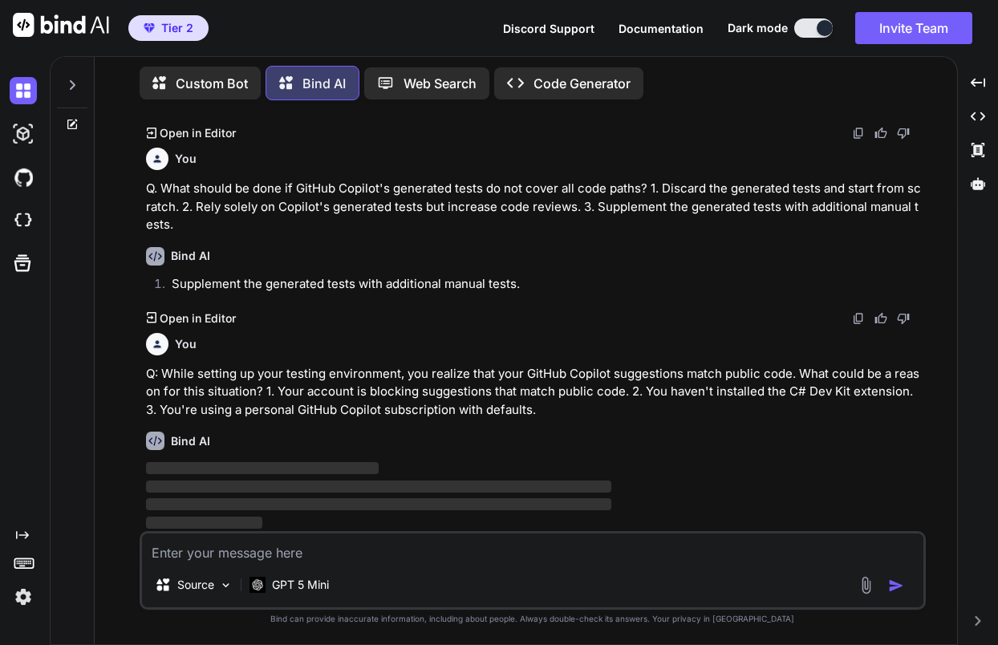
scroll to position [176, 0]
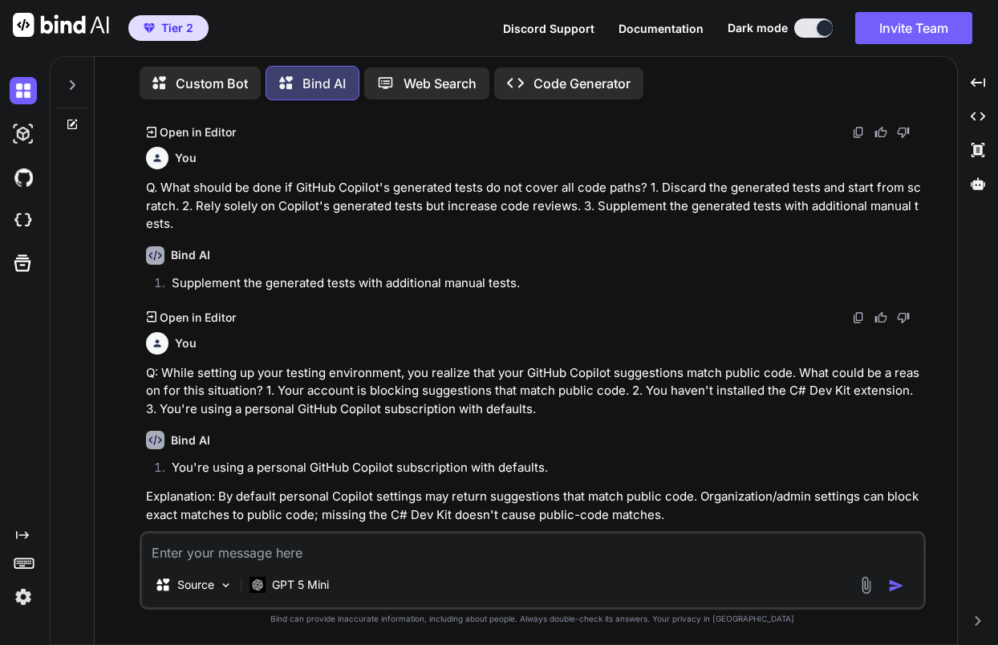
click at [391, 556] on textarea at bounding box center [533, 548] width 782 height 29
paste textarea "4. What should you do to ensure GitHub Copilot generates appropriate test cases…"
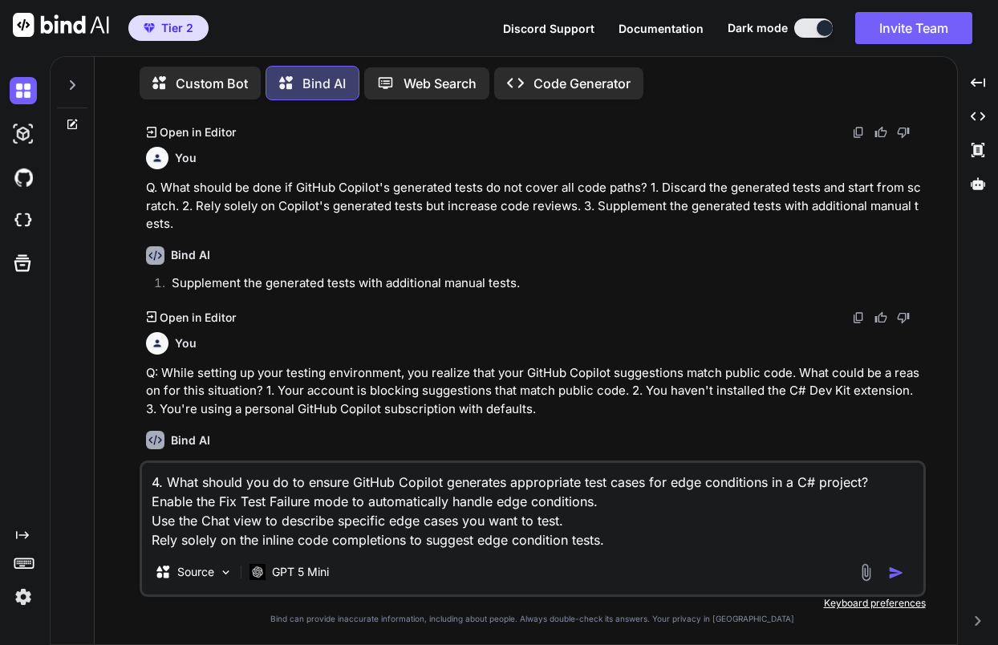
click at [148, 502] on textarea "4. What should you do to ensure GitHub Copilot generates appropriate test cases…" at bounding box center [533, 506] width 782 height 87
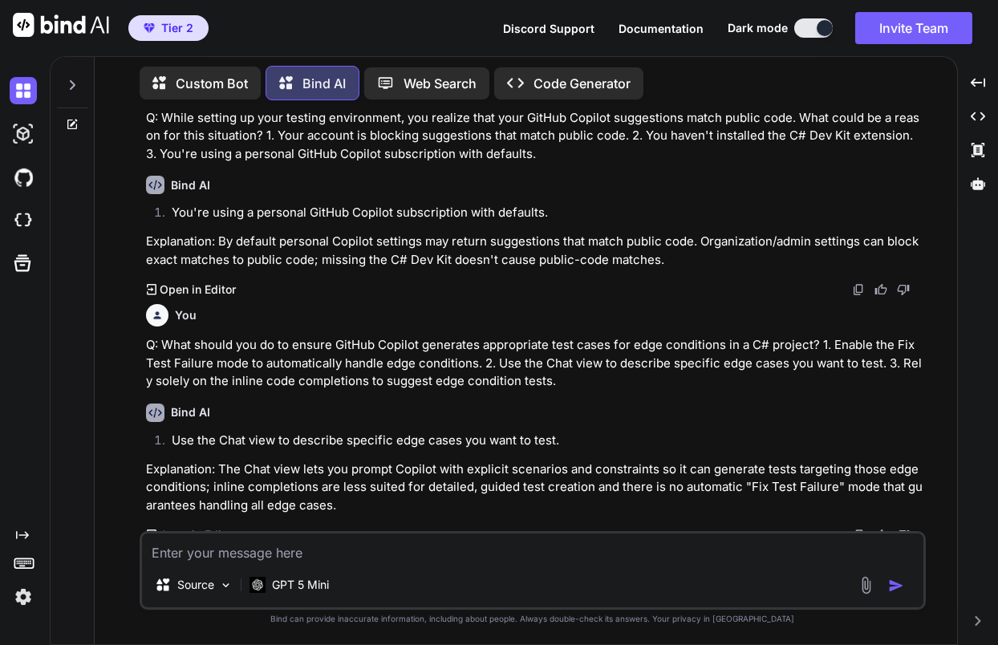
scroll to position [443, 0]
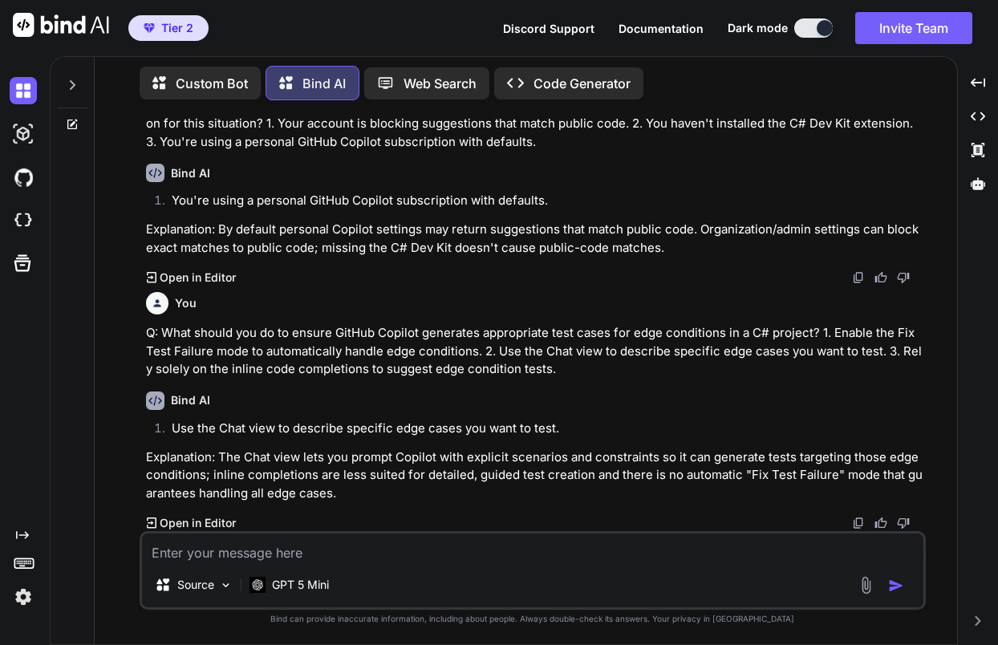
click at [312, 550] on textarea at bounding box center [533, 548] width 782 height 29
paste textarea "5. Which feature of GitHub Copilot aids in speeding up the unit test creation p…"
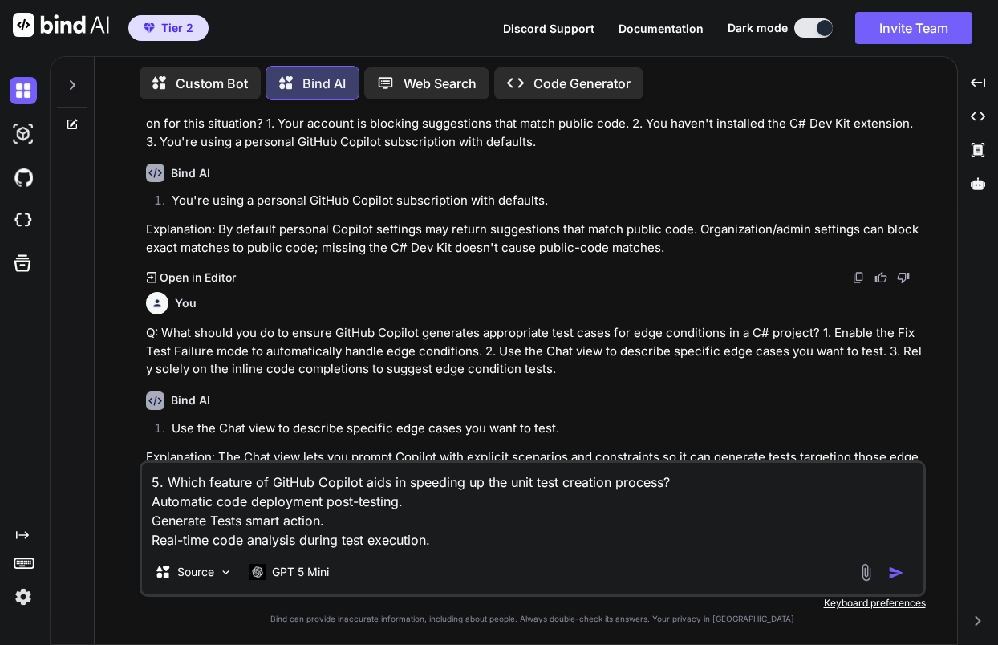
drag, startPoint x: 161, startPoint y: 480, endPoint x: 146, endPoint y: 479, distance: 15.3
click at [146, 479] on textarea "5. Which feature of GitHub Copilot aids in speeding up the unit test creation p…" at bounding box center [533, 506] width 782 height 87
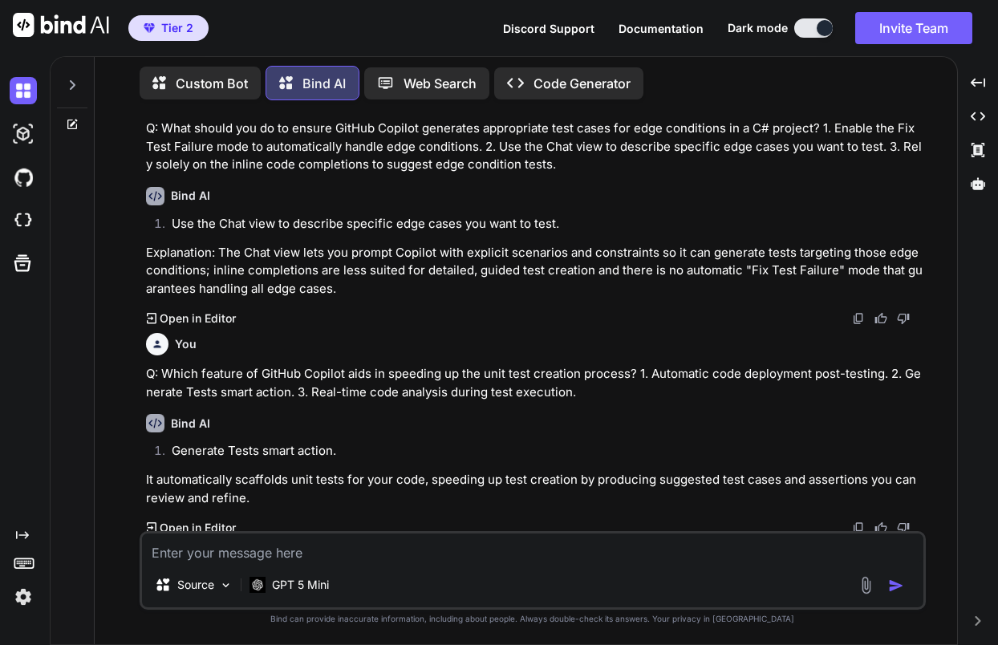
scroll to position [652, 0]
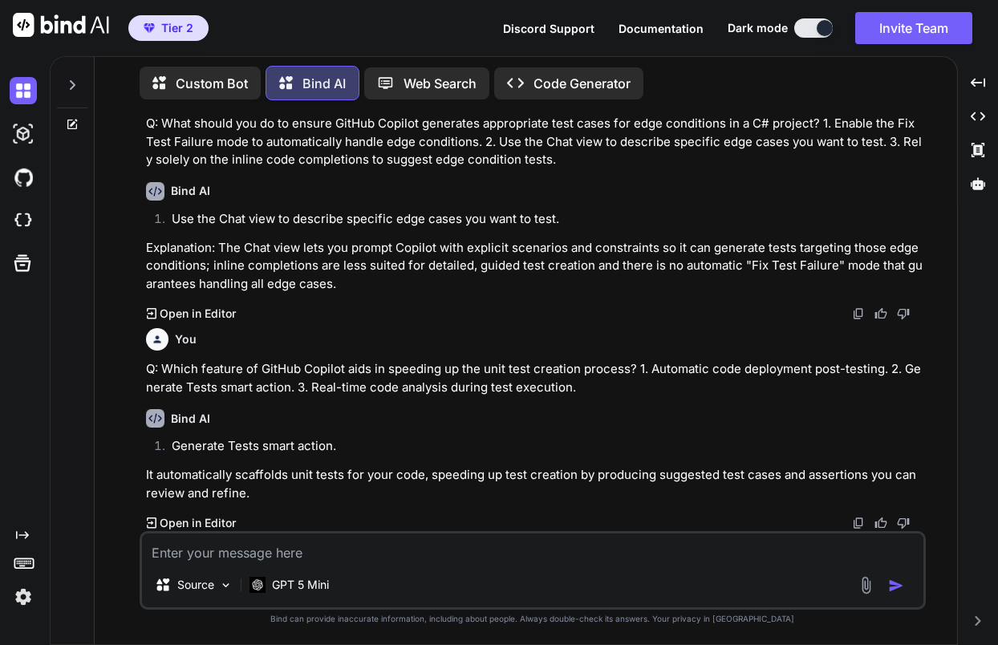
click at [274, 547] on textarea at bounding box center [533, 548] width 782 height 29
paste textarea "6. Which Visual Studio Code extension is specifically designed to integrate Git…"
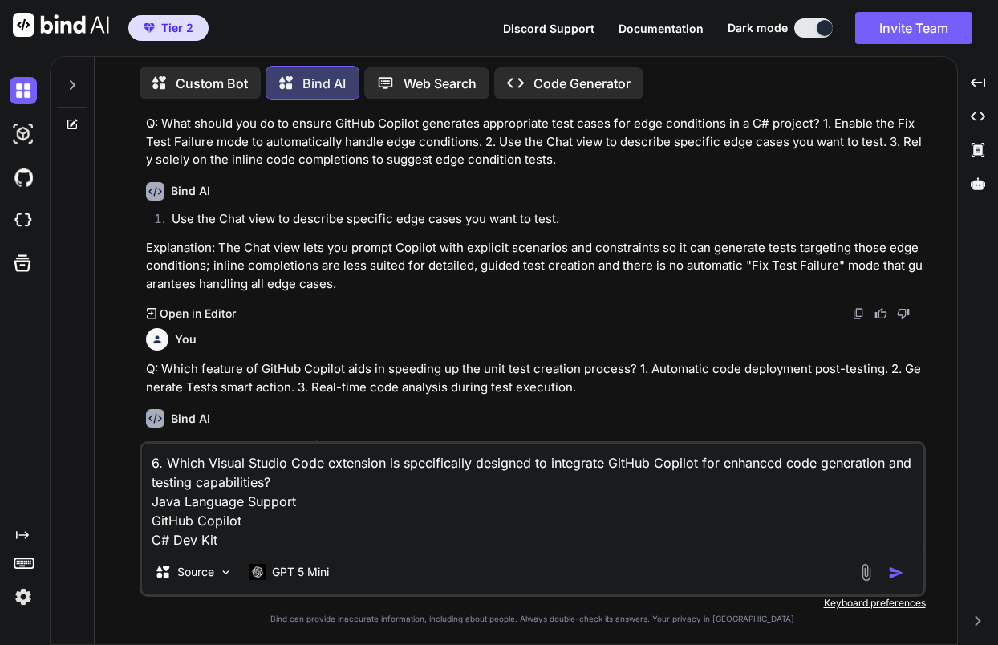
drag, startPoint x: 161, startPoint y: 466, endPoint x: 136, endPoint y: 465, distance: 24.9
click at [136, 465] on div "You I am attending a quiz om Microsoft Learn about GitHub Co-Pilot. I will be s…" at bounding box center [533, 378] width 850 height 531
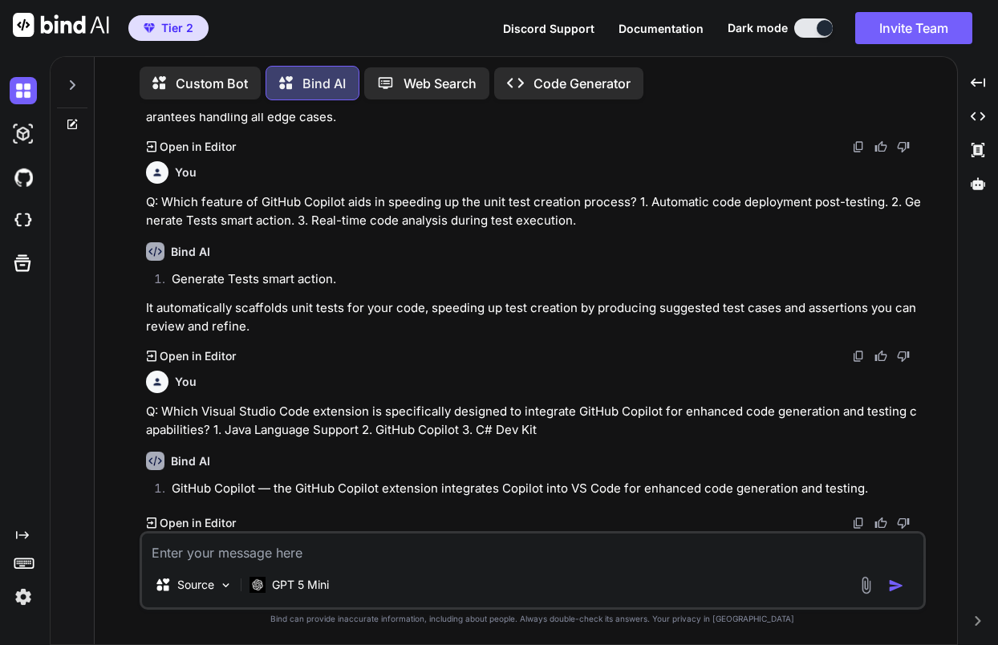
scroll to position [819, 0]
click at [395, 555] on textarea at bounding box center [533, 548] width 782 height 29
paste textarea "7. Your organization requires you to use GitHub Copilot for unit test developme…"
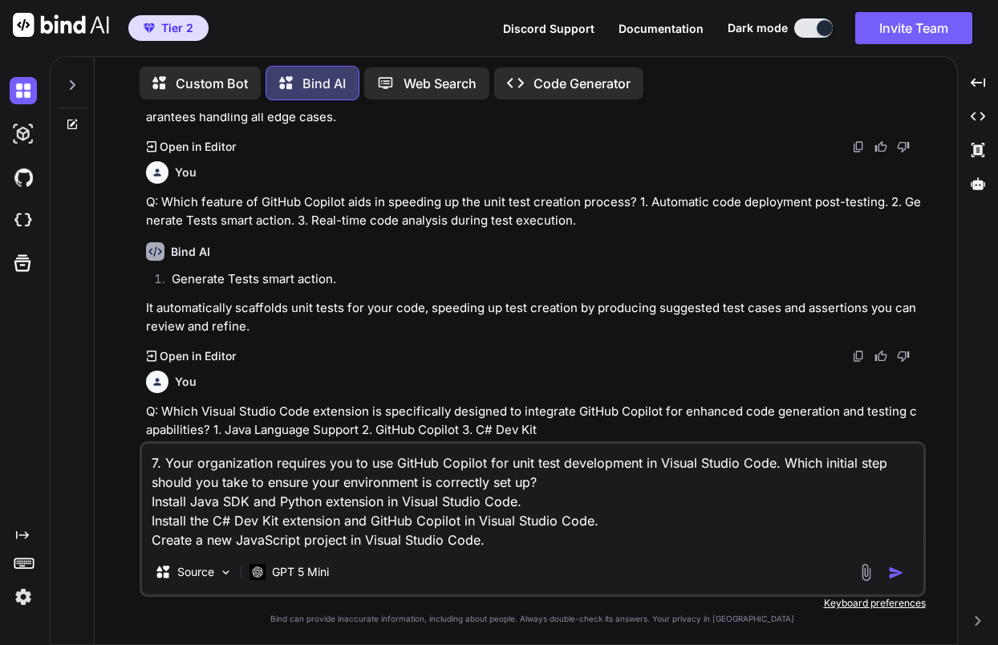
scroll to position [840, 0]
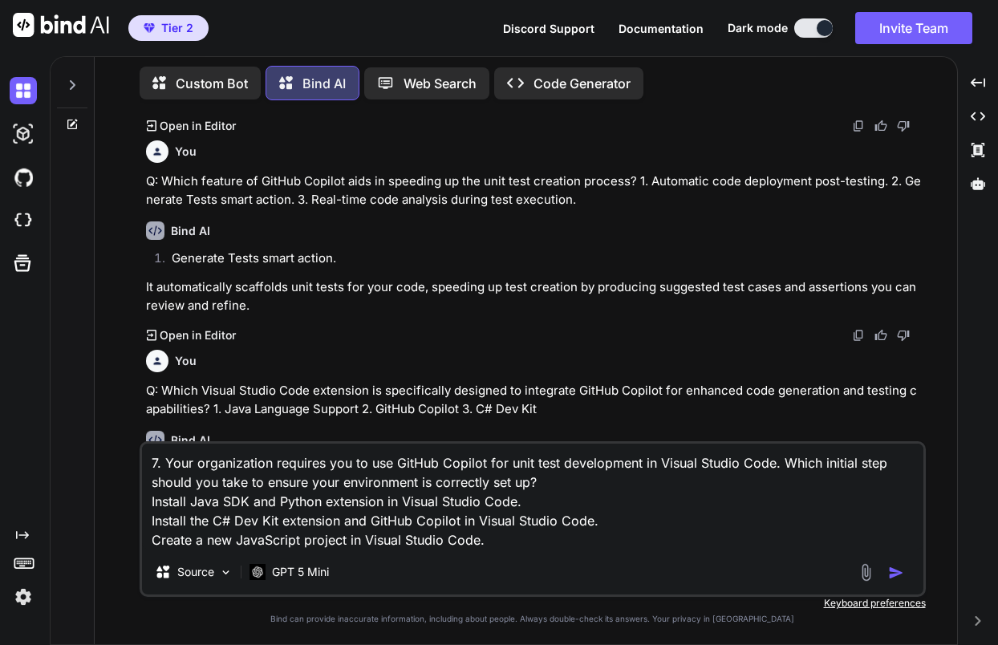
drag, startPoint x: 160, startPoint y: 456, endPoint x: 102, endPoint y: 449, distance: 58.1
click at [102, 449] on div "Custom Bot Bind AI Web Search Created with Pixso. Code Generator You I am atten…" at bounding box center [526, 351] width 863 height 585
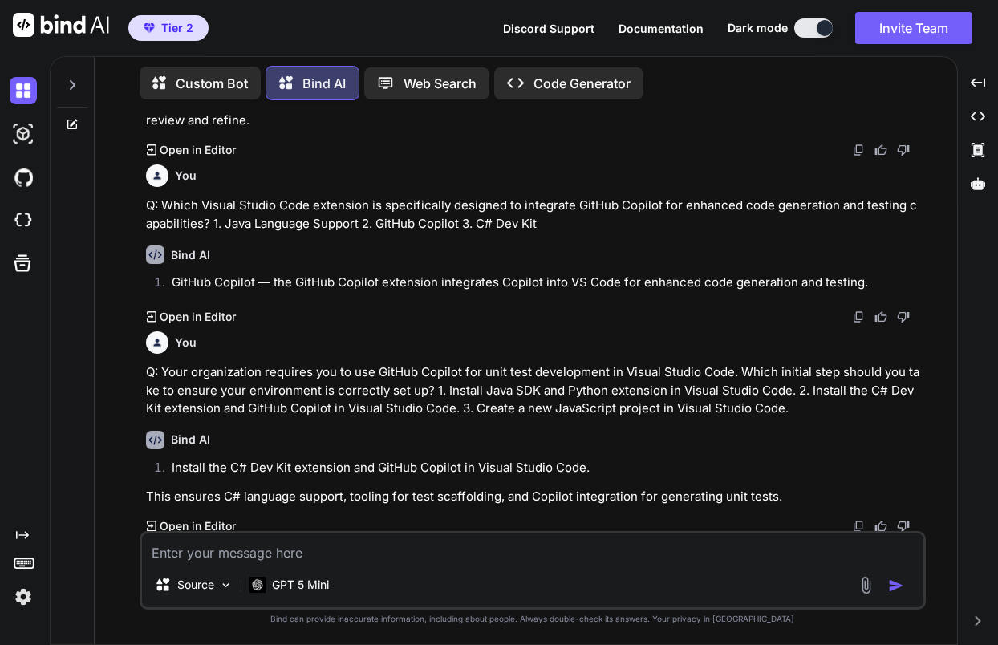
scroll to position [1029, 0]
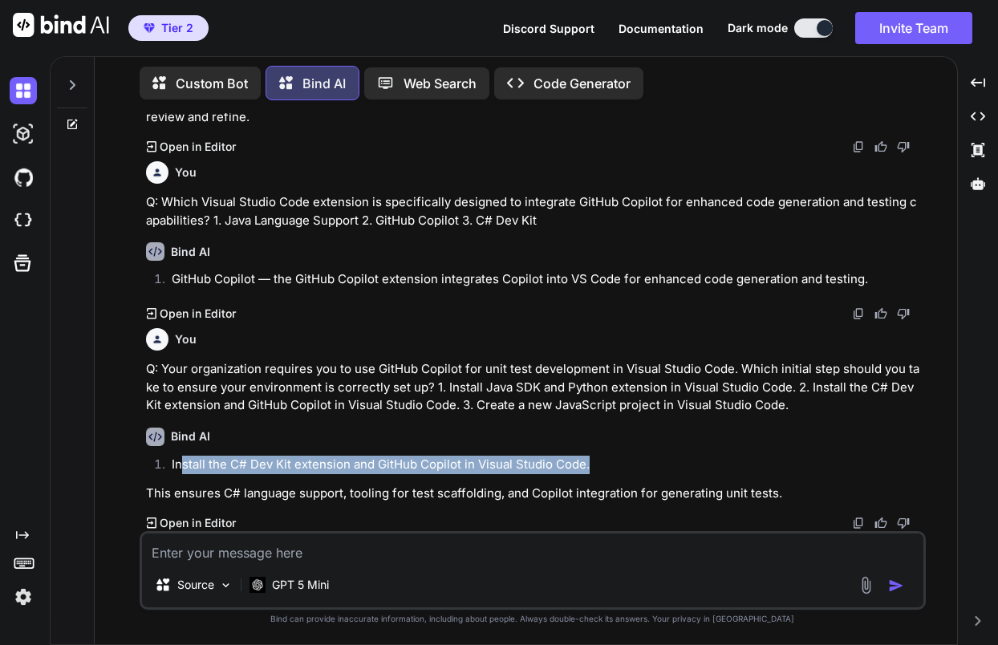
drag, startPoint x: 180, startPoint y: 466, endPoint x: 591, endPoint y: 466, distance: 410.9
click at [591, 466] on li "Install the C# Dev Kit extension and GitHub Copilot in Visual Studio Code." at bounding box center [541, 467] width 764 height 22
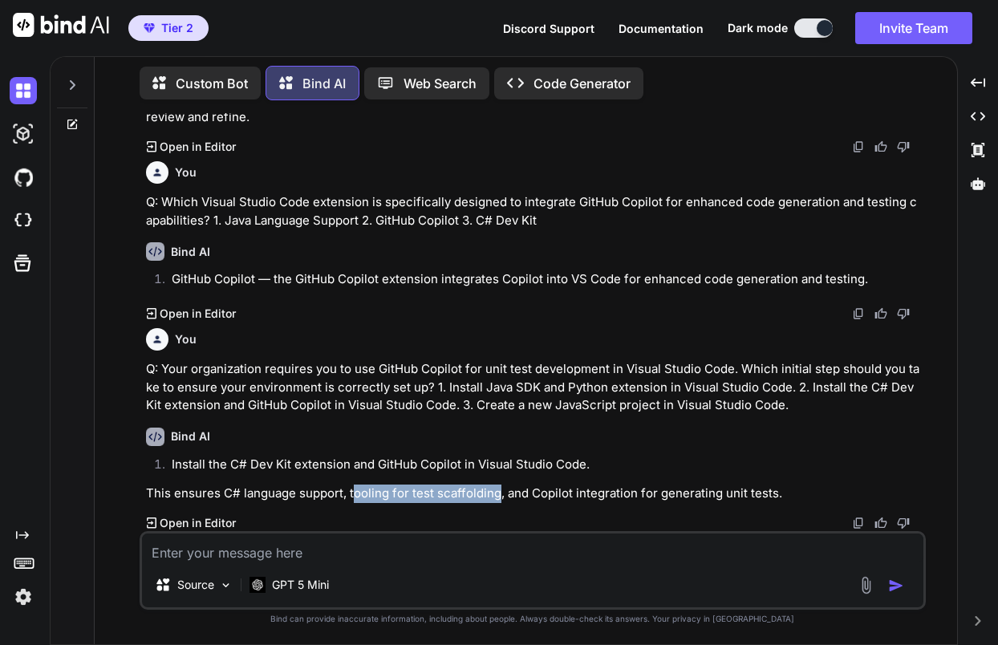
drag, startPoint x: 352, startPoint y: 495, endPoint x: 498, endPoint y: 494, distance: 146.9
click at [498, 494] on p "This ensures C# language support, tooling for test scaffolding, and Copilot int…" at bounding box center [534, 494] width 777 height 18
click at [421, 501] on p "This ensures C# language support, tooling for test scaffolding, and Copilot int…" at bounding box center [534, 494] width 777 height 18
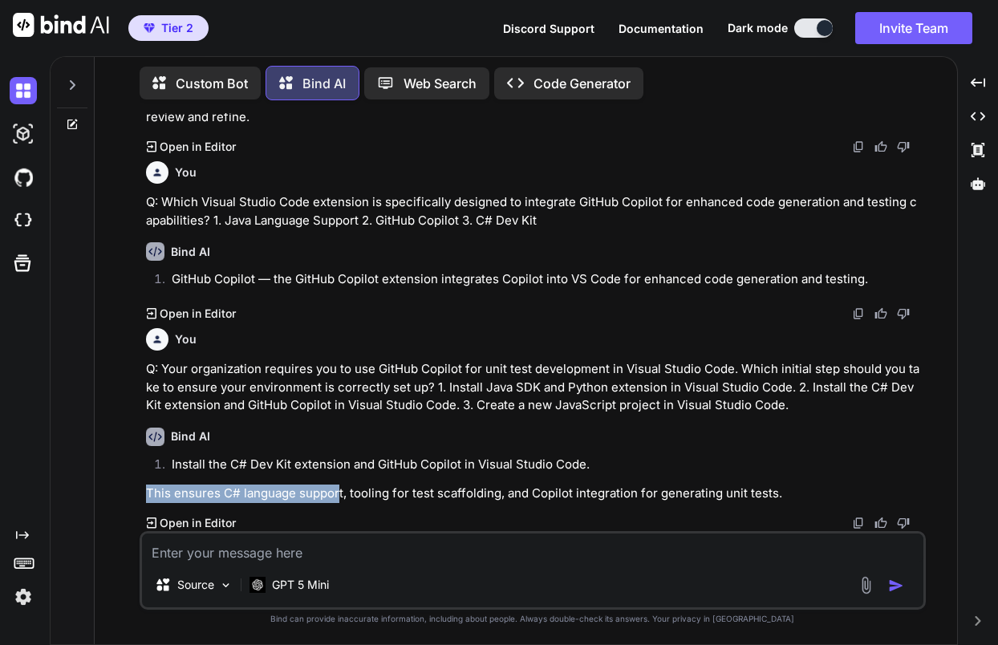
drag, startPoint x: 146, startPoint y: 496, endPoint x: 338, endPoint y: 499, distance: 191.8
click at [338, 499] on p "This ensures C# language support, tooling for test scaffolding, and Copilot int…" at bounding box center [534, 494] width 777 height 18
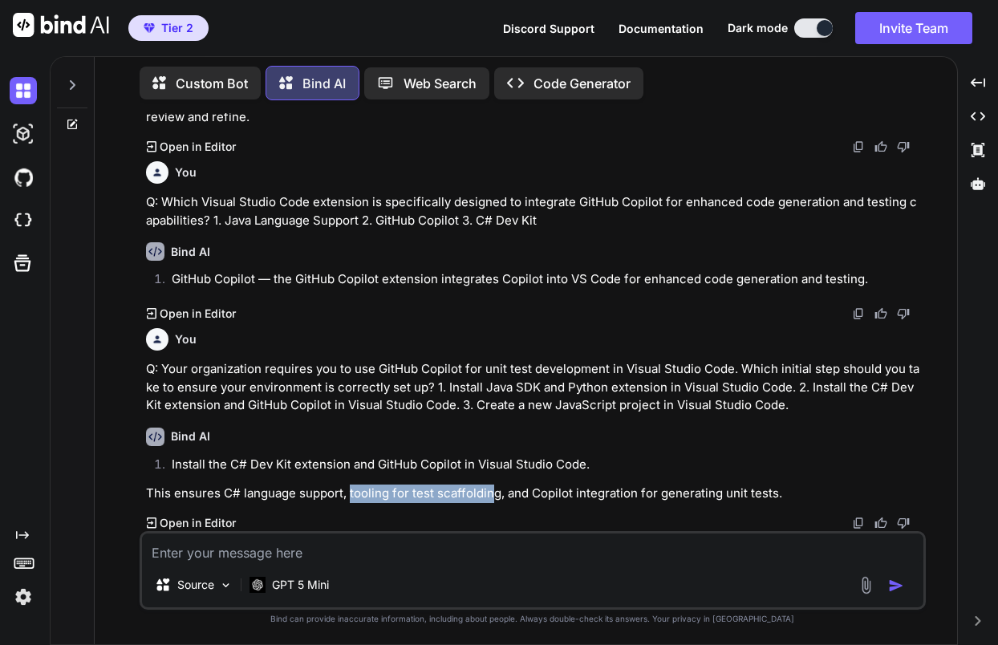
drag, startPoint x: 347, startPoint y: 498, endPoint x: 490, endPoint y: 498, distance: 142.9
click at [490, 498] on p "This ensures C# language support, tooling for test scaffolding, and Copilot int…" at bounding box center [534, 494] width 777 height 18
click at [539, 497] on p "This ensures C# language support, tooling for test scaffolding, and Copilot int…" at bounding box center [534, 494] width 777 height 18
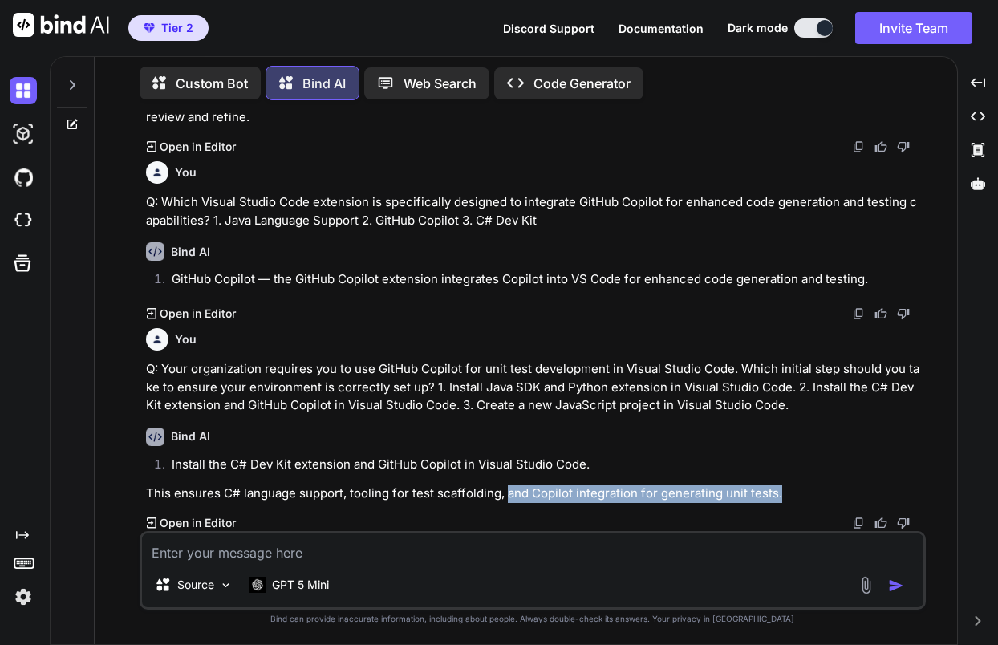
drag, startPoint x: 506, startPoint y: 500, endPoint x: 778, endPoint y: 499, distance: 272.9
click at [778, 499] on p "This ensures C# language support, tooling for test scaffolding, and Copilot int…" at bounding box center [534, 494] width 777 height 18
click at [392, 551] on textarea at bounding box center [533, 548] width 782 height 29
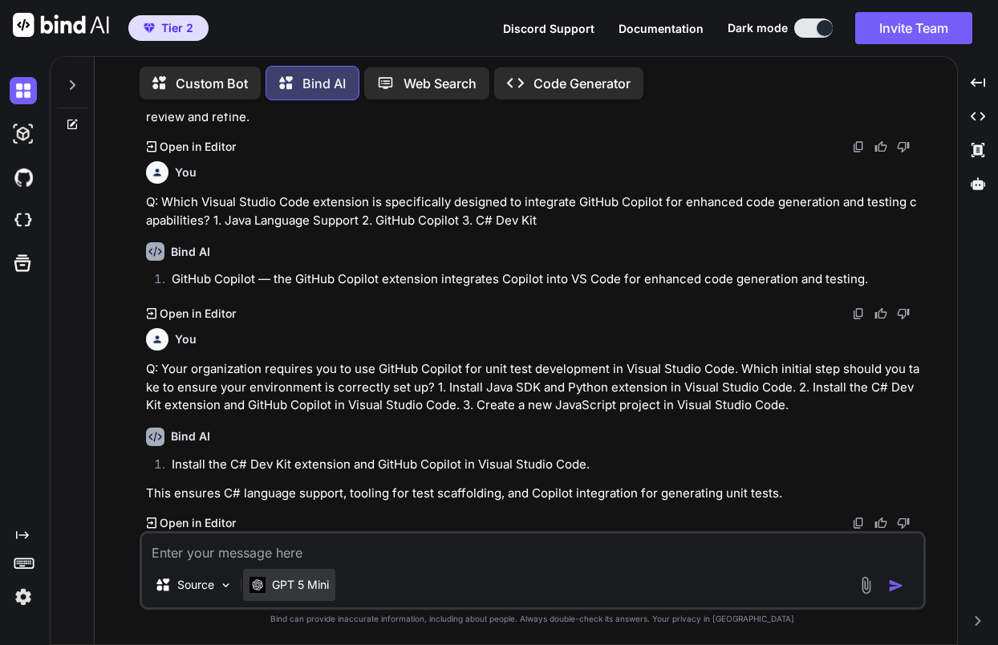
paste textarea "8. Which benefit does GitHub Copilot provide over manual unit test creation? Fa…"
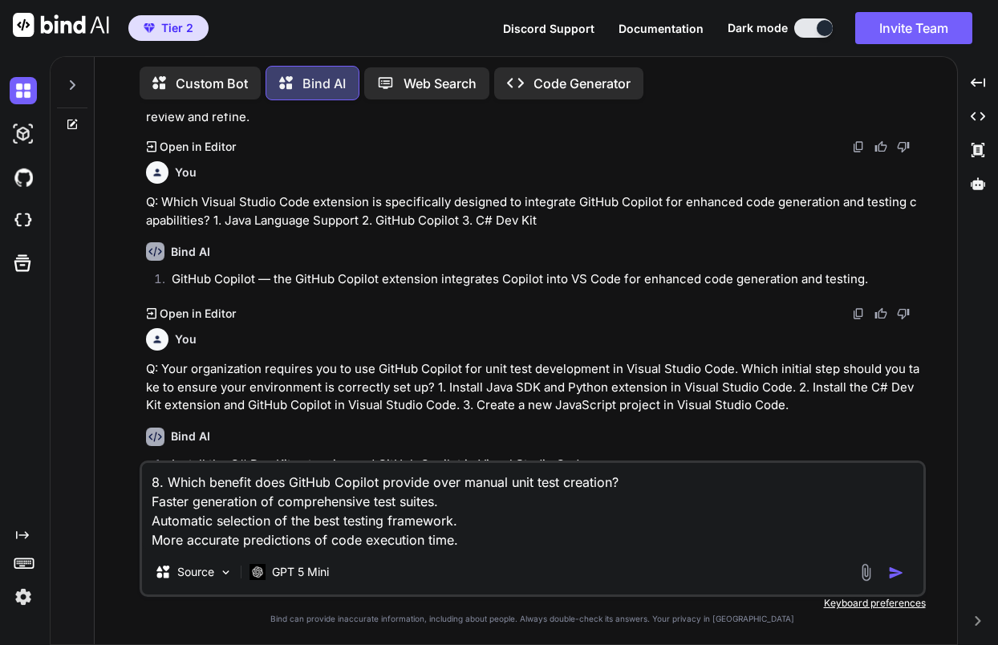
drag, startPoint x: 161, startPoint y: 486, endPoint x: 139, endPoint y: 482, distance: 22.0
click at [140, 482] on div "8. Which benefit does GitHub Copilot provide over manual unit test creation? Fa…" at bounding box center [533, 529] width 786 height 136
click at [892, 575] on img "button" at bounding box center [896, 573] width 16 height 16
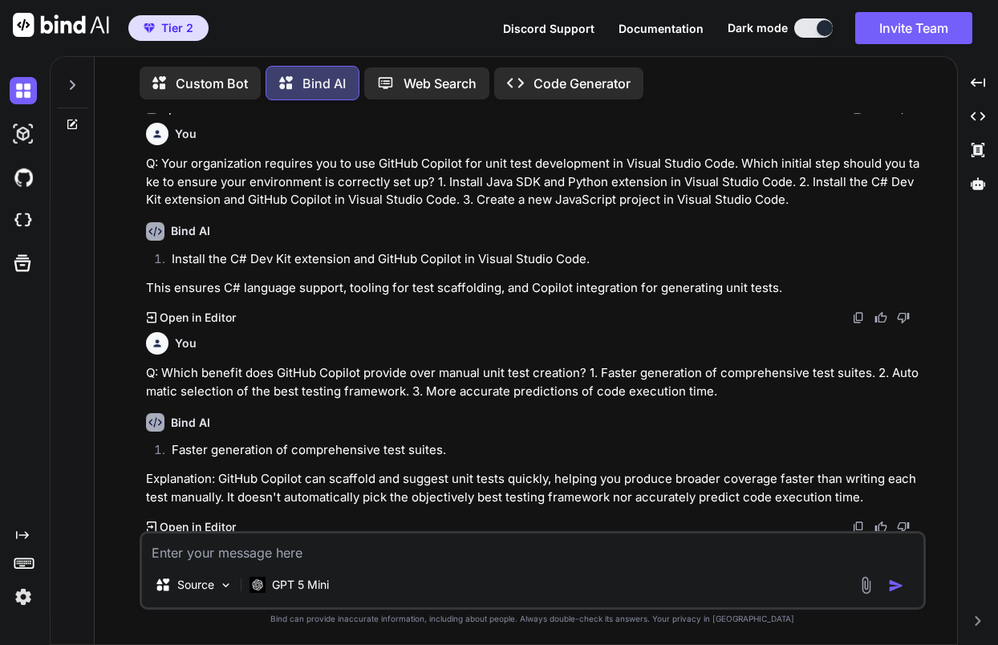
scroll to position [1238, 0]
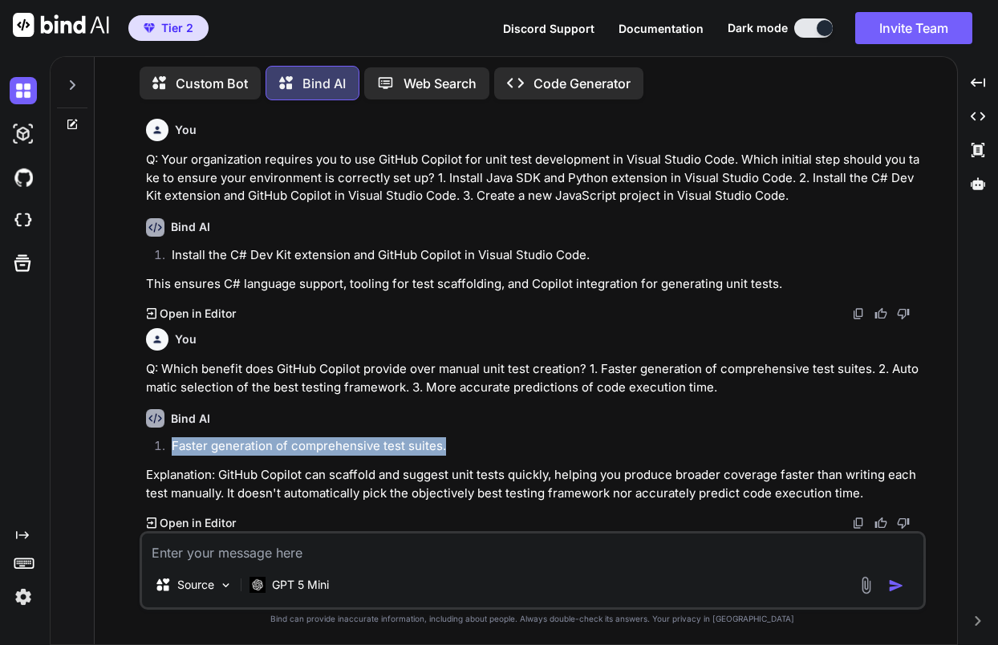
drag, startPoint x: 177, startPoint y: 448, endPoint x: 445, endPoint y: 445, distance: 268.9
click at [445, 445] on li "Faster generation of comprehensive test suites." at bounding box center [541, 448] width 764 height 22
click at [509, 443] on li "Faster generation of comprehensive test suites." at bounding box center [541, 448] width 764 height 22
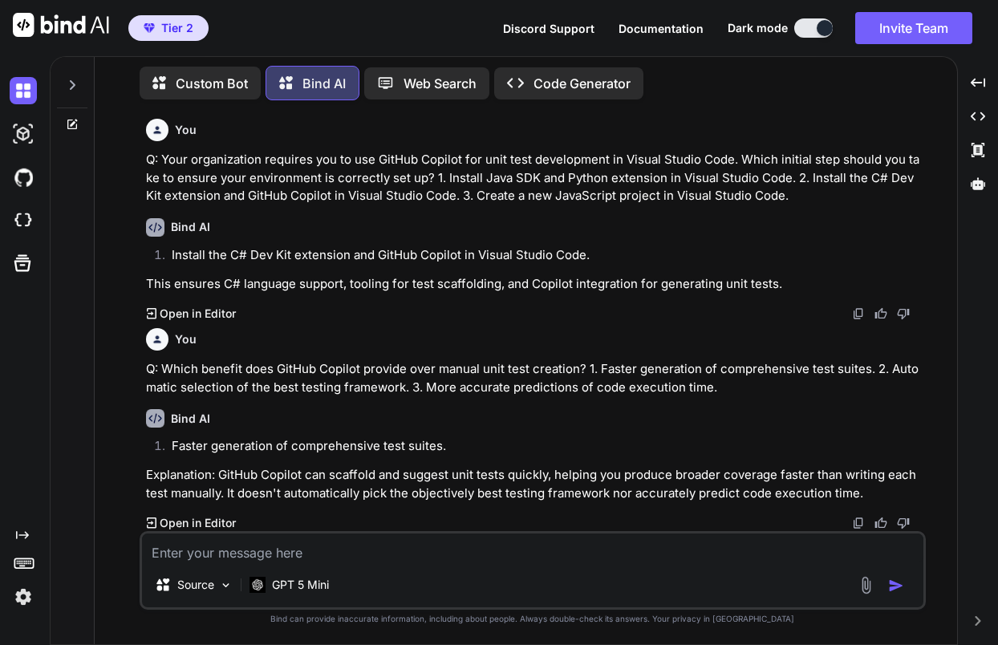
click at [381, 563] on div "Source GPT 5 Mini" at bounding box center [533, 570] width 786 height 79
click at [385, 551] on textarea at bounding box center [533, 548] width 782 height 29
paste textarea "9. How does GitHub Copilot Chat contribute to the process of developing unit te…"
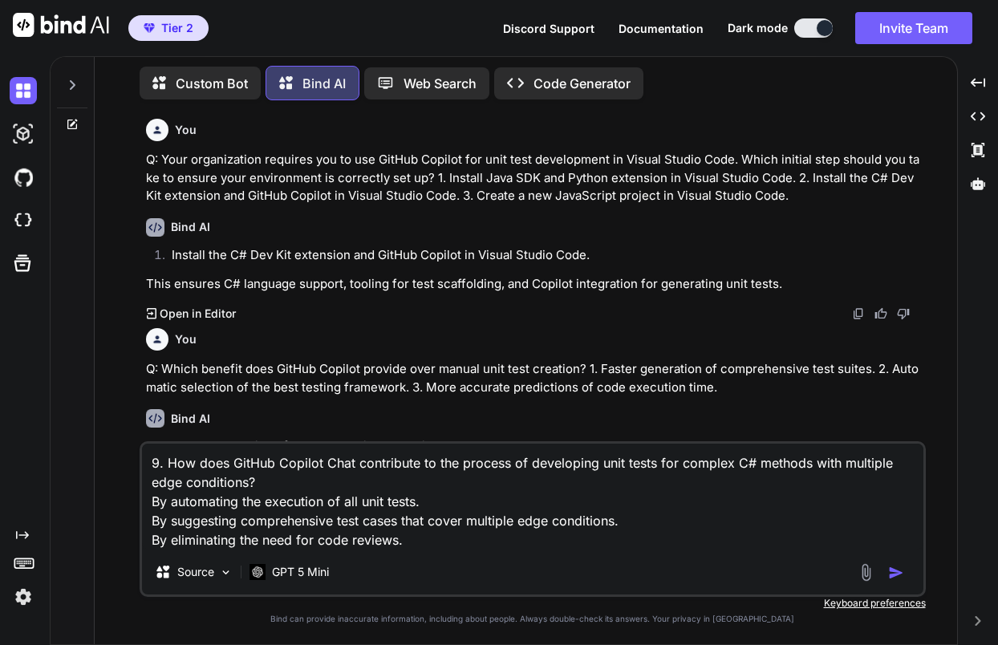
drag, startPoint x: 159, startPoint y: 463, endPoint x: 149, endPoint y: 463, distance: 9.6
click at [149, 463] on textarea "9. How does GitHub Copilot Chat contribute to the process of developing unit te…" at bounding box center [533, 497] width 782 height 106
click at [153, 504] on textarea "Q: How does GitHub Copilot Chat contribute to the process of developing unit te…" at bounding box center [533, 497] width 782 height 106
click at [615, 526] on textarea "Q: How does GitHub Copilot Chat contribute to the process of developing unit te…" at bounding box center [533, 497] width 782 height 106
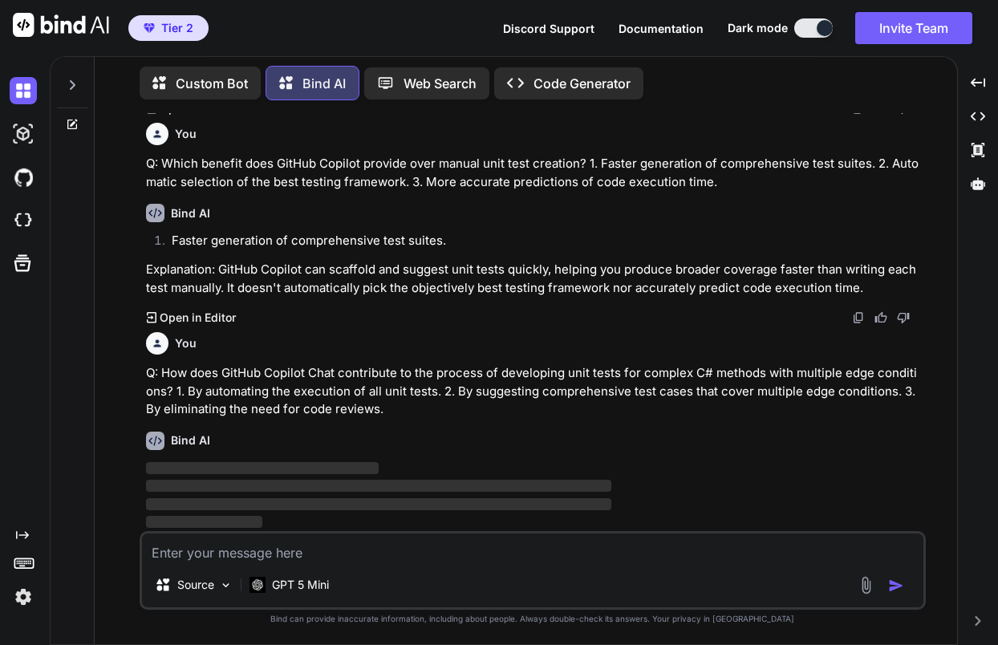
scroll to position [1445, 0]
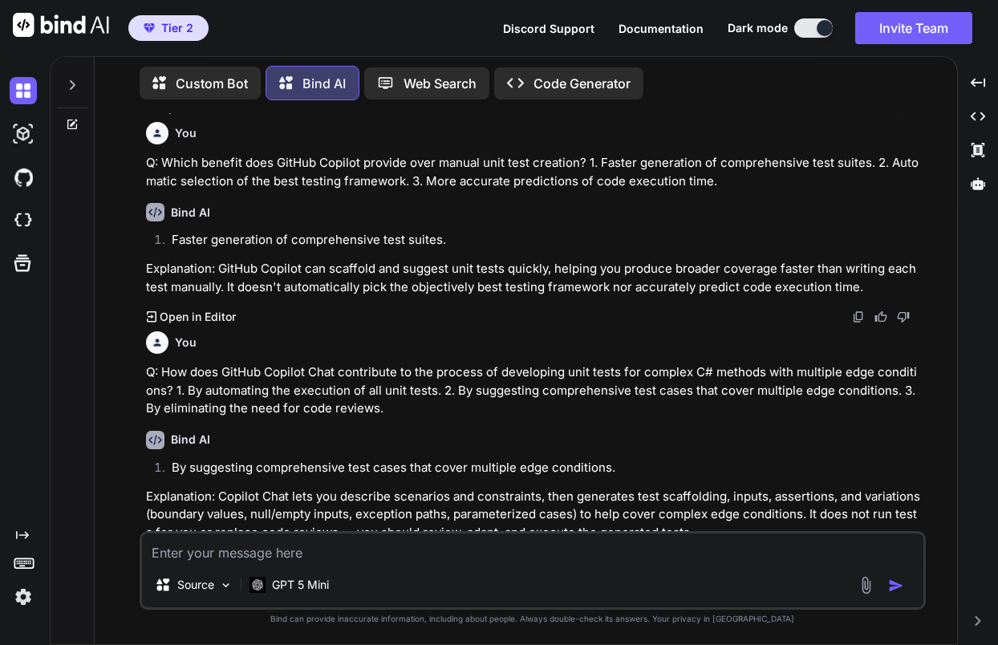
click at [307, 551] on textarea at bounding box center [533, 548] width 782 height 29
paste textarea "1. What functionality isn't supported in GitHub Copilot Pro? VPN Proxy support …"
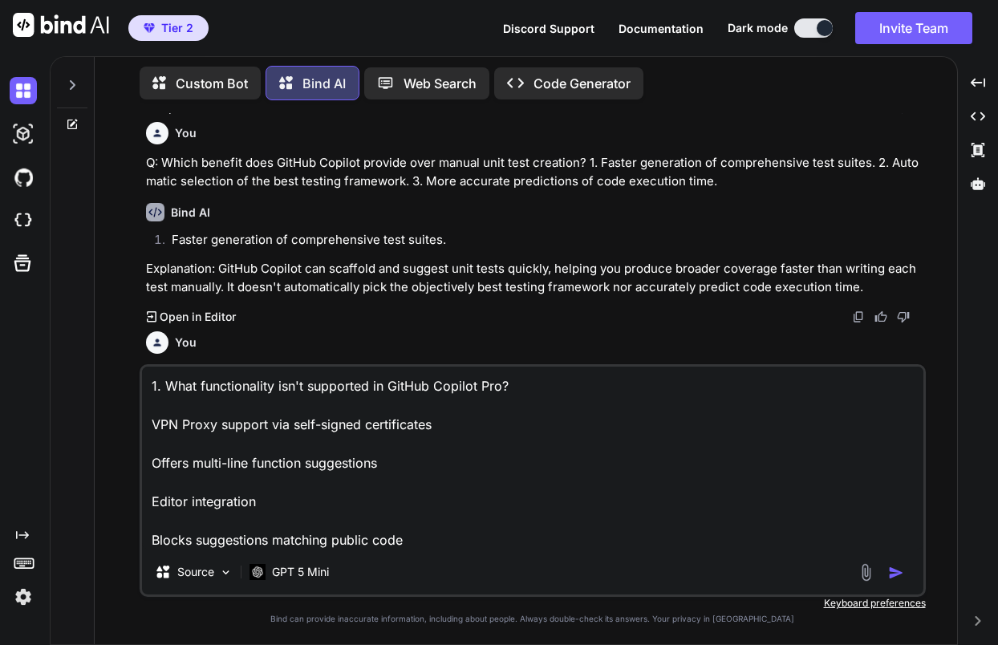
drag, startPoint x: 158, startPoint y: 384, endPoint x: 146, endPoint y: 385, distance: 12.1
click at [146, 385] on textarea "1. What functionality isn't supported in GitHub Copilot Pro? VPN Proxy support …" at bounding box center [533, 458] width 782 height 183
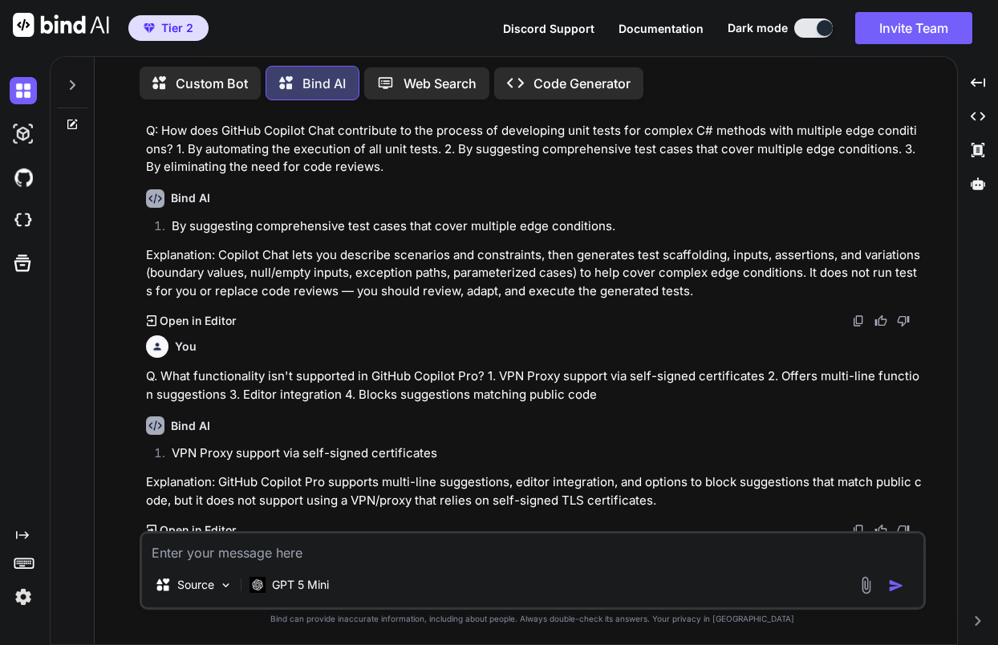
scroll to position [1693, 0]
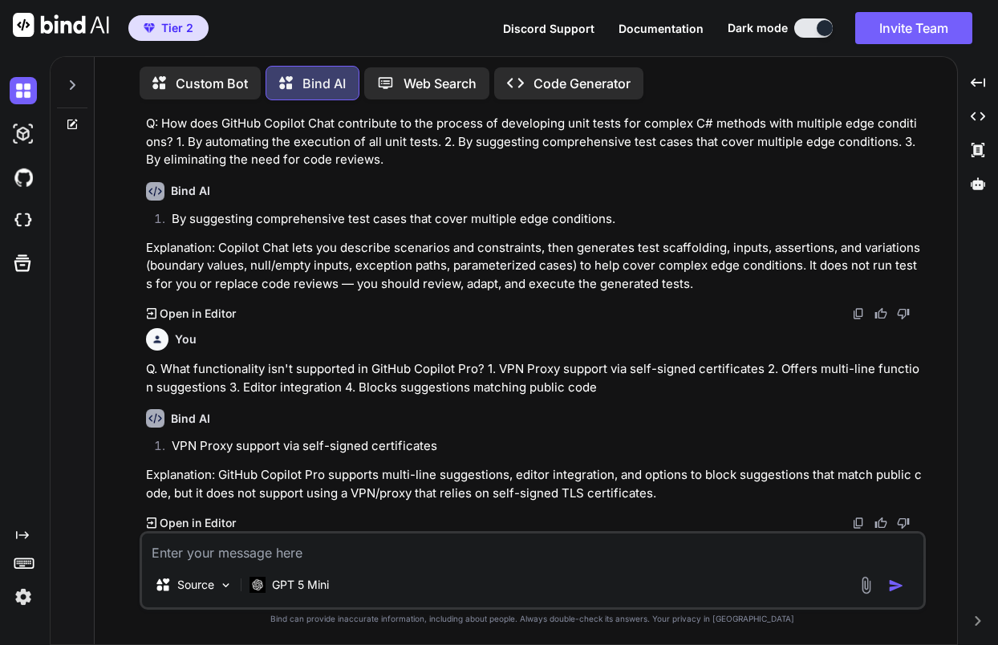
paste textarea "2. What percentage of developers said that GitHub Copilot helps them code faste…"
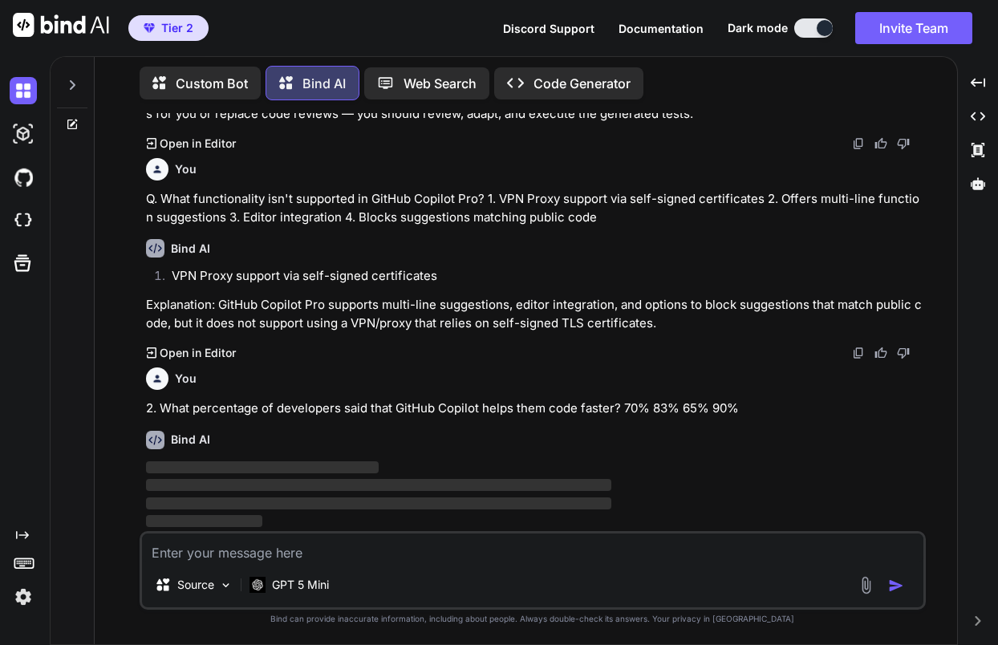
scroll to position [1838, 0]
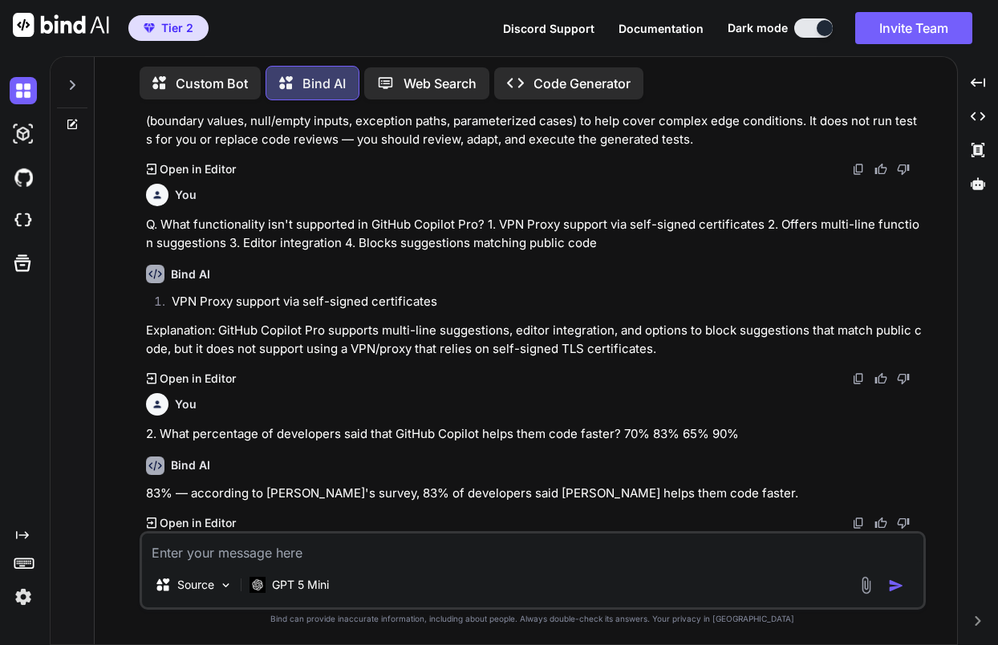
click at [384, 552] on textarea at bounding box center [533, 548] width 782 height 29
paste textarea "3. After you enforced your GitHub Copilot Business policy, where do you first n…"
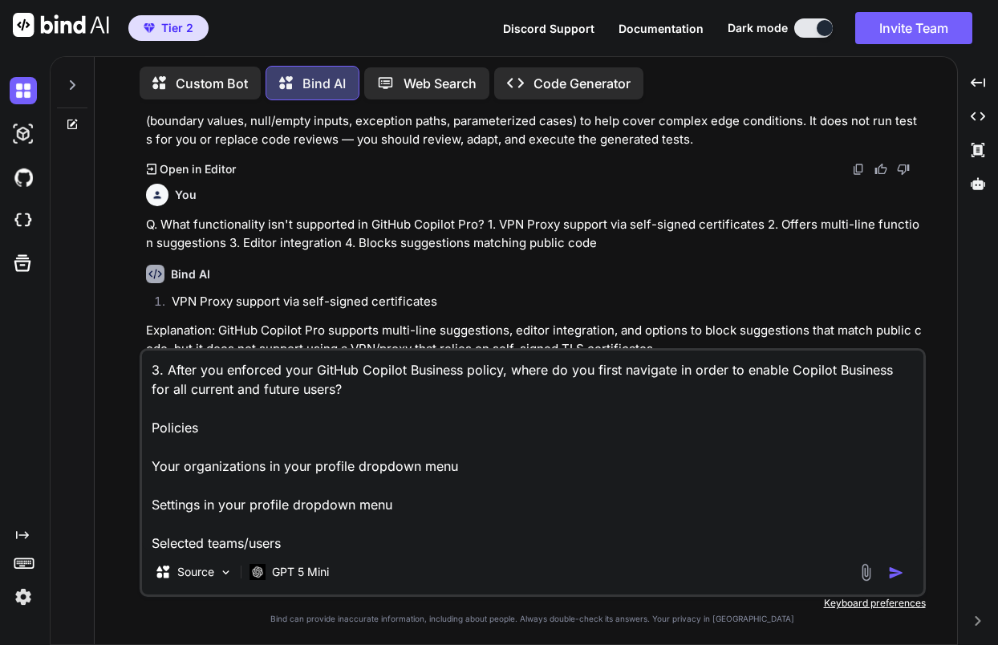
scroll to position [1863, 0]
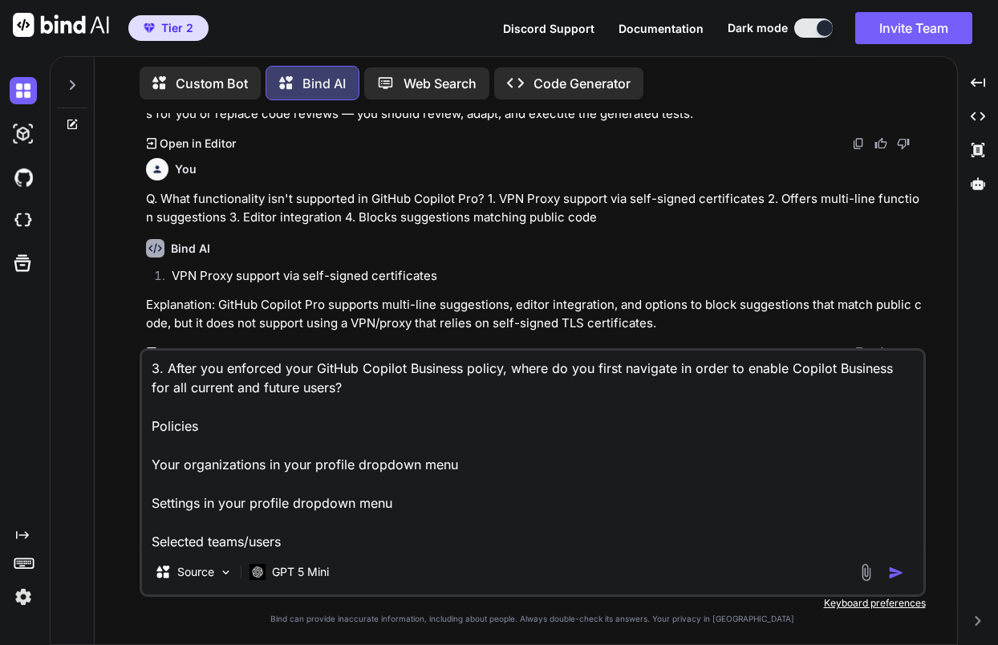
click at [154, 428] on textarea "3. After you enforced your GitHub Copilot Business policy, where do you first n…" at bounding box center [533, 450] width 782 height 199
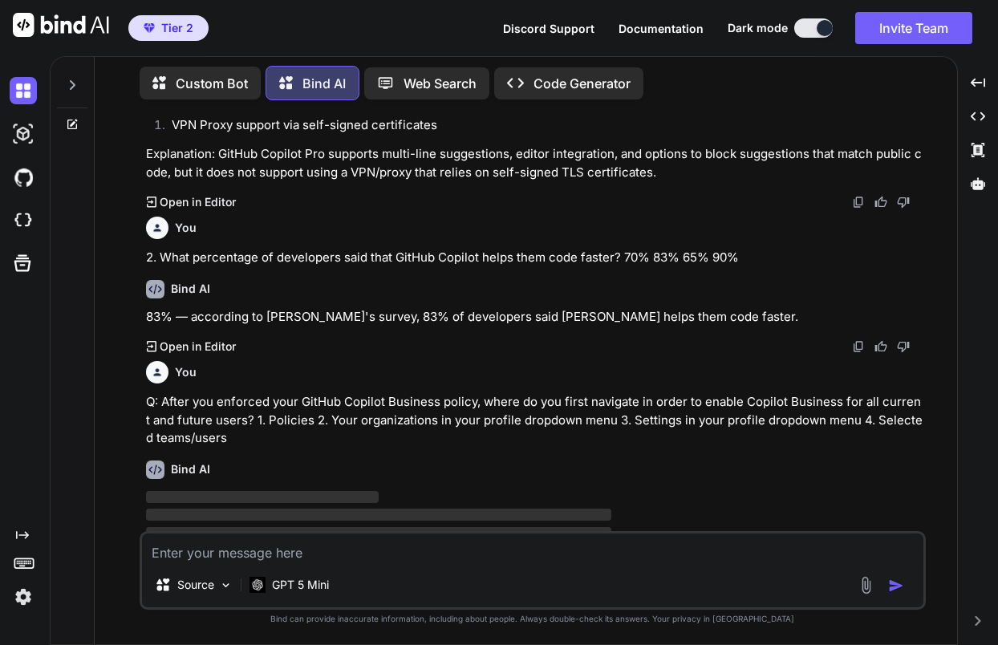
scroll to position [2044, 0]
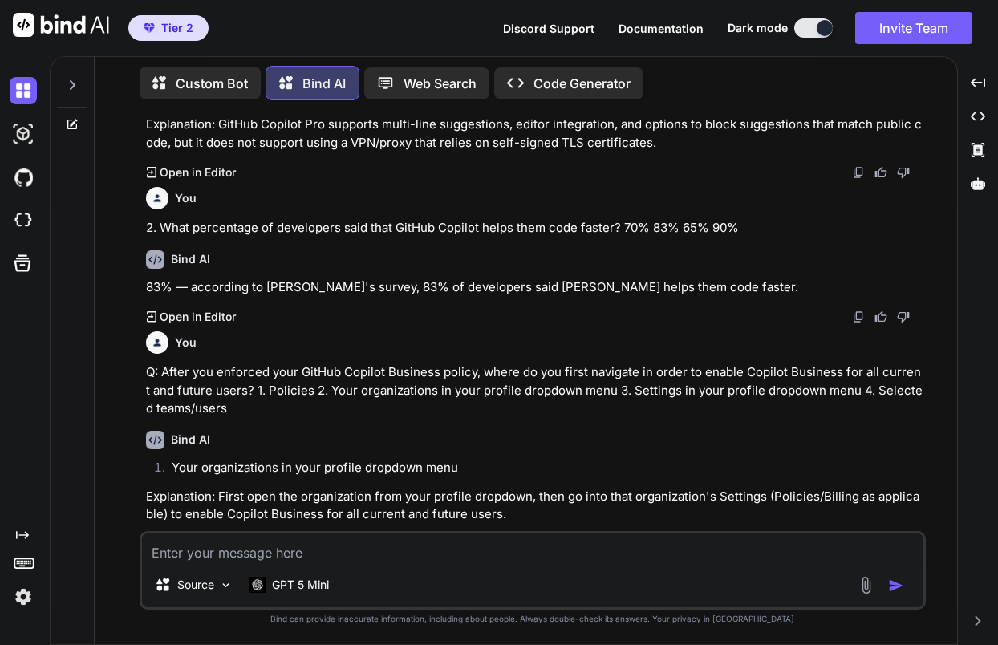
click at [325, 554] on textarea at bounding box center [533, 548] width 782 height 29
paste textarea "1. Which of these advanced features aren't available in GitHub Copilot Enterpri…"
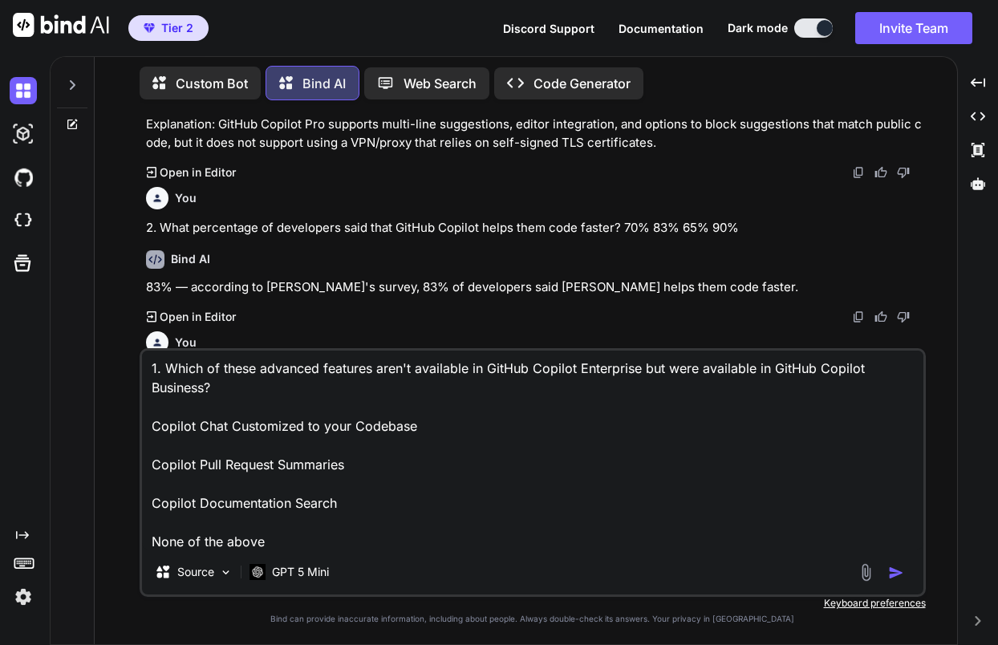
scroll to position [0, 0]
click at [148, 367] on textarea "1. Which of these advanced features aren't available in GitHub Copilot Enterpri…" at bounding box center [533, 450] width 782 height 199
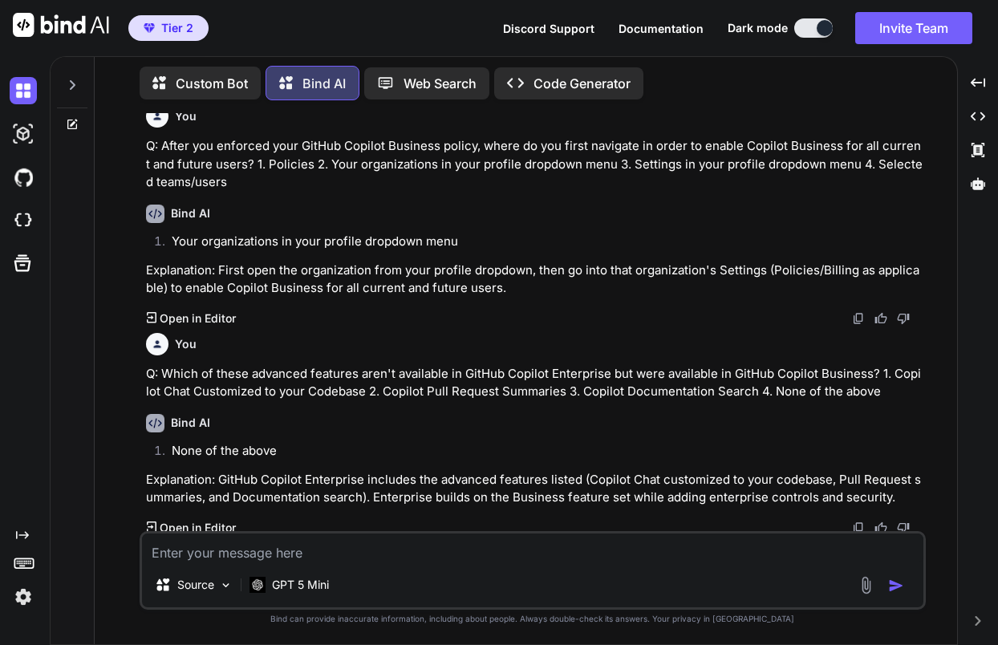
scroll to position [2275, 0]
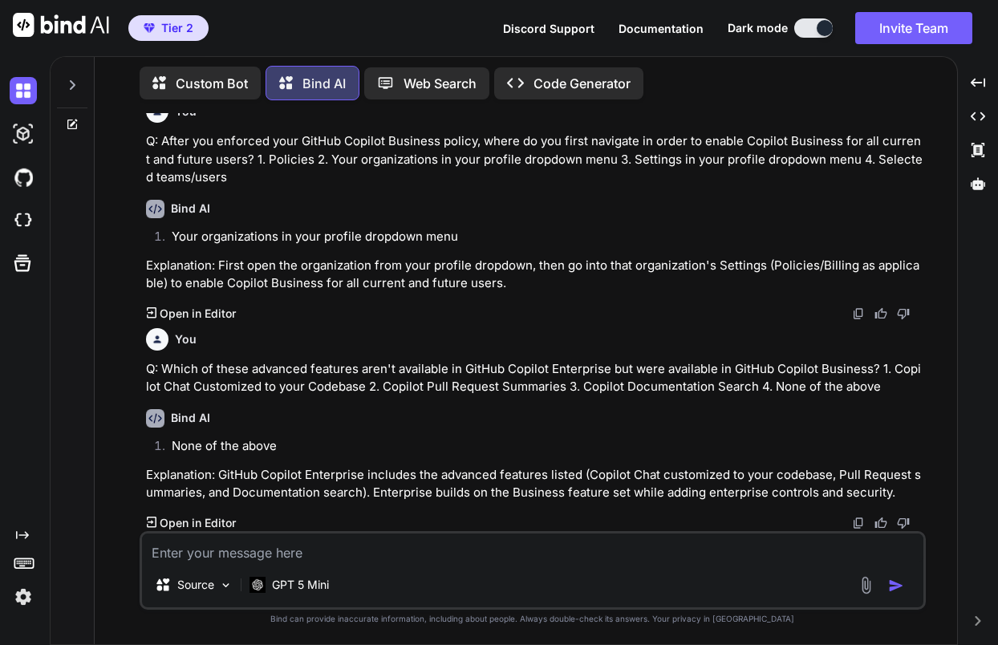
click at [347, 553] on textarea at bounding box center [533, 548] width 782 height 29
paste textarea "2. How does Copilot use an organization's codebase and internal knowledge to en…"
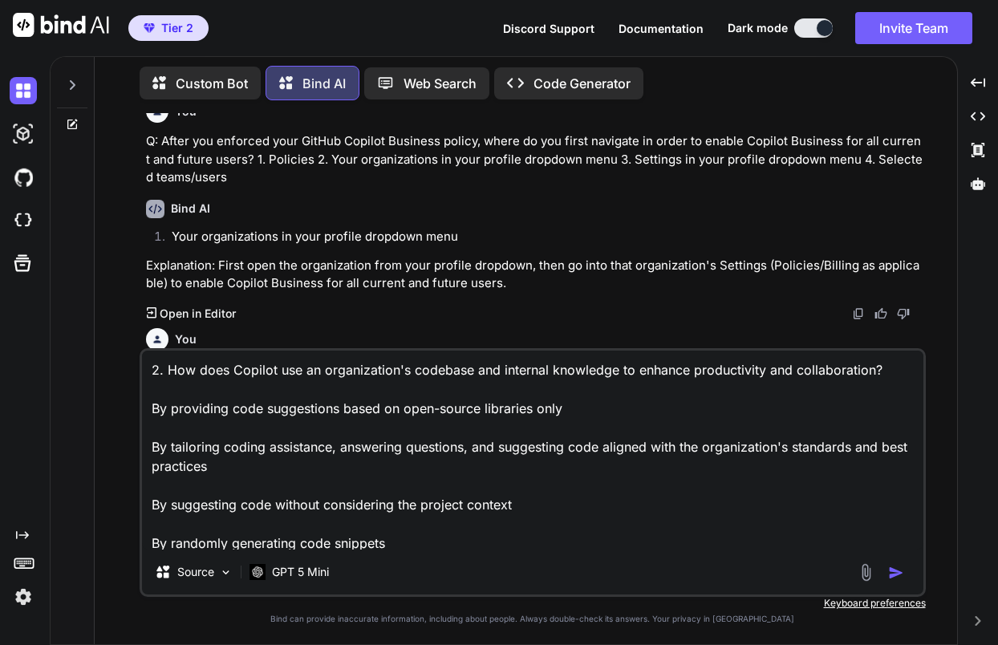
scroll to position [2, 0]
drag, startPoint x: 156, startPoint y: 373, endPoint x: 148, endPoint y: 374, distance: 8.9
click at [148, 374] on textarea "2. How does Copilot use an organization's codebase and internal knowledge to en…" at bounding box center [533, 450] width 782 height 199
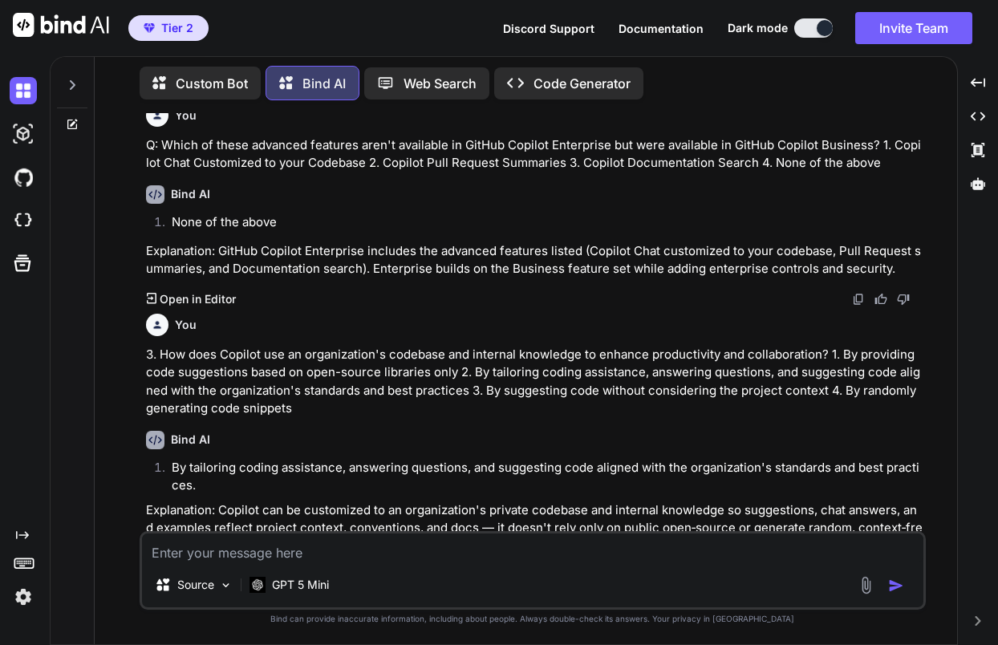
scroll to position [2552, 0]
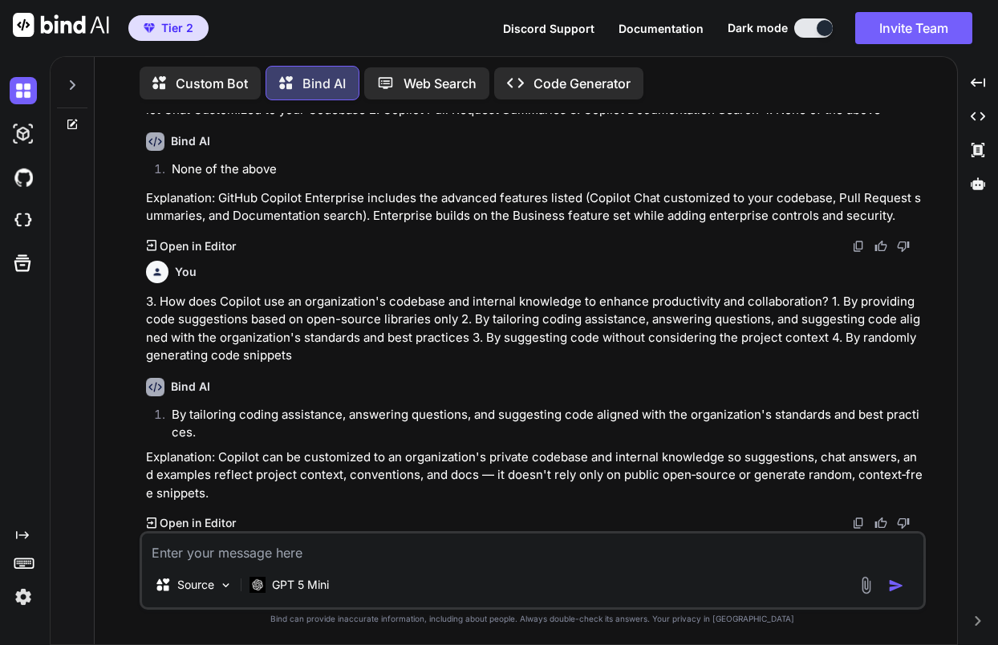
click at [372, 550] on textarea at bounding box center [533, 548] width 782 height 29
paste textarea "3. Describe the purpose and benefits of [PERSON_NAME]'s pull request summaries …"
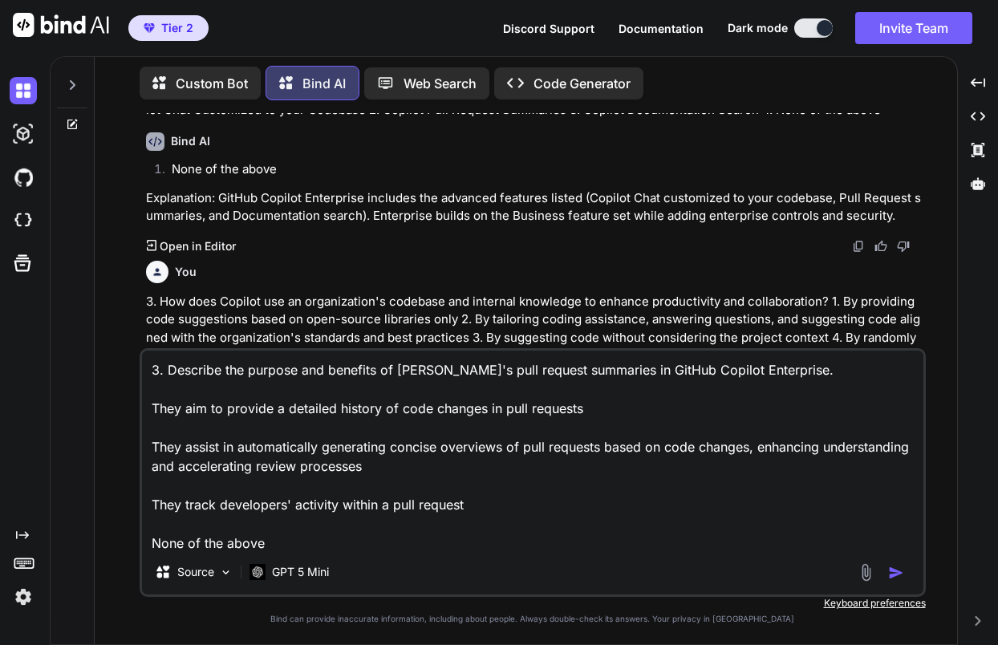
scroll to position [2, 0]
drag, startPoint x: 158, startPoint y: 374, endPoint x: 147, endPoint y: 376, distance: 11.3
click at [147, 376] on textarea "3. Describe the purpose and benefits of [PERSON_NAME]'s pull request summaries …" at bounding box center [533, 450] width 782 height 199
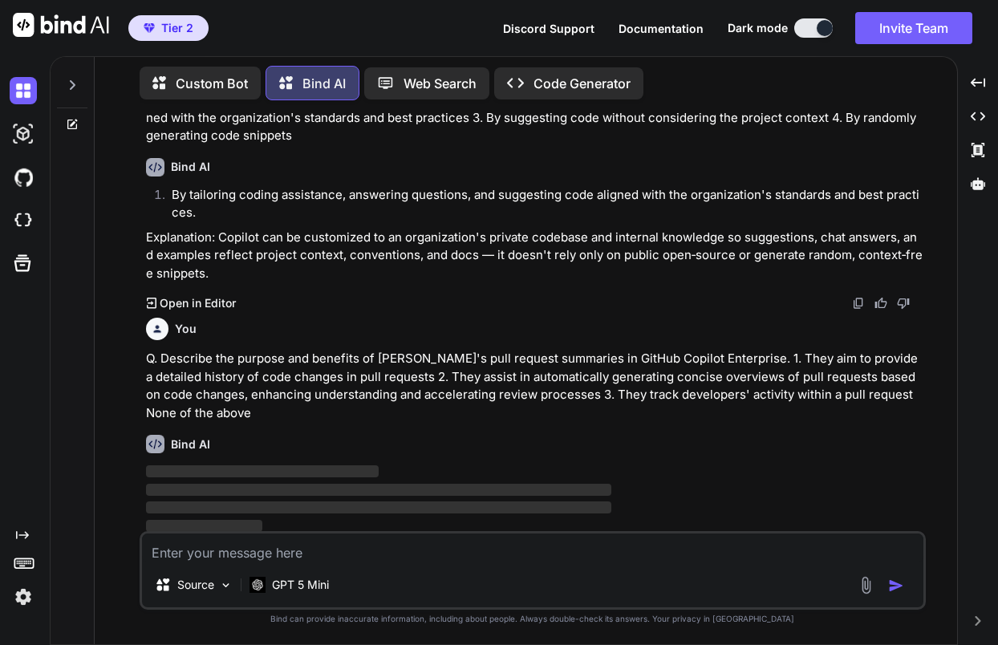
scroll to position [2776, 0]
